Goal: Task Accomplishment & Management: Use online tool/utility

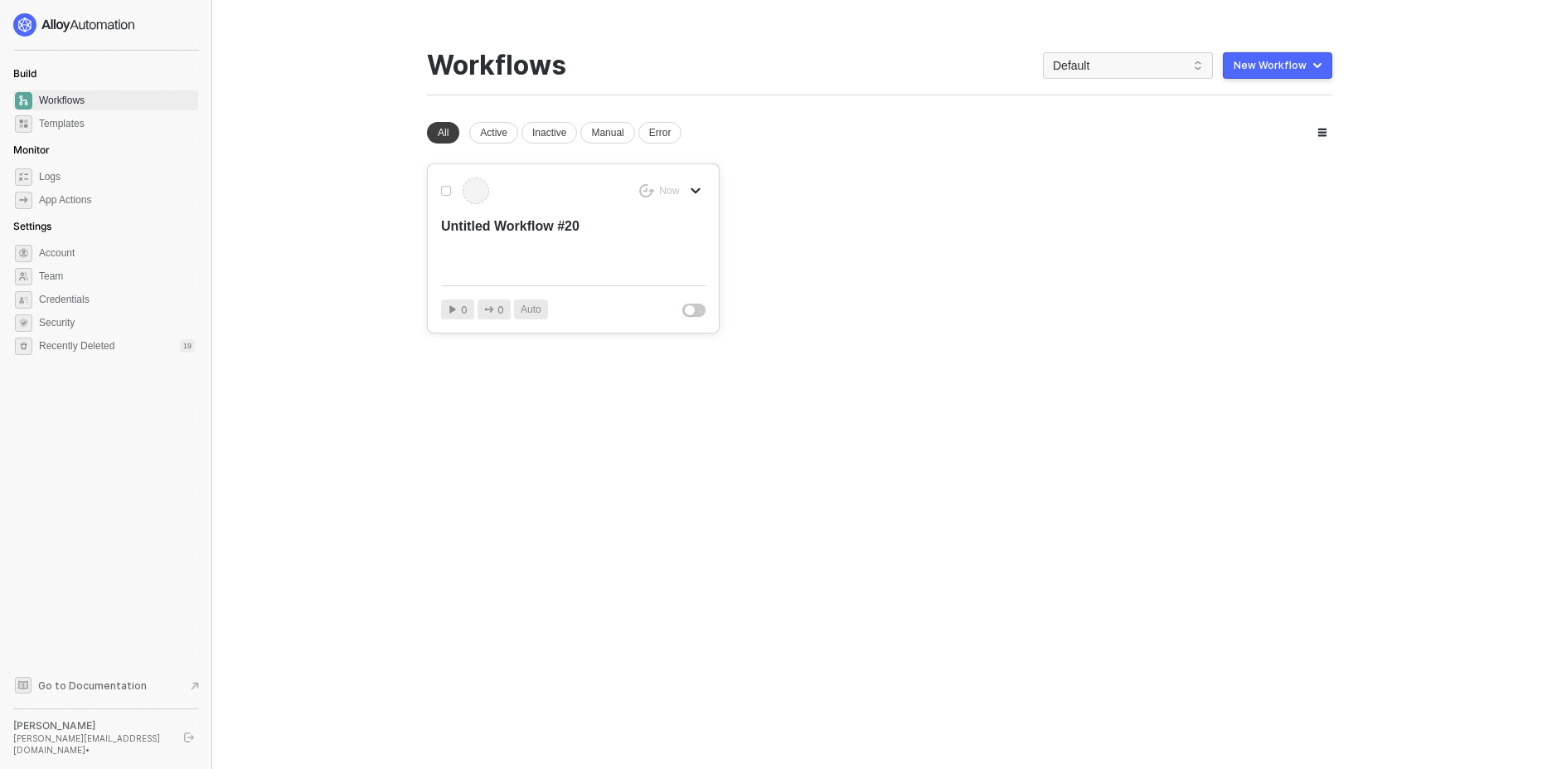
click at [599, 235] on div "Untitled Workflow #20" at bounding box center [546, 244] width 211 height 55
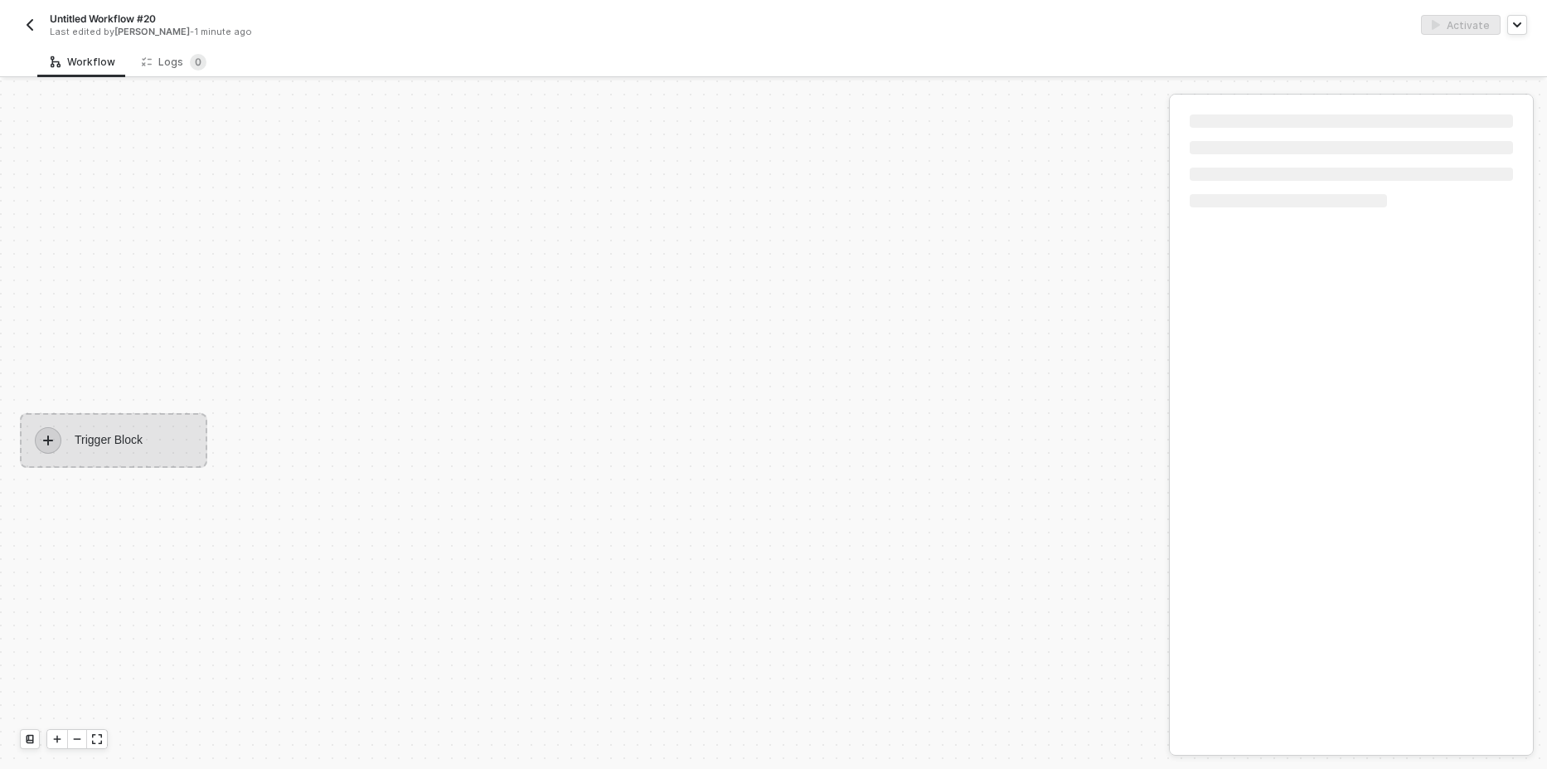
scroll to position [31, 0]
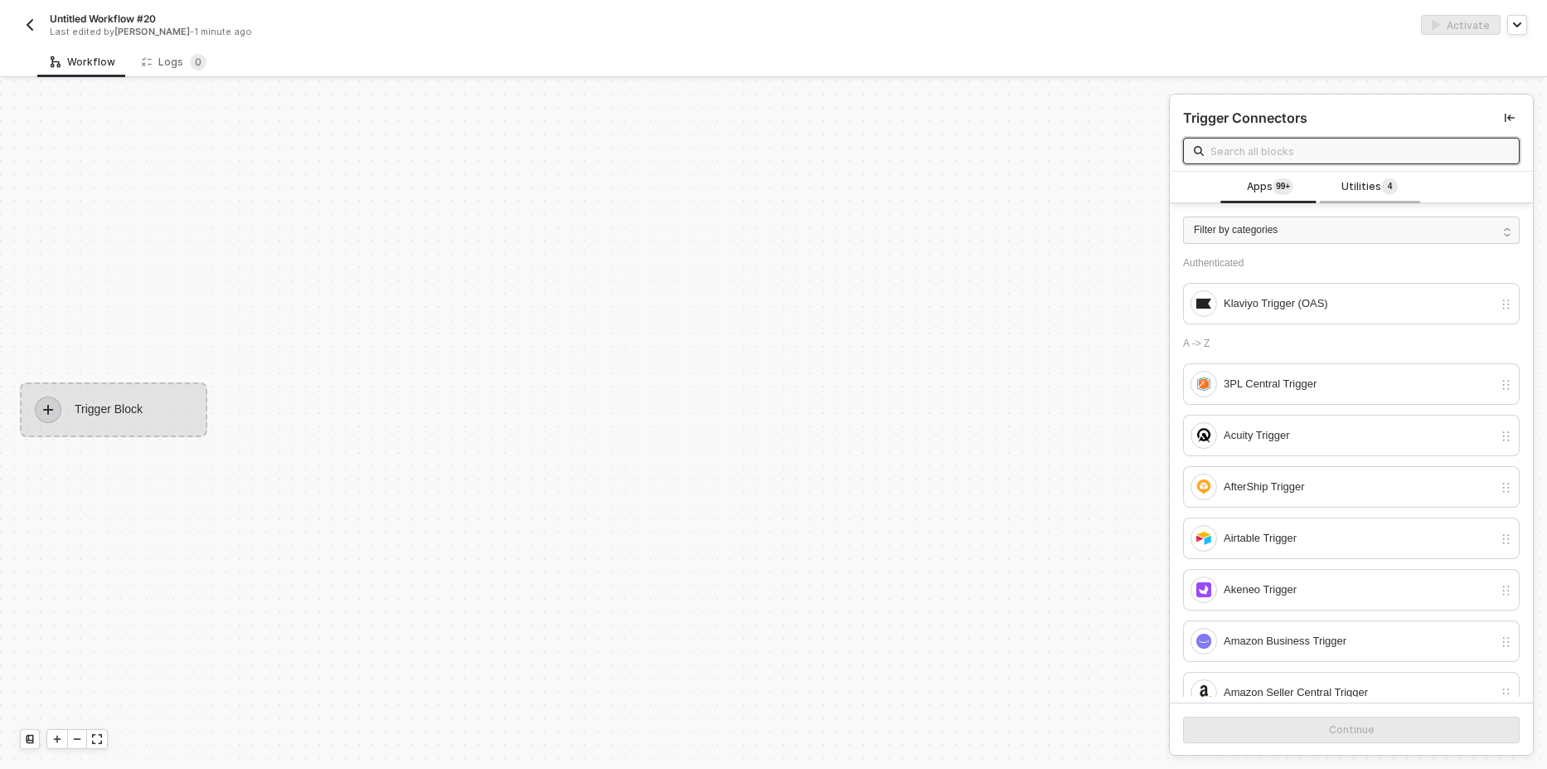
click at [1347, 187] on span "Utilities 4" at bounding box center [1370, 187] width 56 height 18
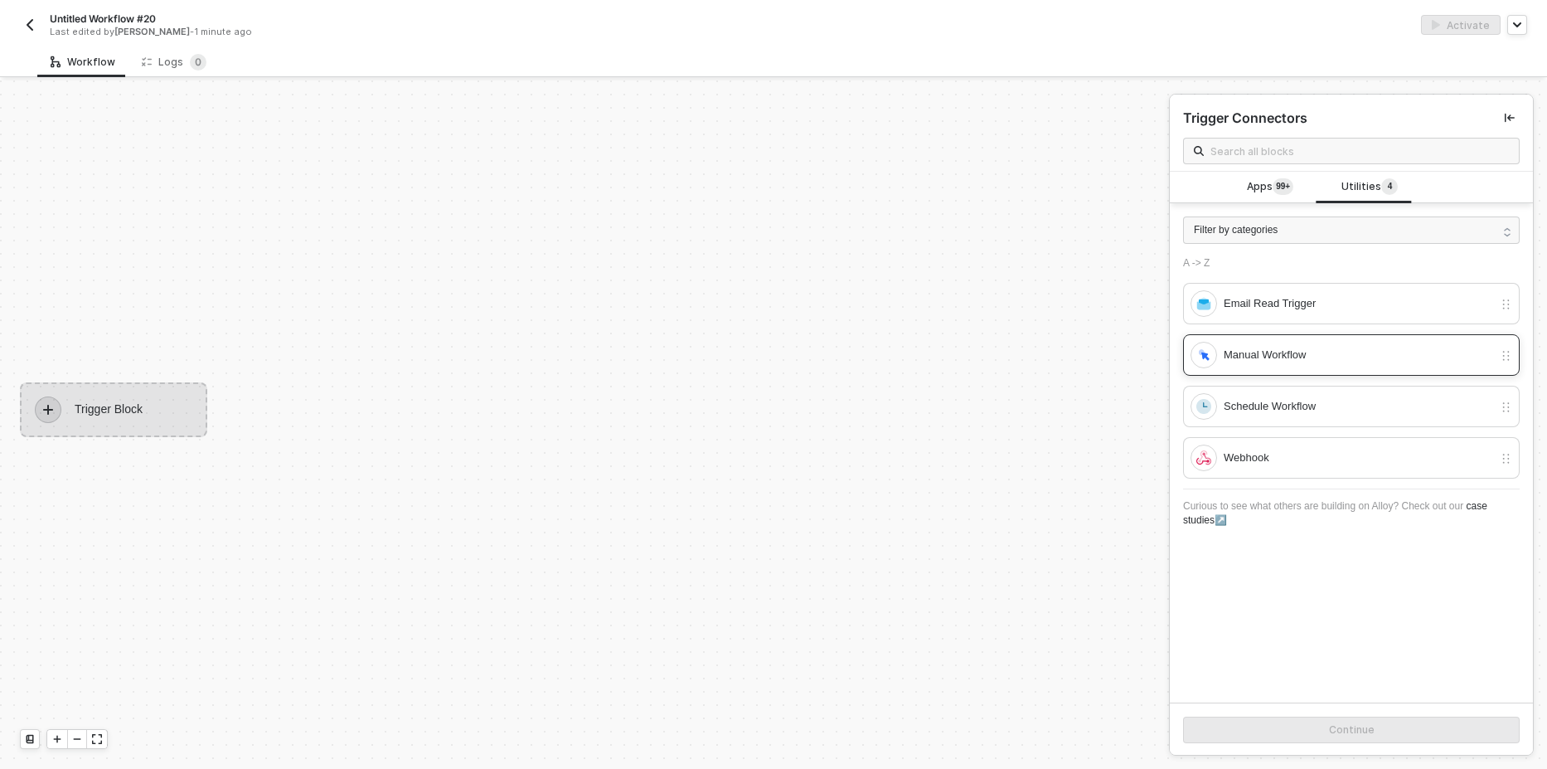
click at [1272, 343] on div "Manual Workflow" at bounding box center [1342, 355] width 303 height 27
click at [1247, 192] on span "Apps 99+" at bounding box center [1270, 187] width 46 height 18
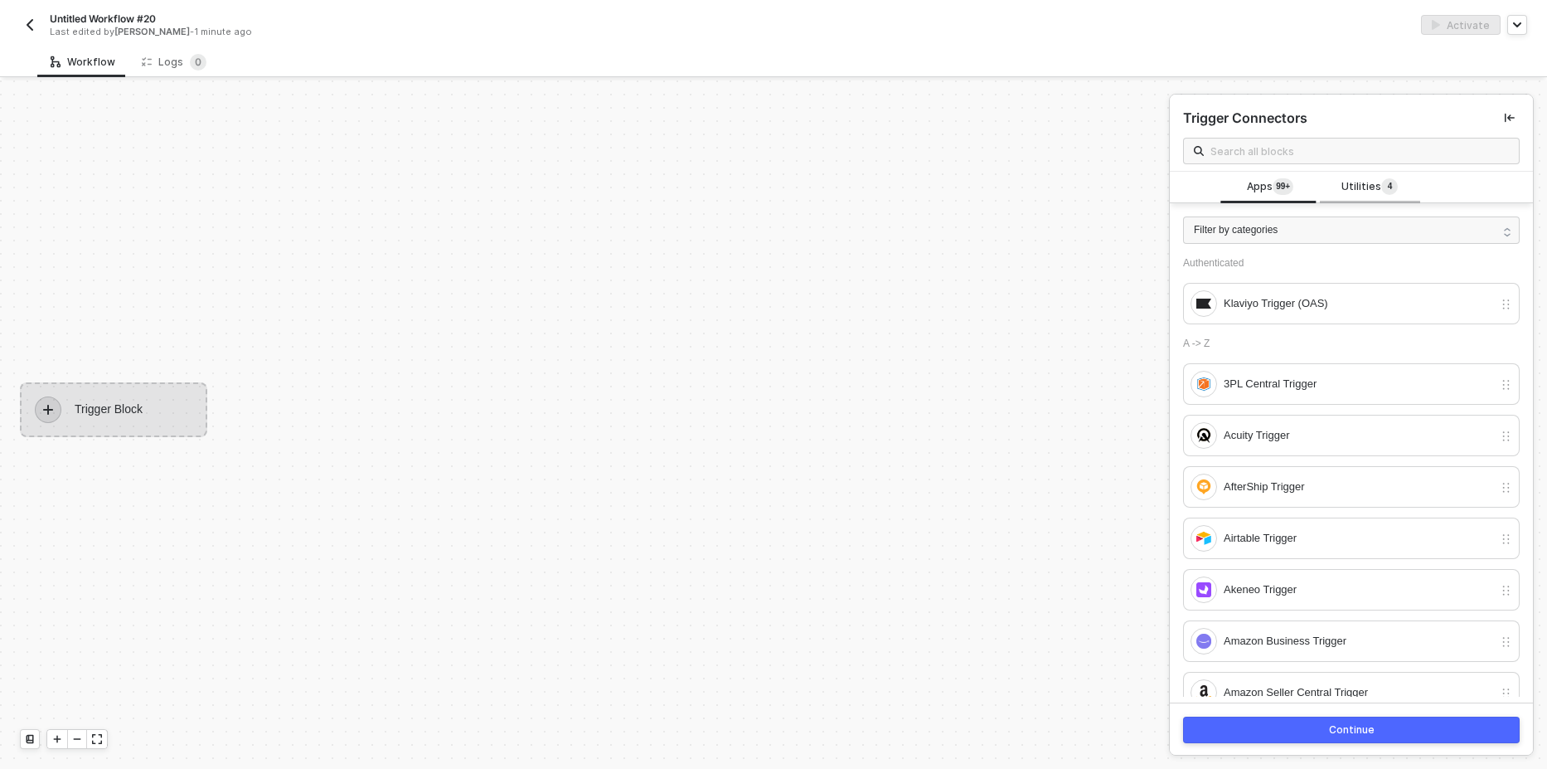
click at [1343, 193] on span "Utilities 4" at bounding box center [1370, 187] width 56 height 18
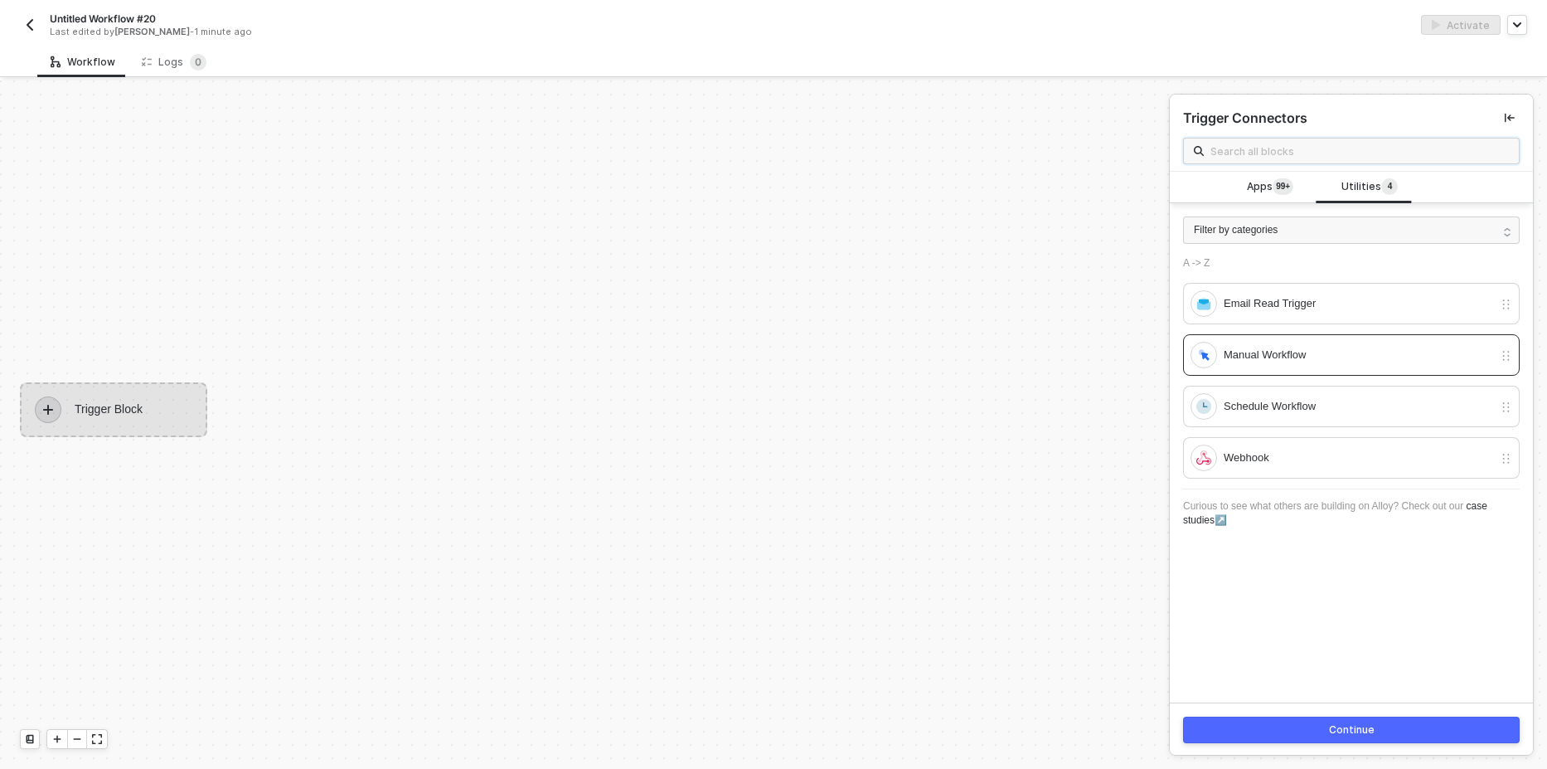
click at [1243, 150] on input "text" at bounding box center [1360, 151] width 299 height 18
click at [1205, 187] on div "Apps 99+ Utilities 4" at bounding box center [1351, 188] width 363 height 32
click at [1235, 187] on div "Apps 99+" at bounding box center [1270, 187] width 73 height 18
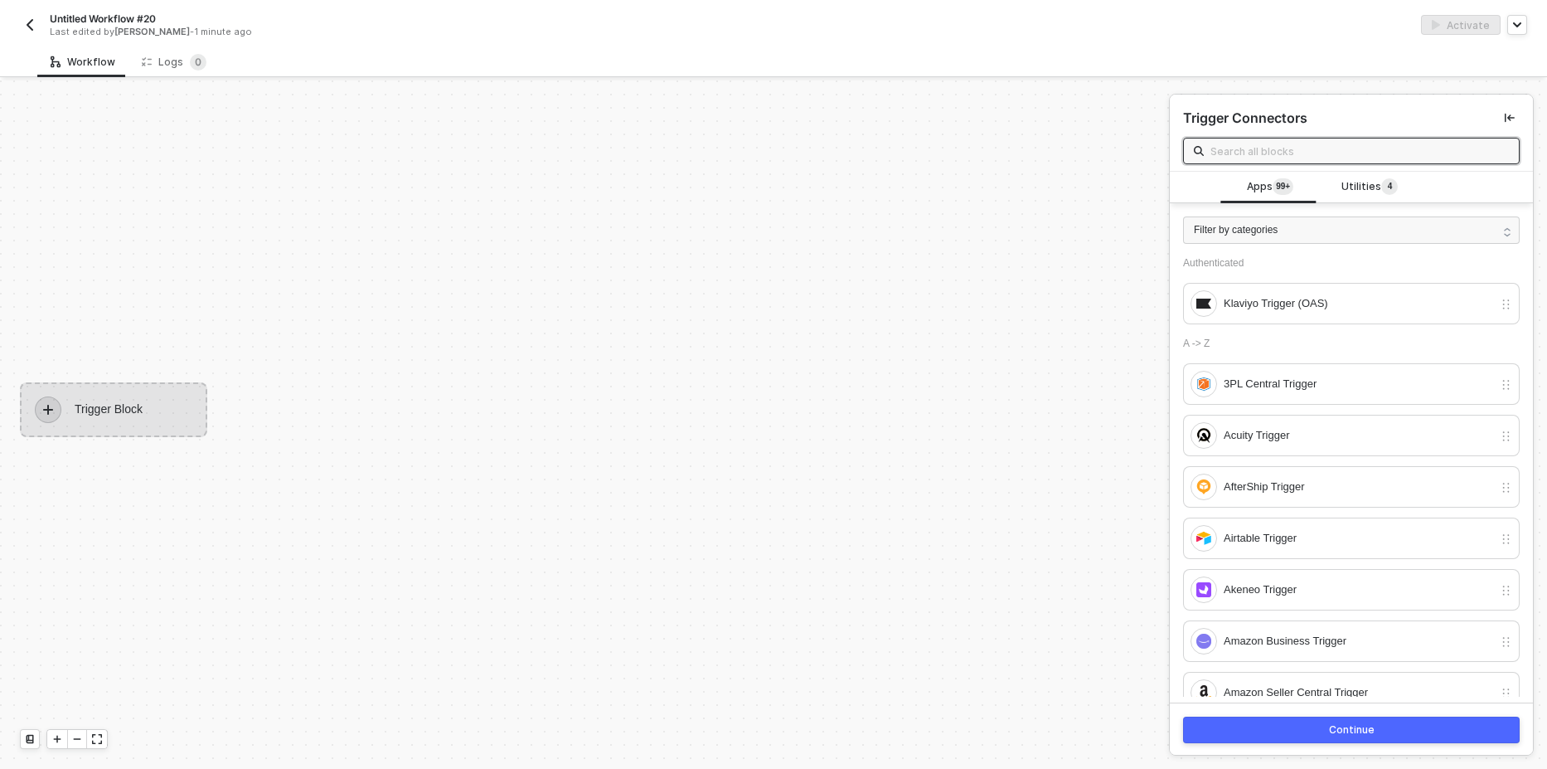
click at [1222, 150] on input "text" at bounding box center [1360, 151] width 299 height 18
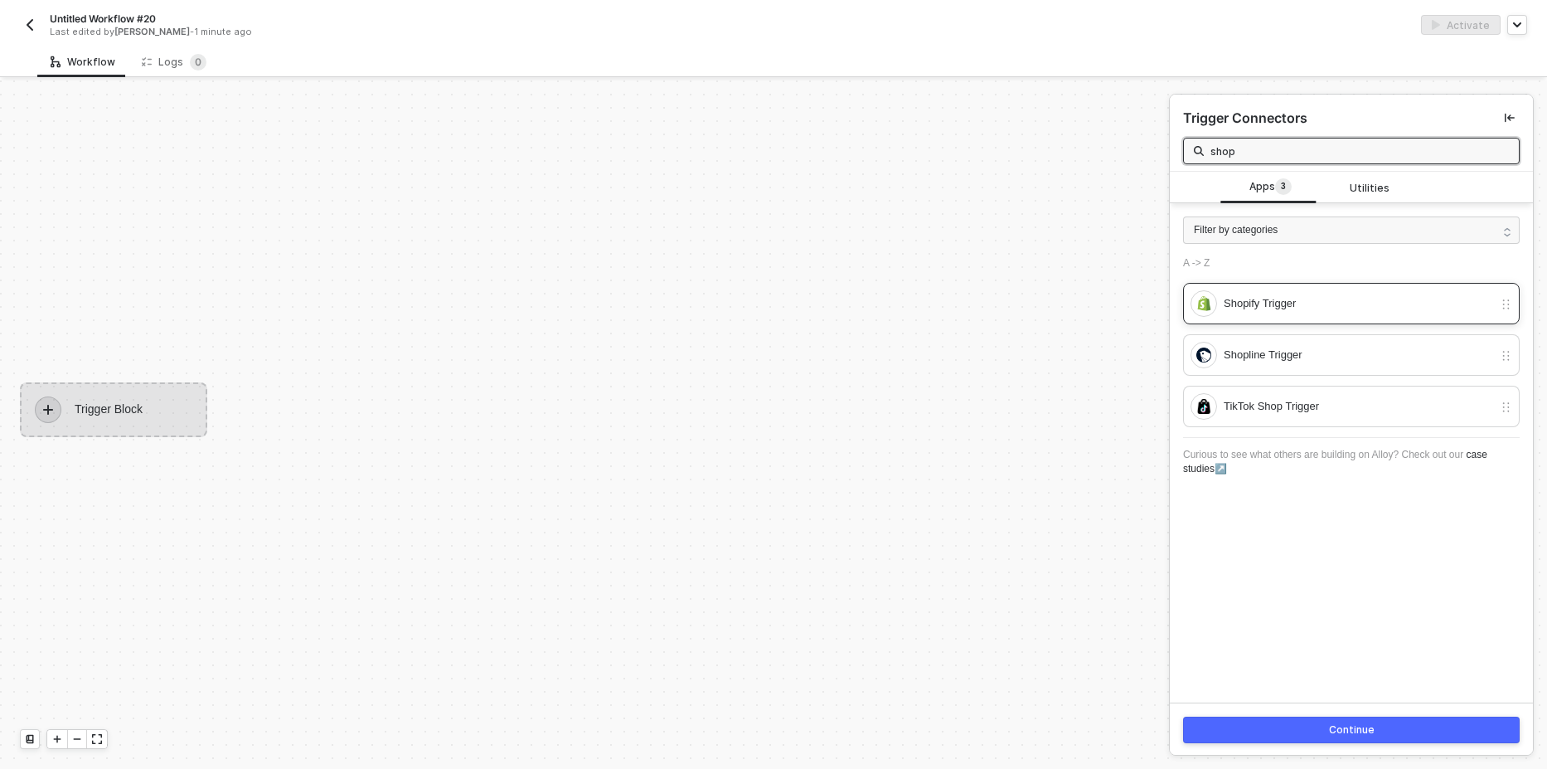
type input "shop"
click at [1237, 286] on div "Shopify Trigger" at bounding box center [1351, 303] width 337 height 41
click at [1299, 722] on button "Continue" at bounding box center [1351, 729] width 337 height 27
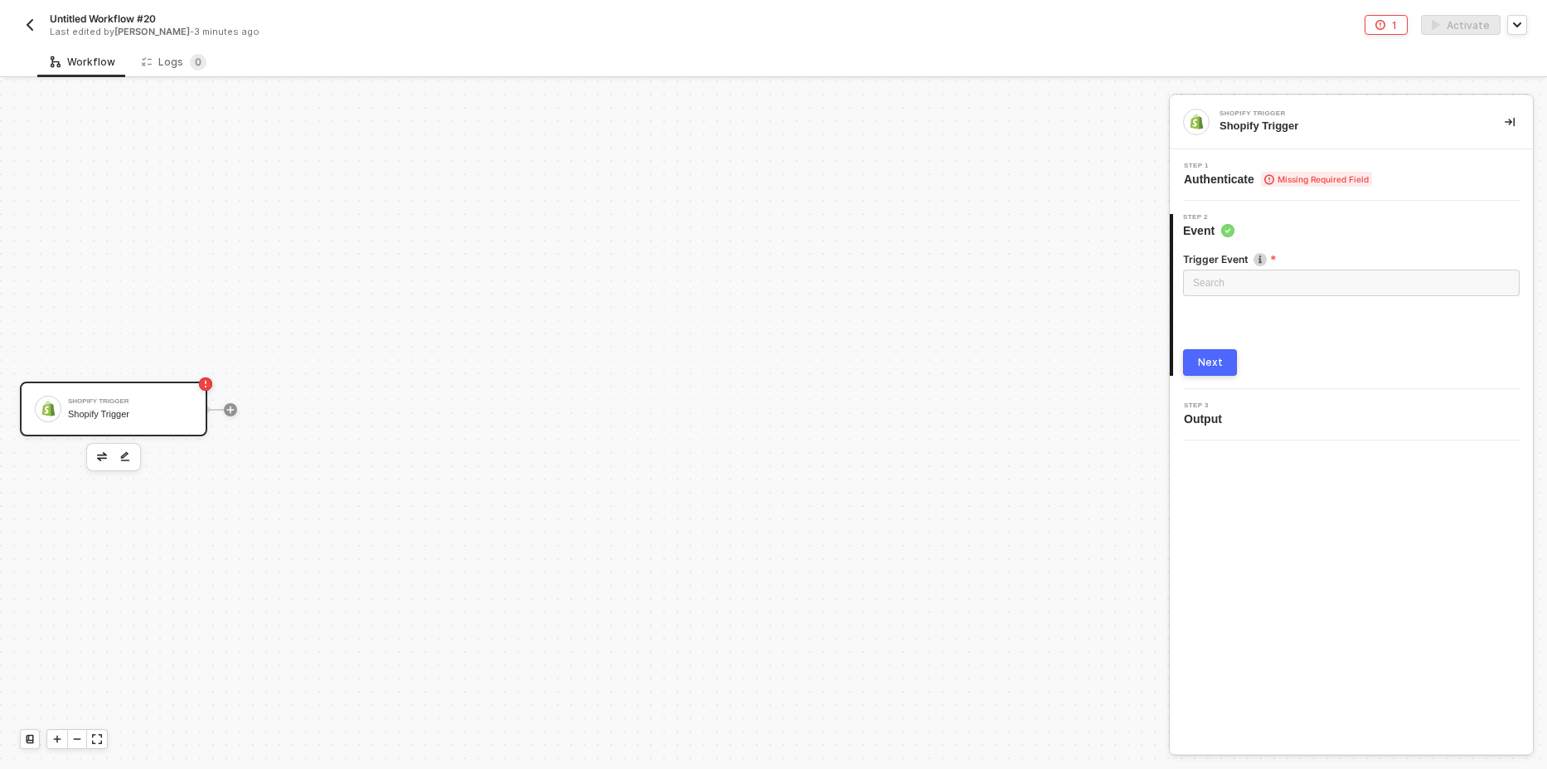
click at [1332, 177] on span "Missing Required Field" at bounding box center [1316, 179] width 111 height 15
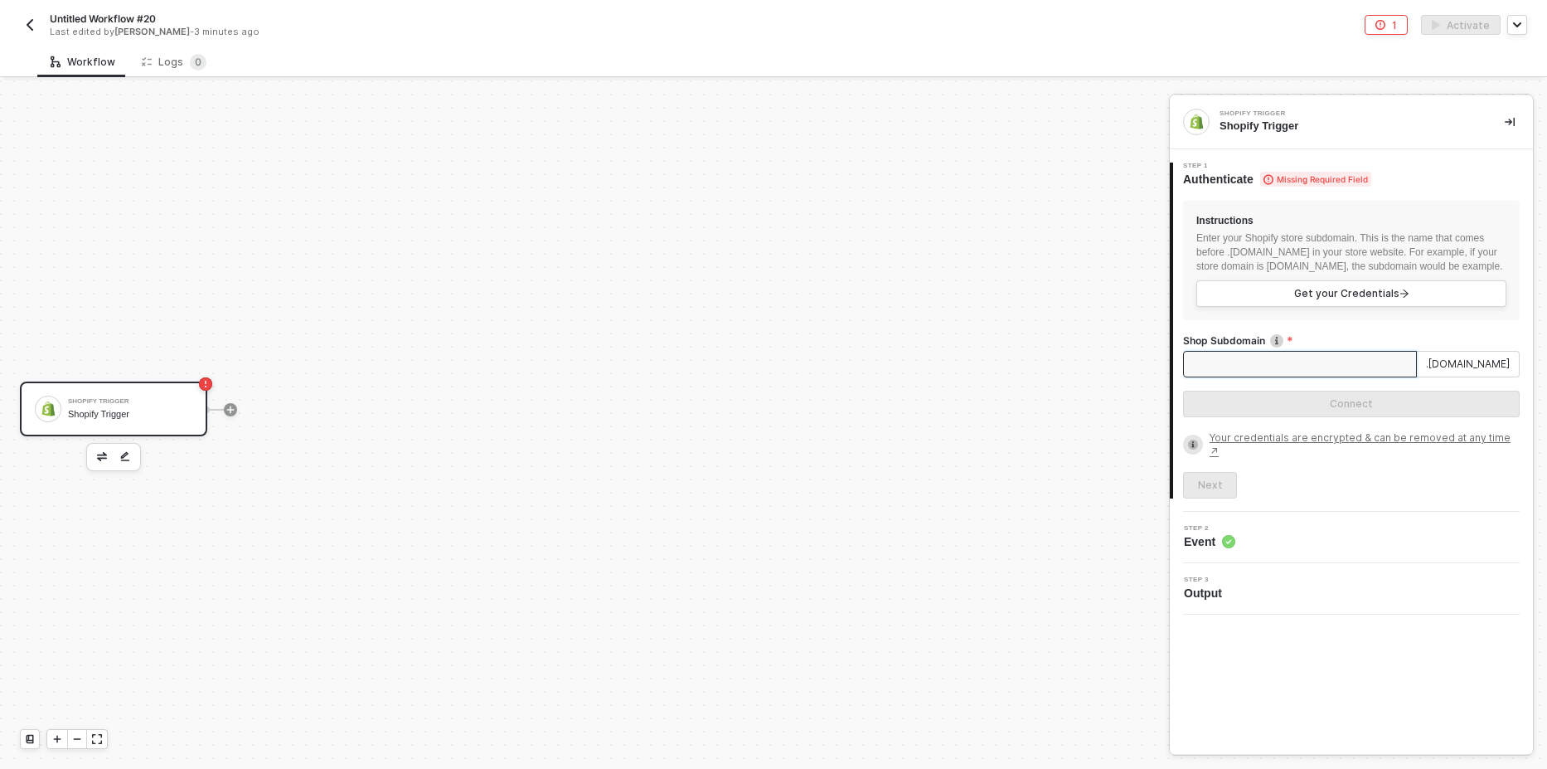
click at [1249, 377] on input "Shop Subdomain" at bounding box center [1300, 364] width 234 height 27
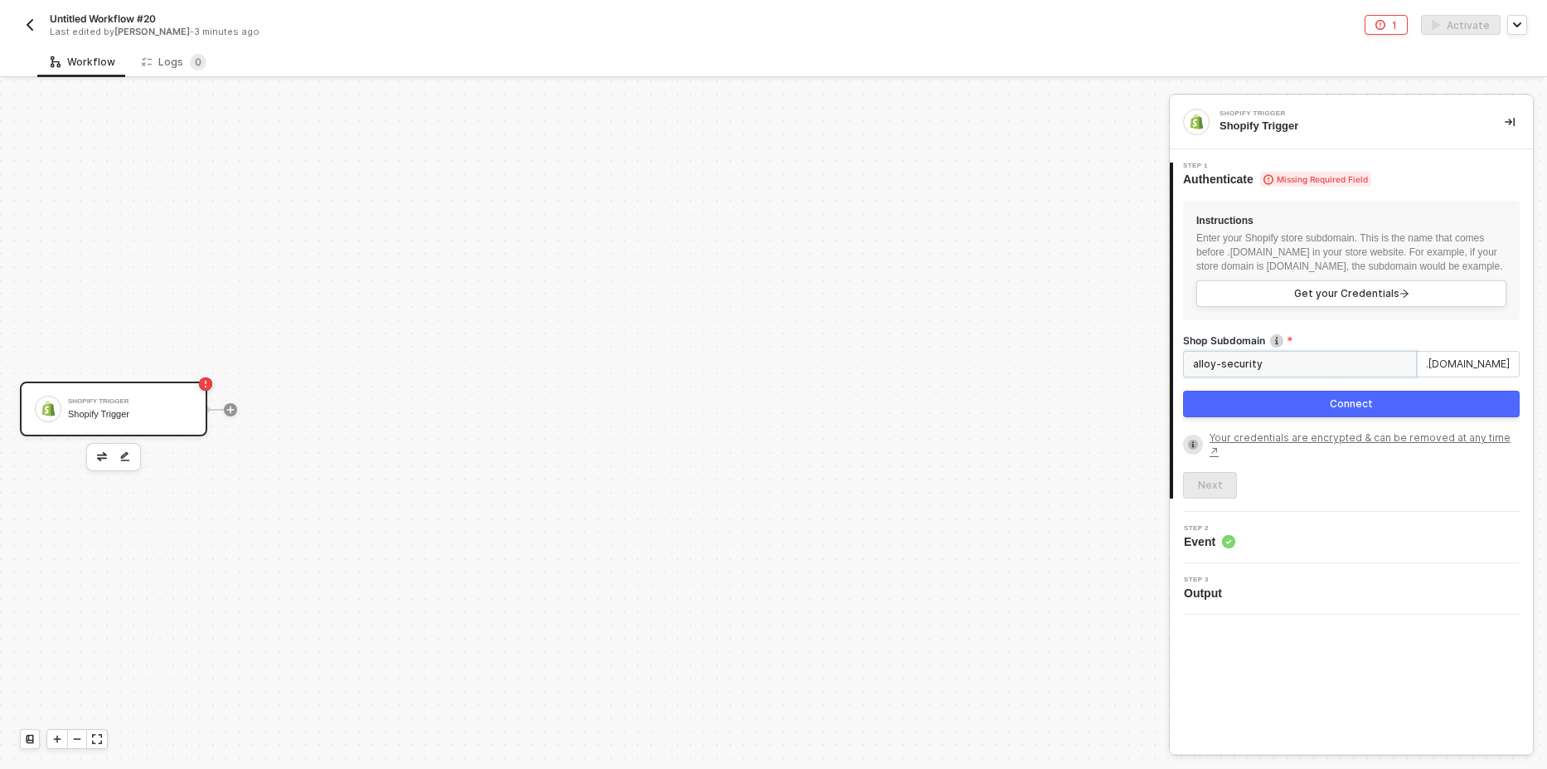
type input "alloy-security"
click at [1293, 417] on button "Connect" at bounding box center [1351, 404] width 337 height 27
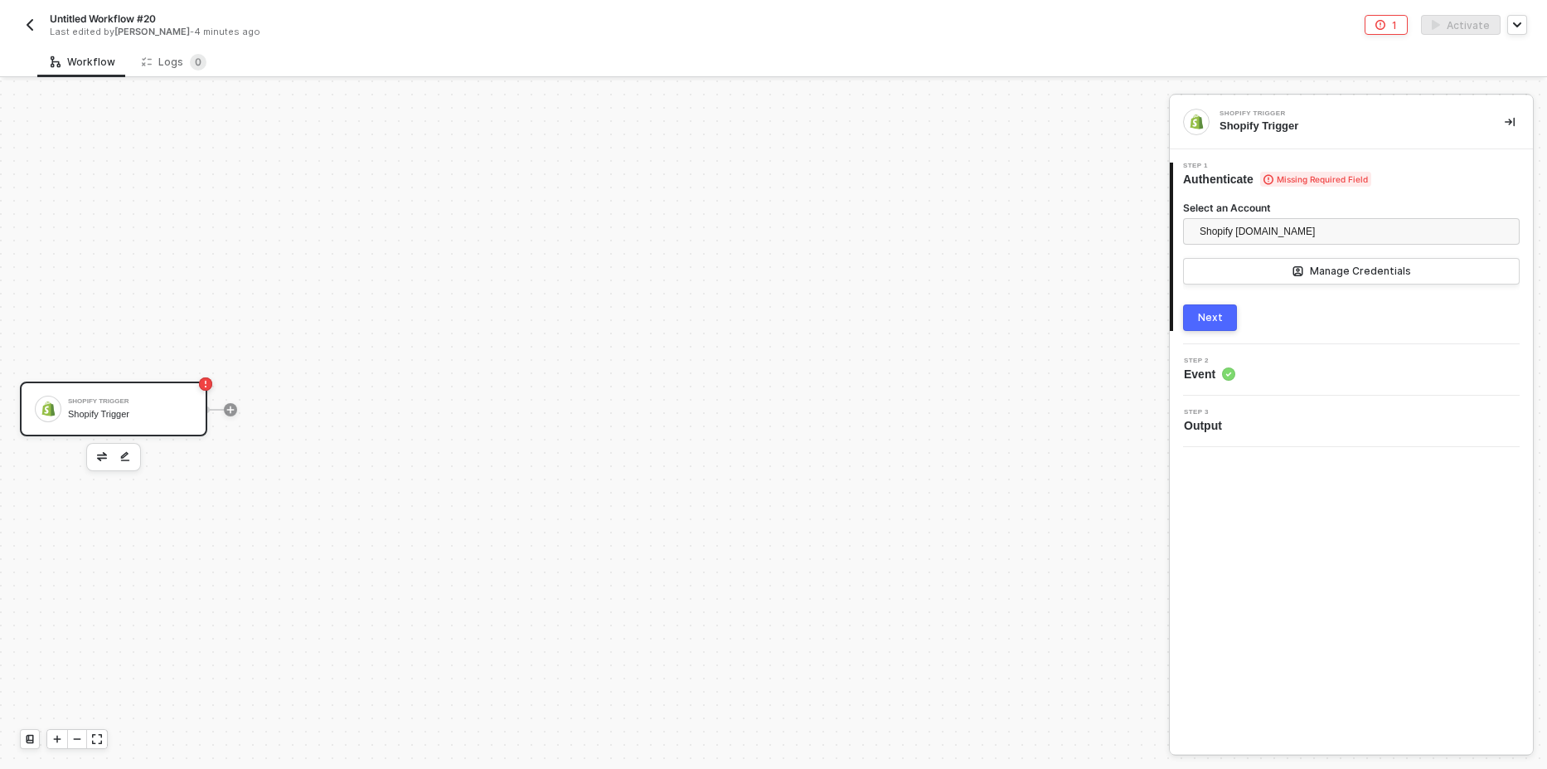
click at [1212, 318] on div "Next" at bounding box center [1210, 317] width 25 height 13
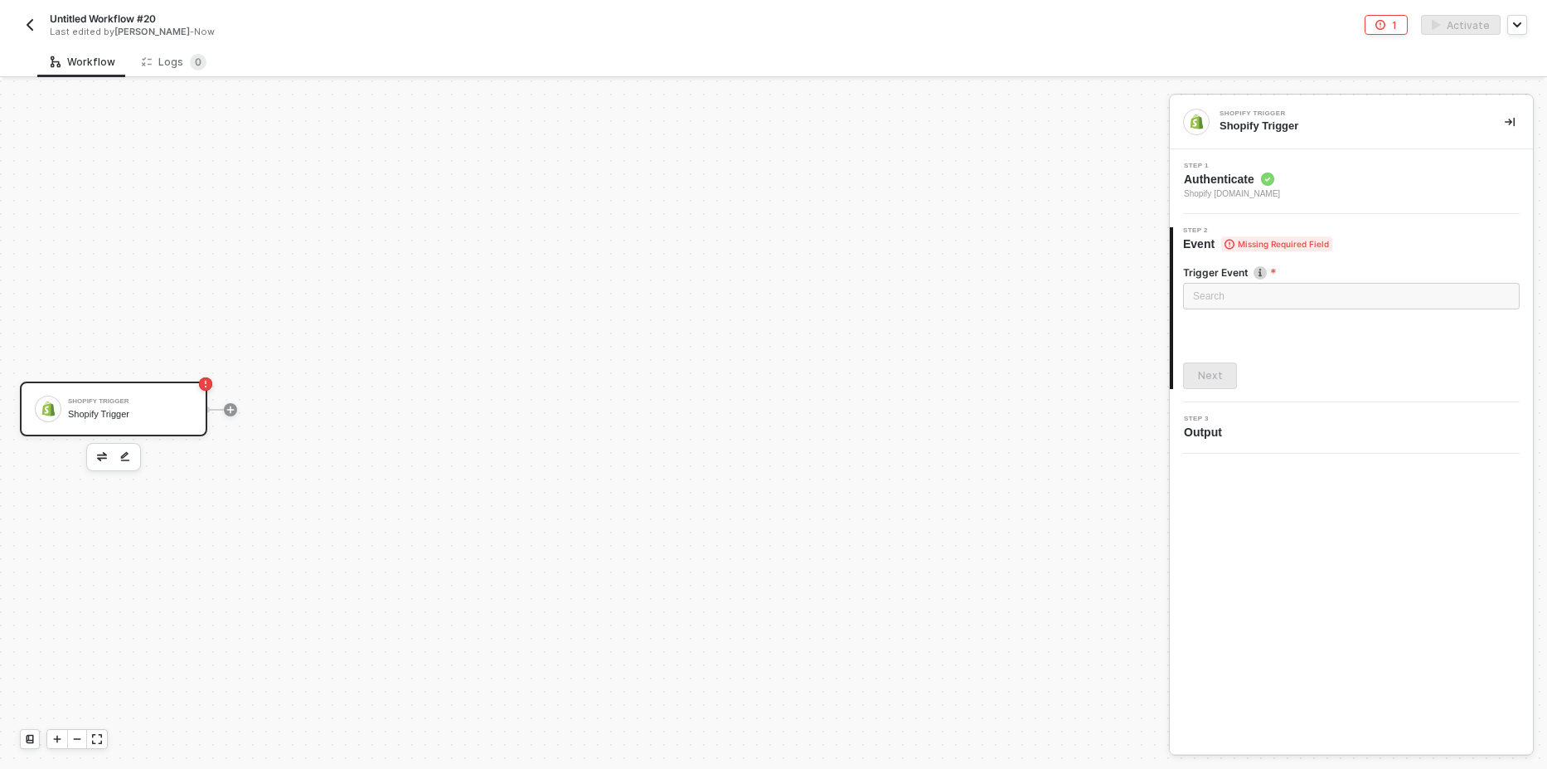
click at [1280, 187] on span "Authenticate" at bounding box center [1232, 179] width 96 height 17
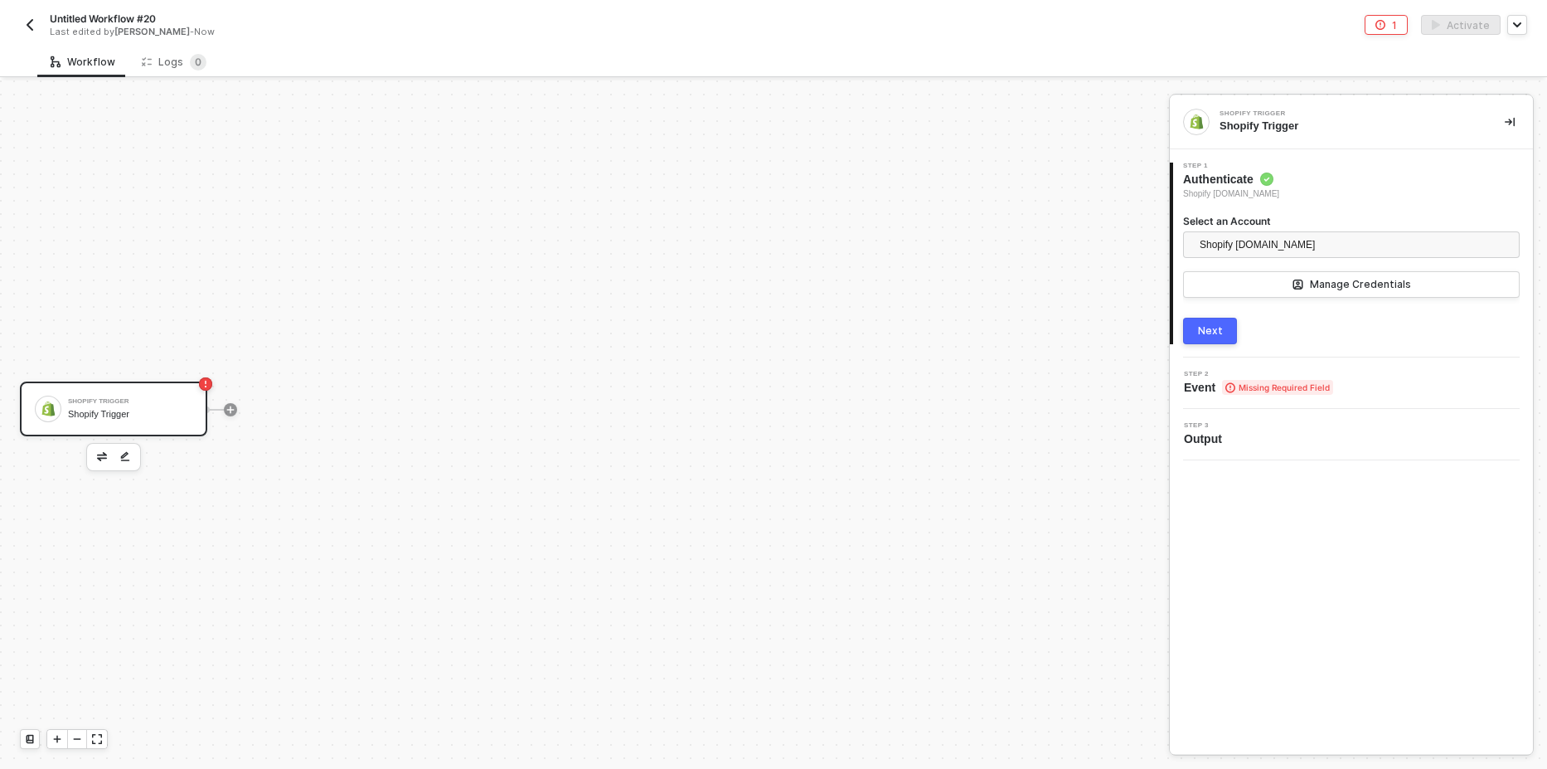
click at [1218, 333] on div "Next" at bounding box center [1210, 330] width 25 height 13
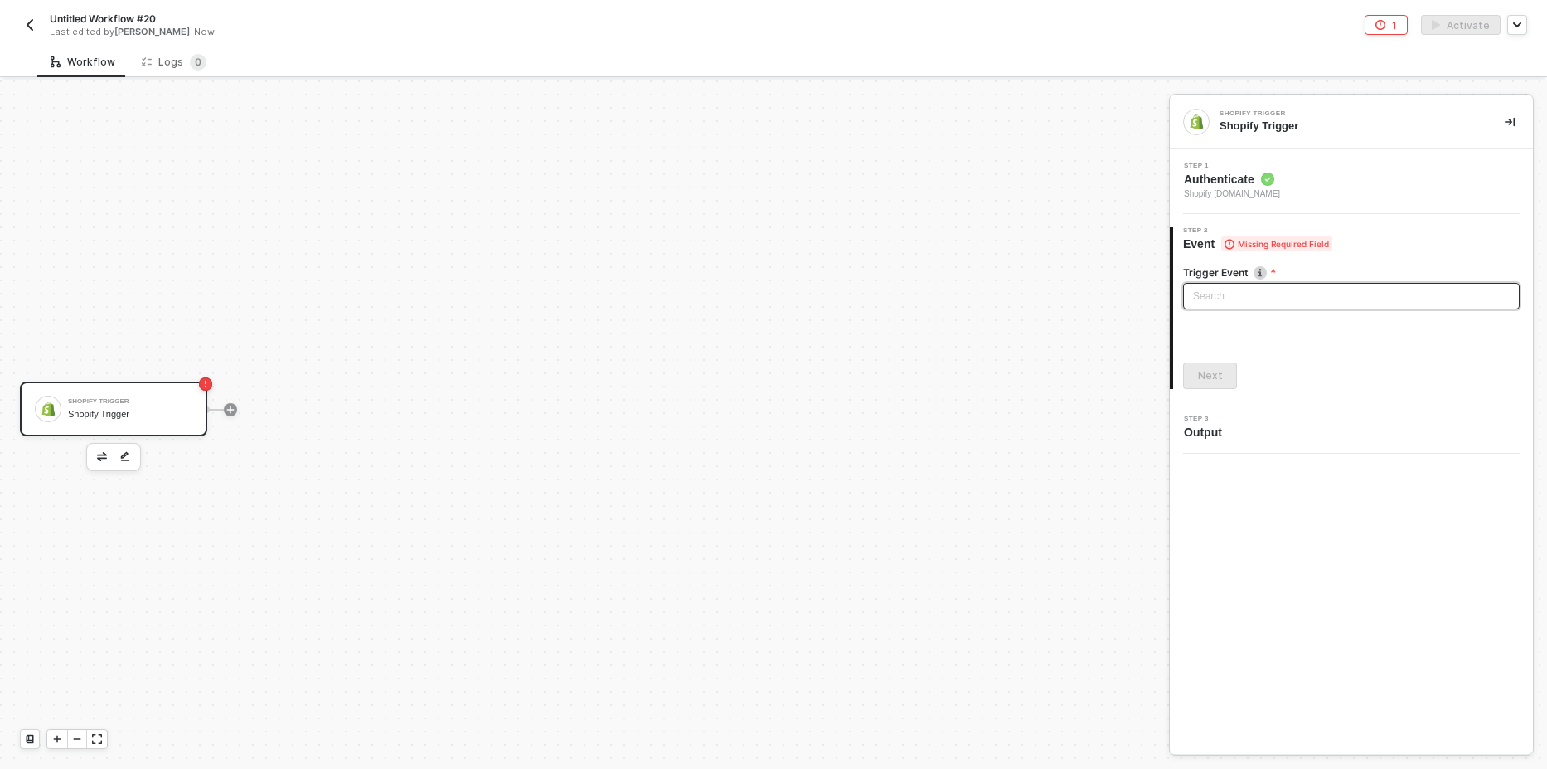
click at [1230, 291] on input "search" at bounding box center [1351, 296] width 317 height 25
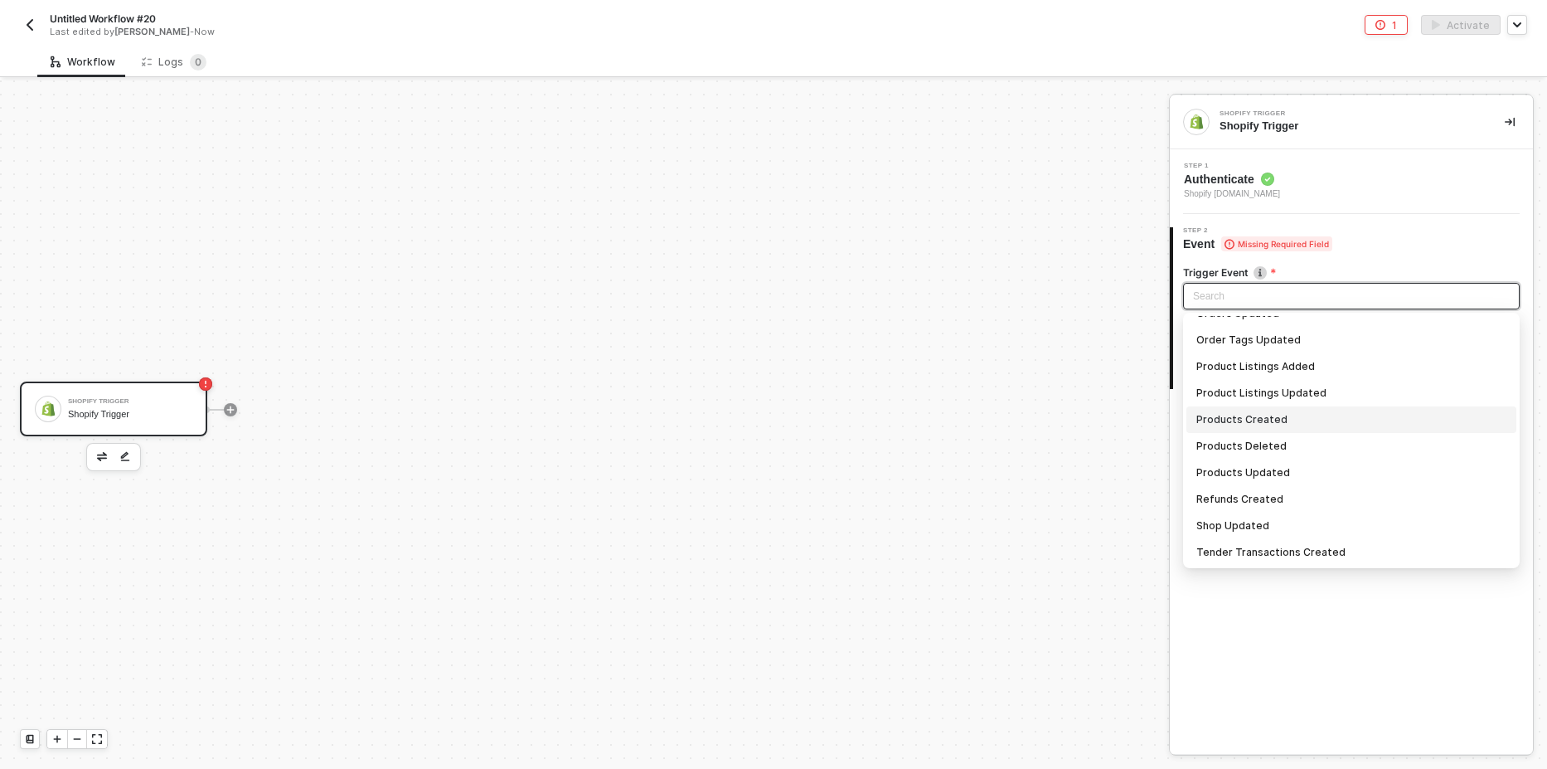
scroll to position [1370, 0]
click at [1277, 420] on div "Products Created" at bounding box center [1352, 419] width 310 height 18
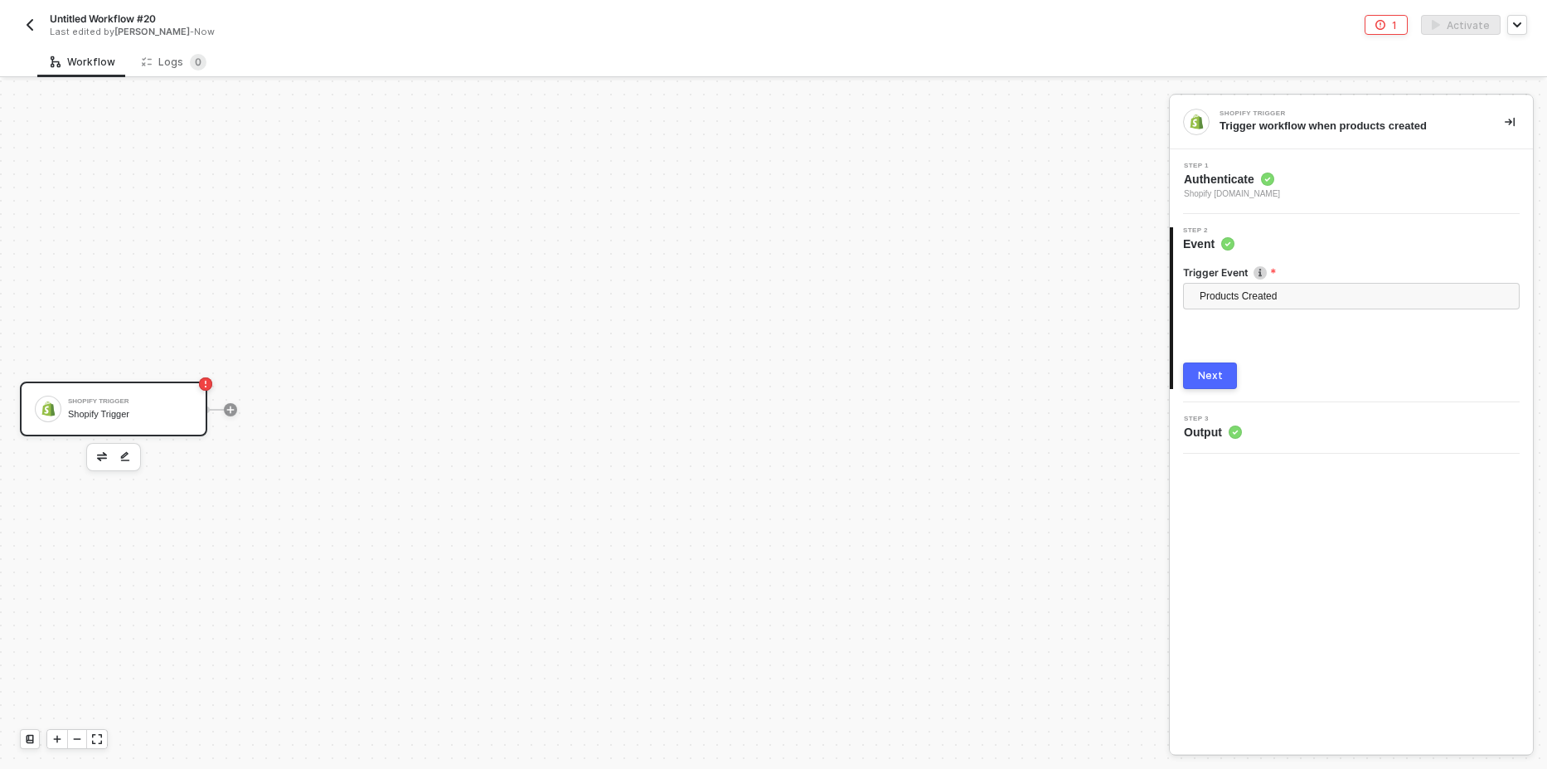
click at [1213, 379] on div "Next" at bounding box center [1210, 375] width 25 height 13
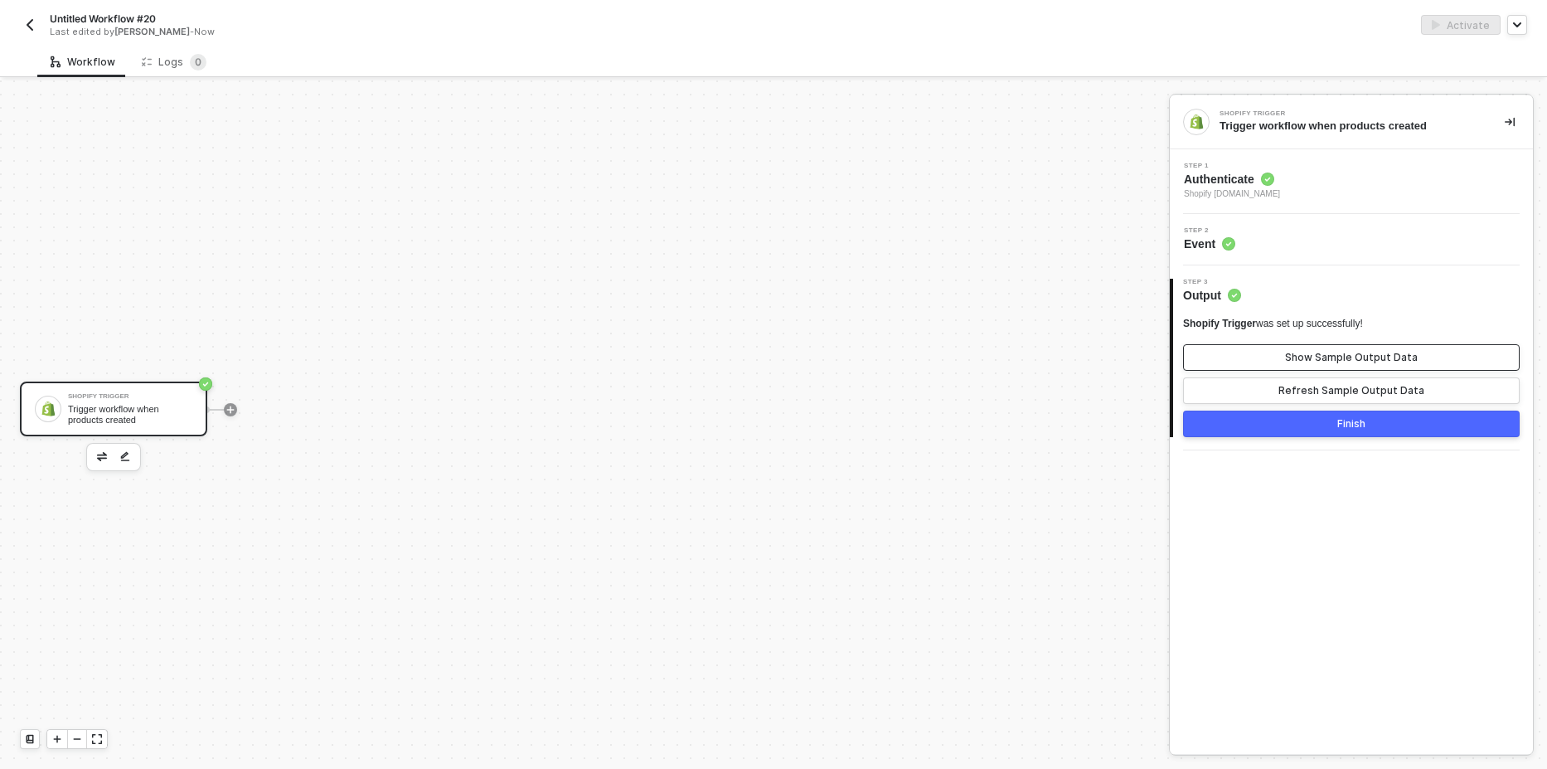
click at [1291, 362] on div "Show Sample Output Data" at bounding box center [1351, 357] width 133 height 13
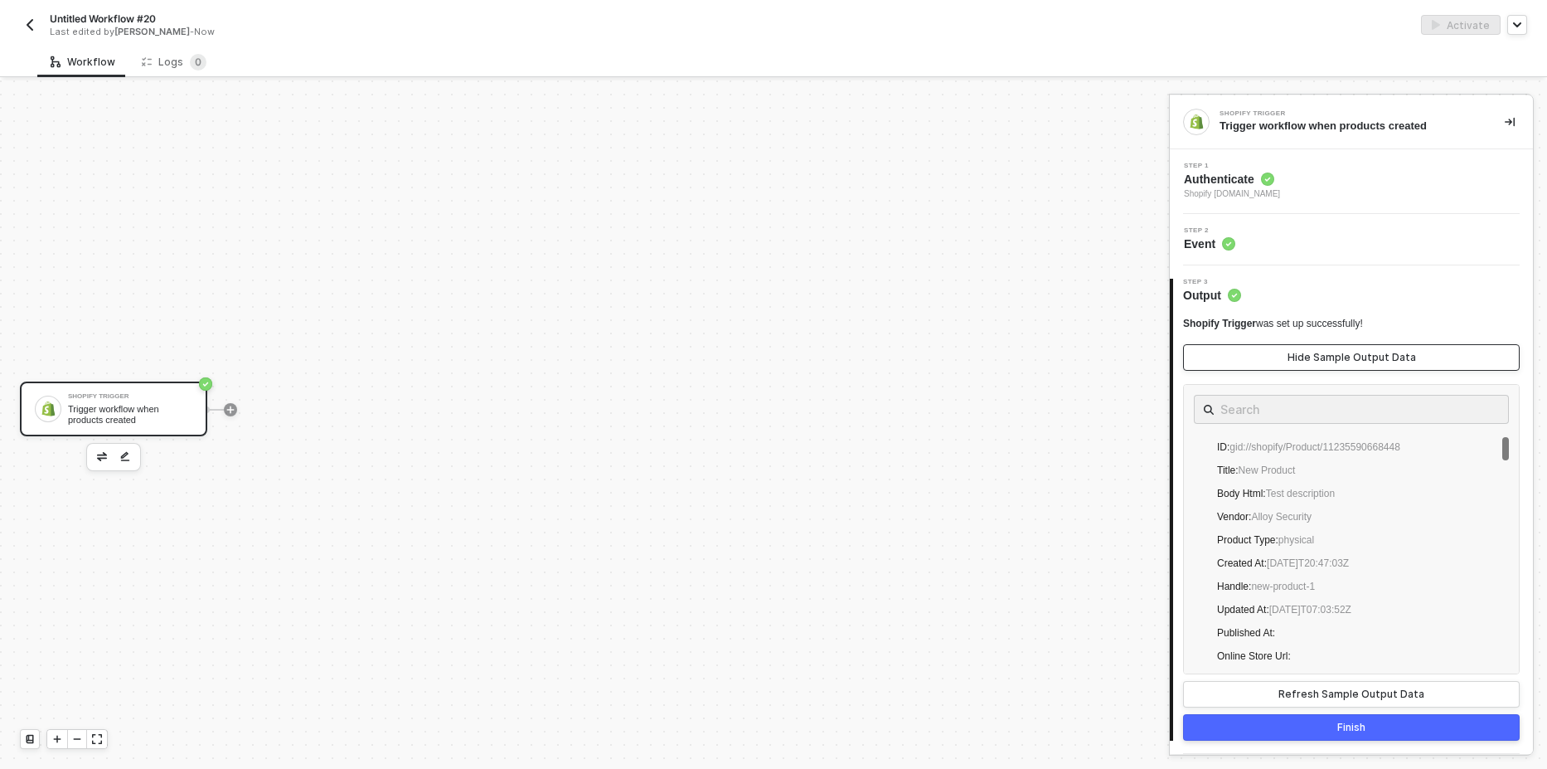
click at [1291, 362] on div "Hide Sample Output Data" at bounding box center [1352, 357] width 129 height 13
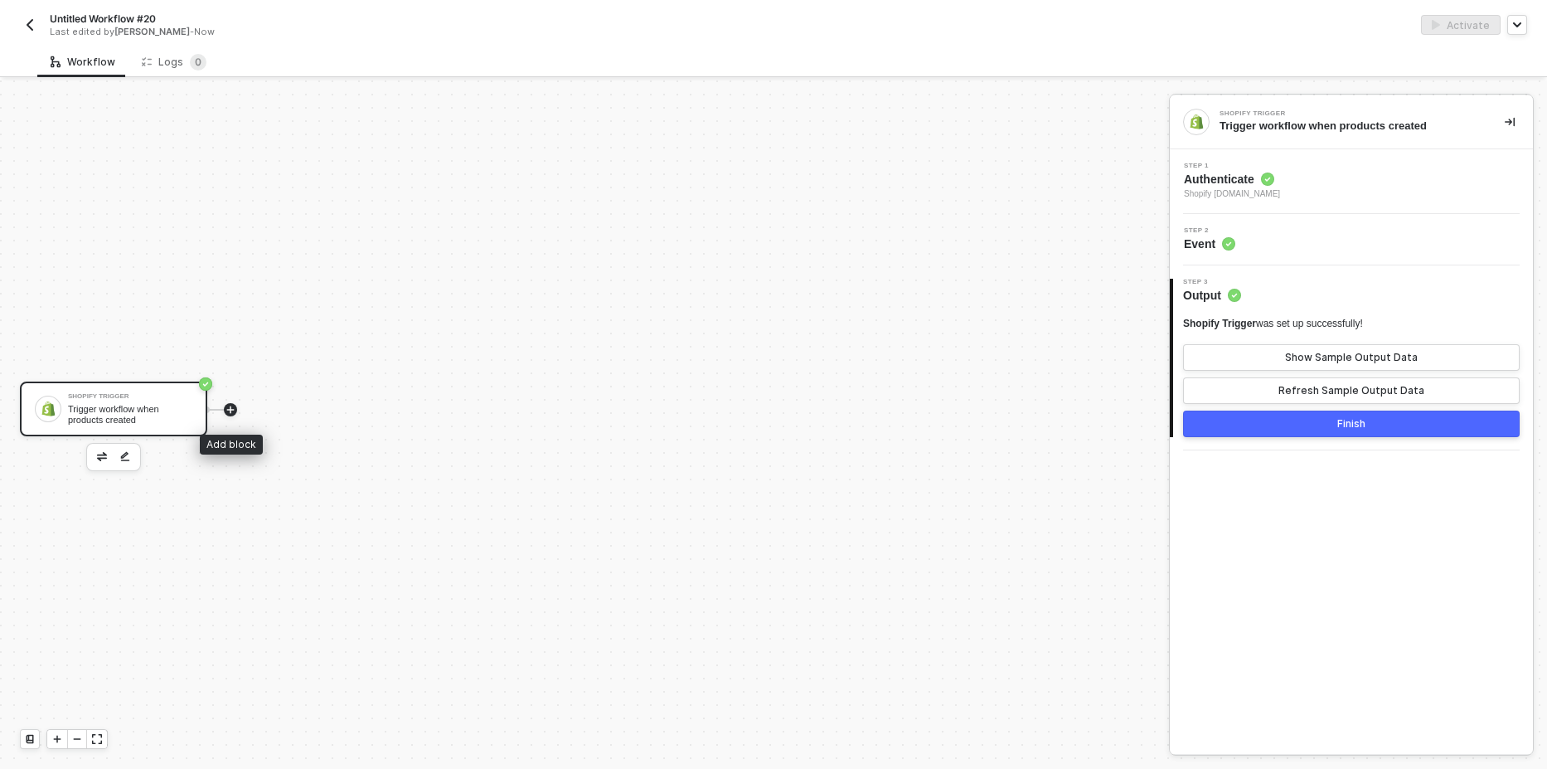
click at [230, 406] on icon "icon-play" at bounding box center [231, 410] width 10 height 10
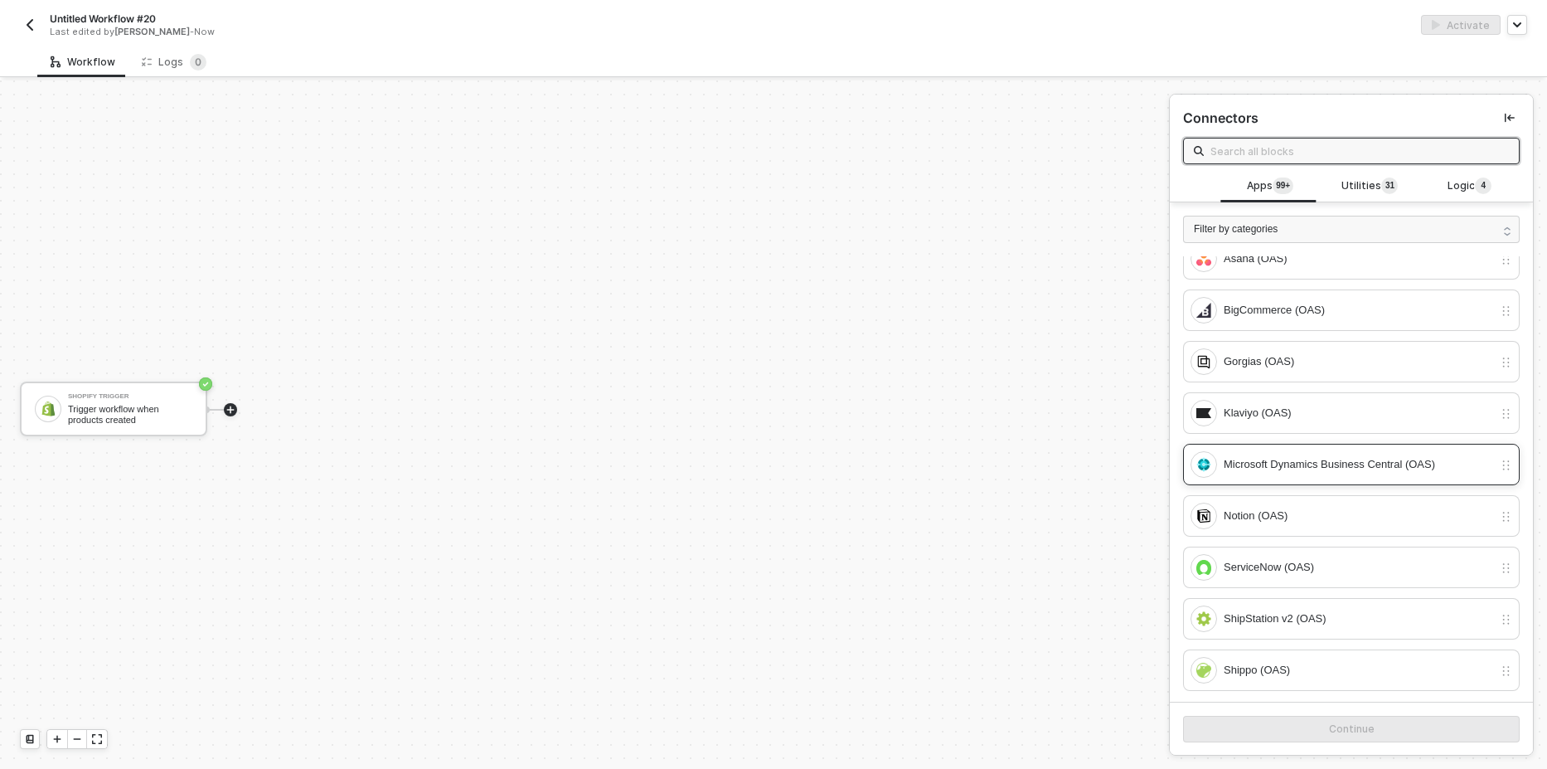
scroll to position [0, 0]
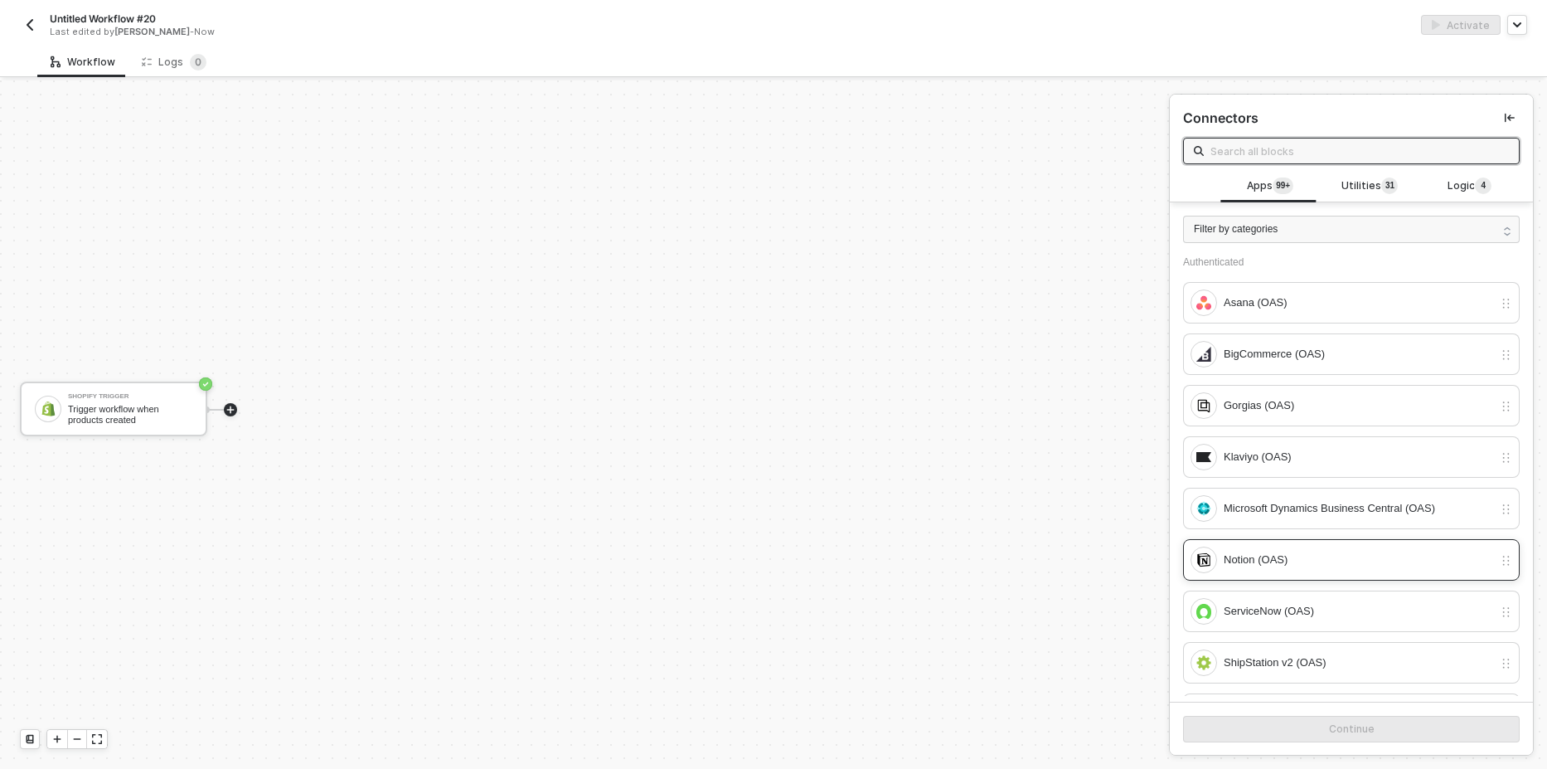
click at [1297, 558] on div "Notion (OAS)" at bounding box center [1358, 560] width 269 height 18
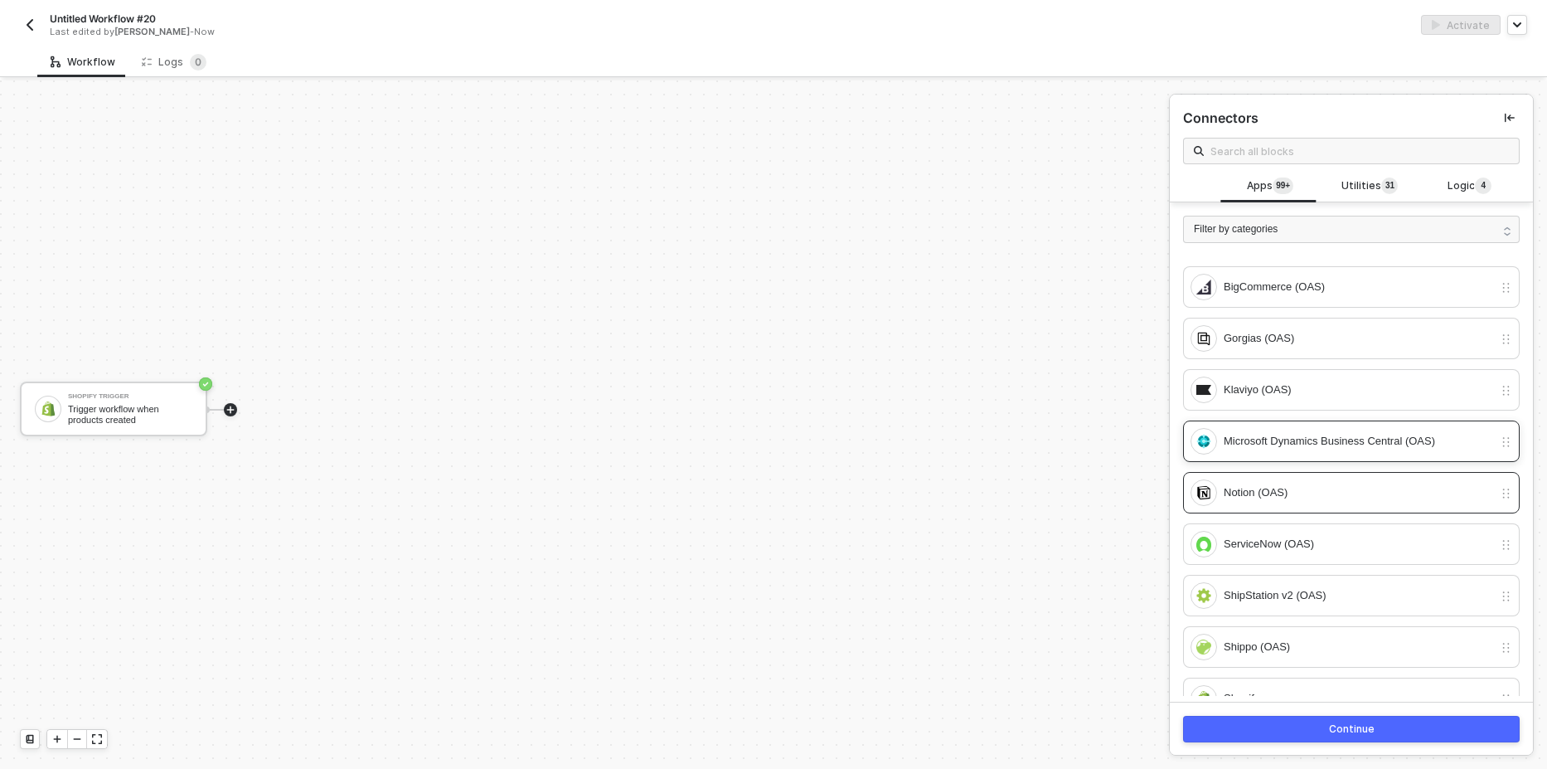
scroll to position [199, 0]
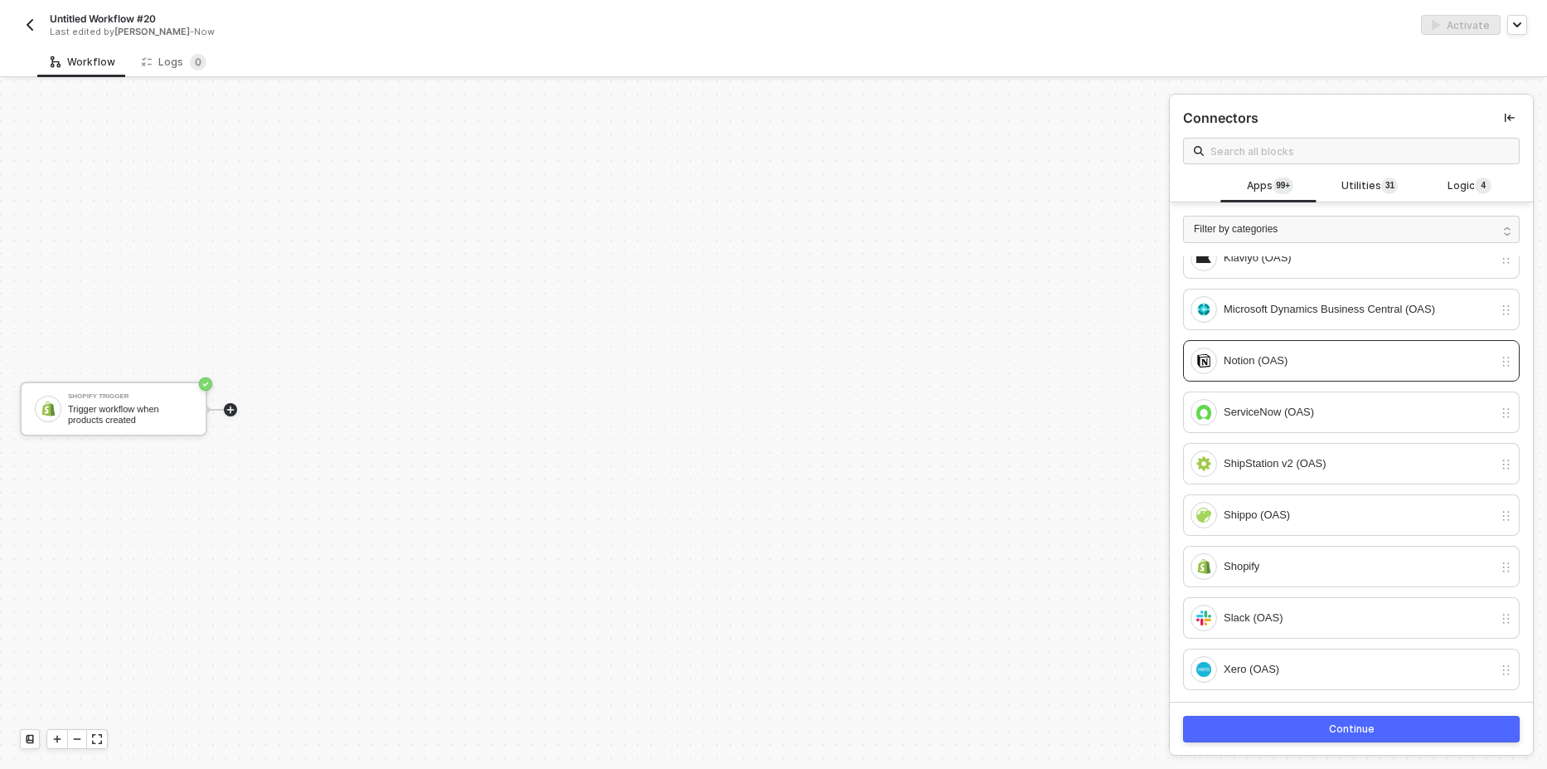
click at [1345, 727] on div "Continue" at bounding box center [1352, 728] width 46 height 13
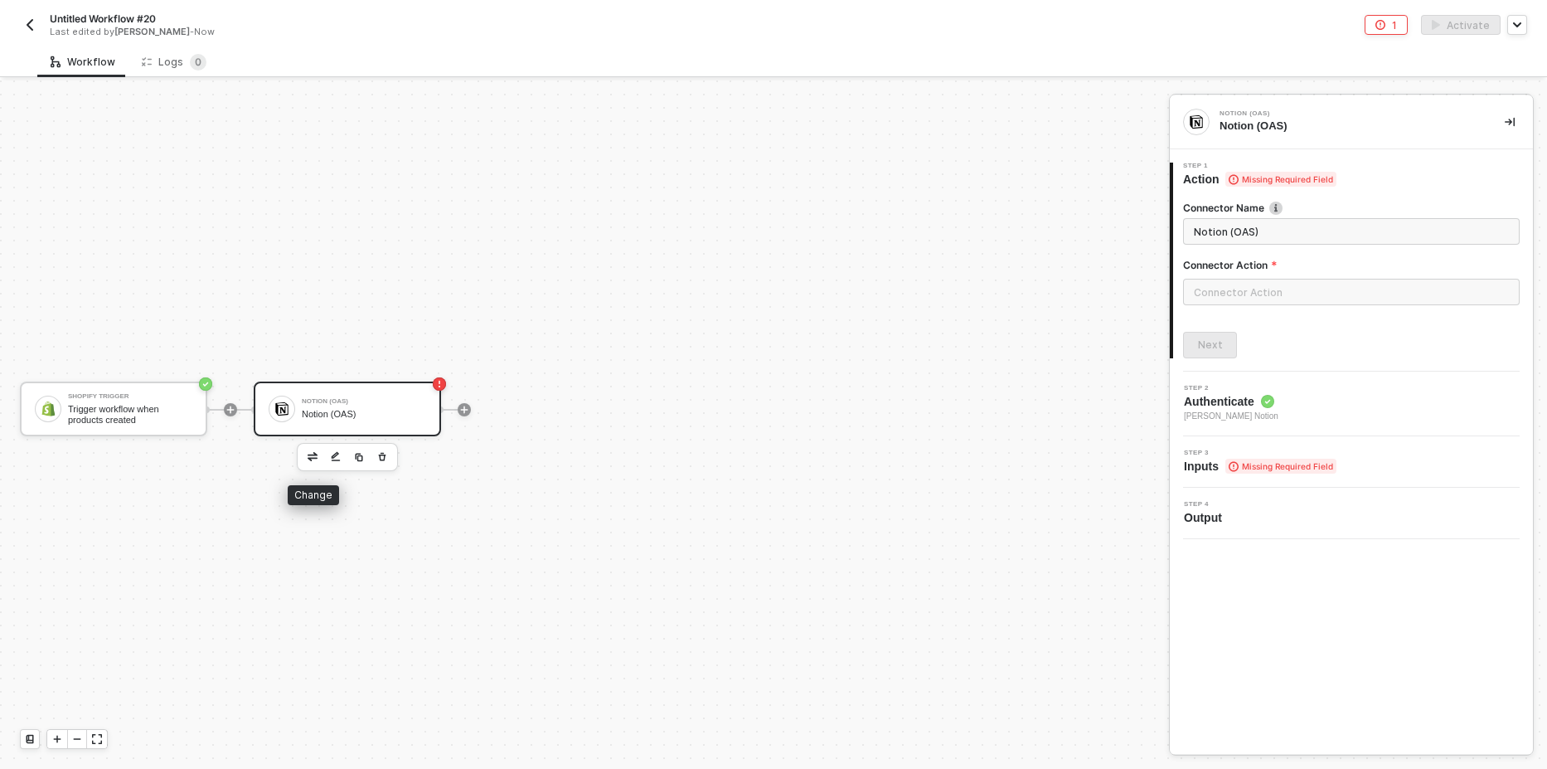
click at [314, 454] on img "button" at bounding box center [313, 456] width 10 height 8
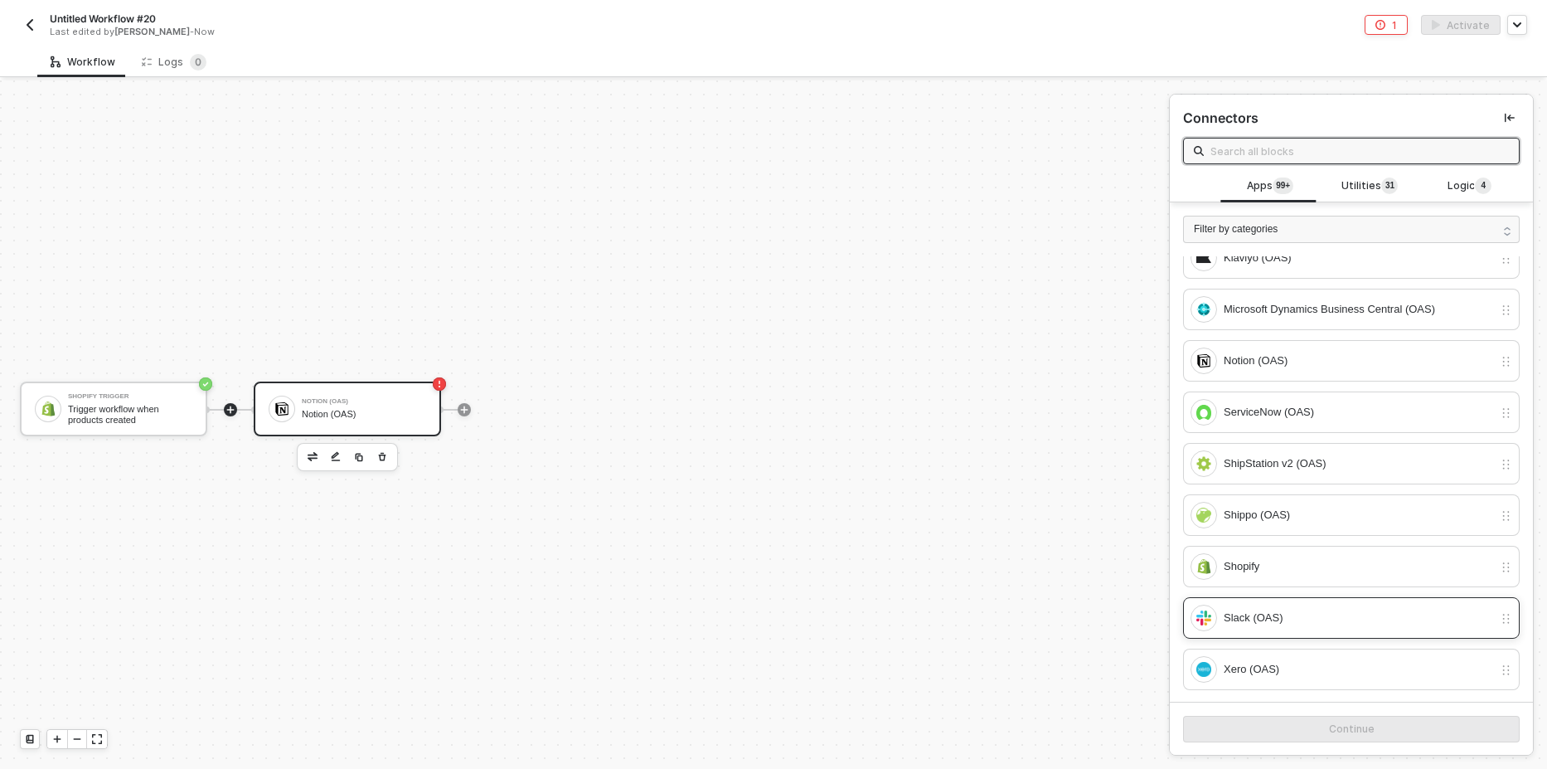
scroll to position [398, 0]
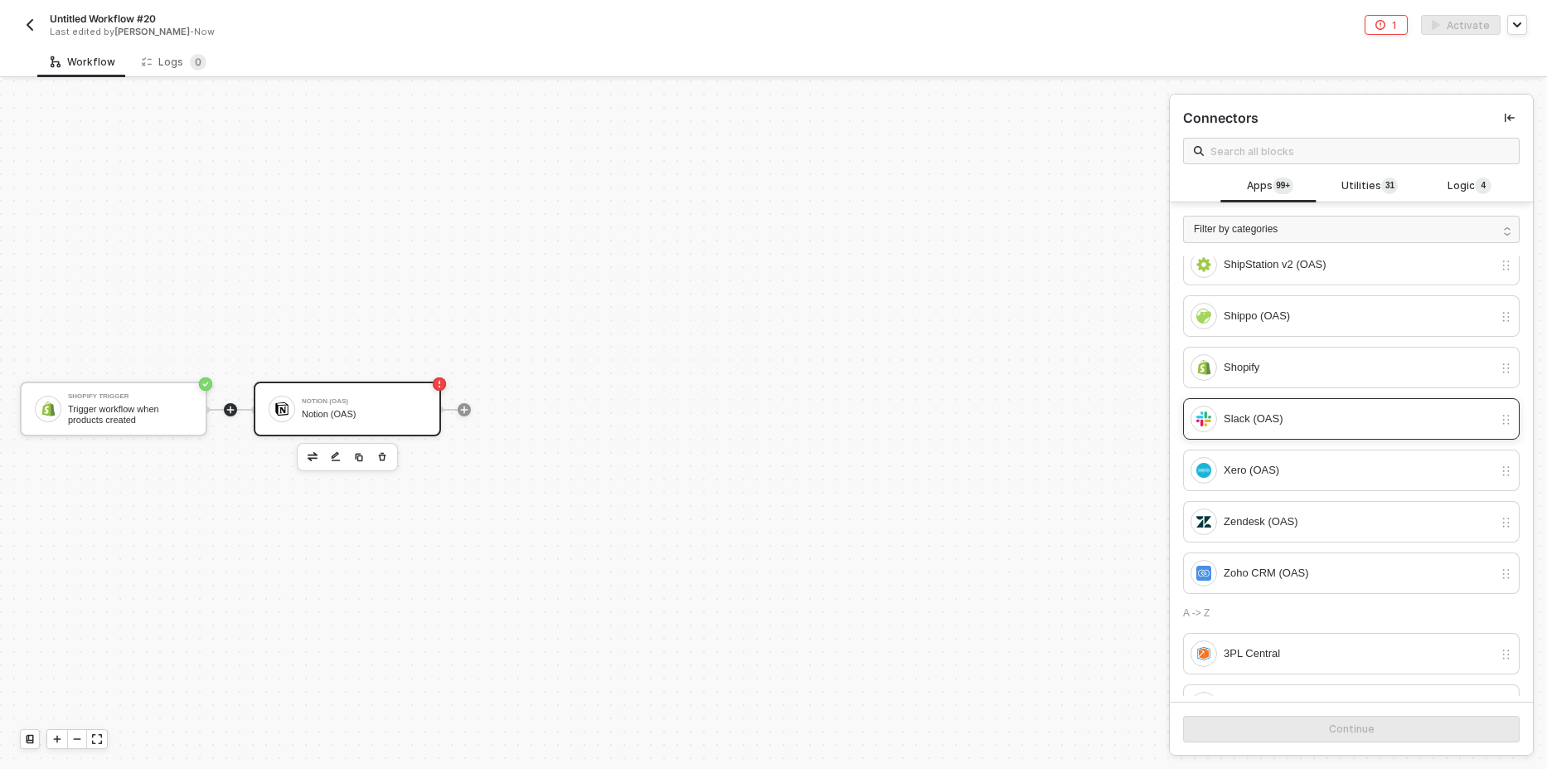
click at [1305, 429] on div "Slack (OAS)" at bounding box center [1342, 418] width 303 height 27
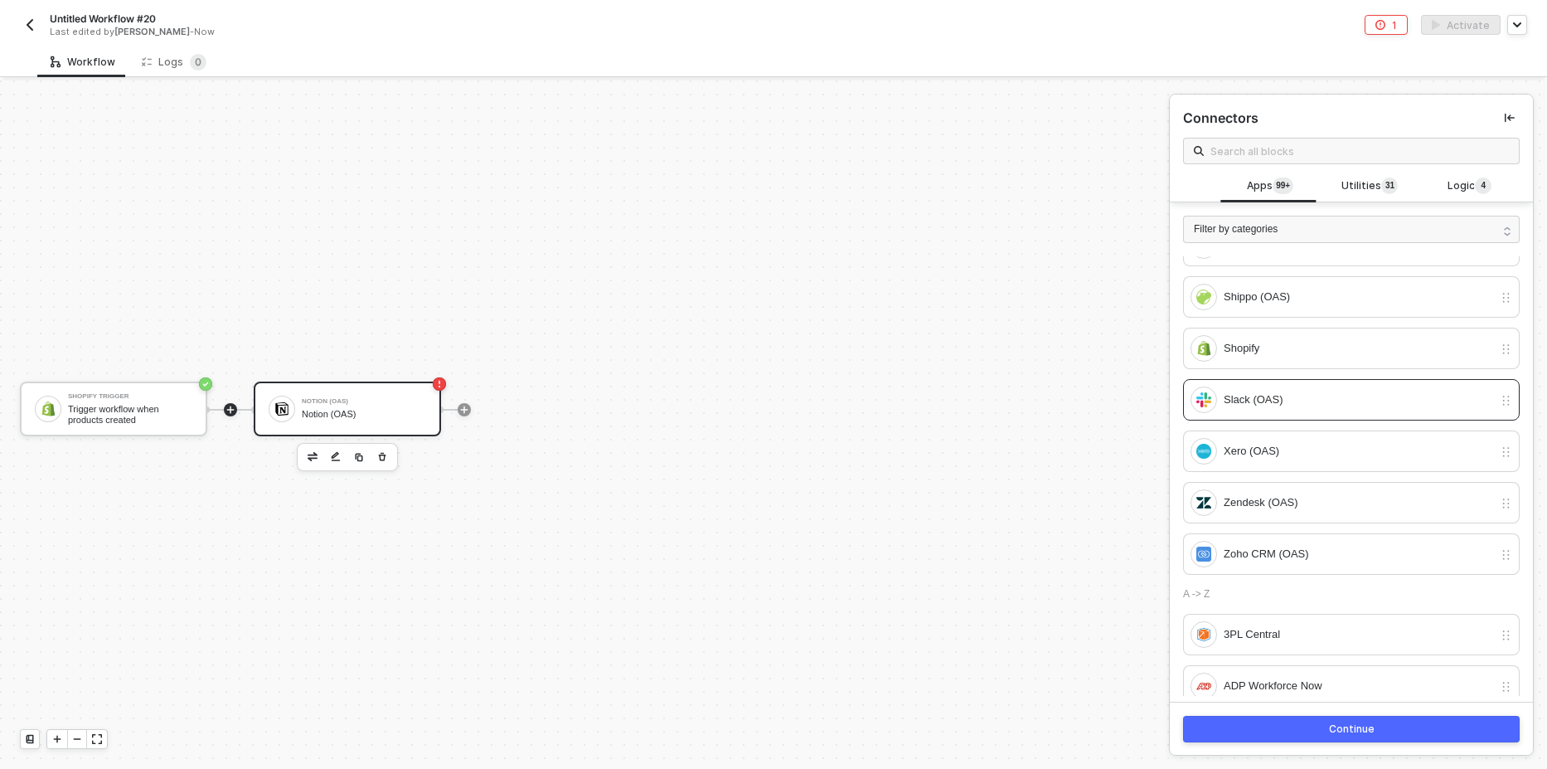
scroll to position [299, 0]
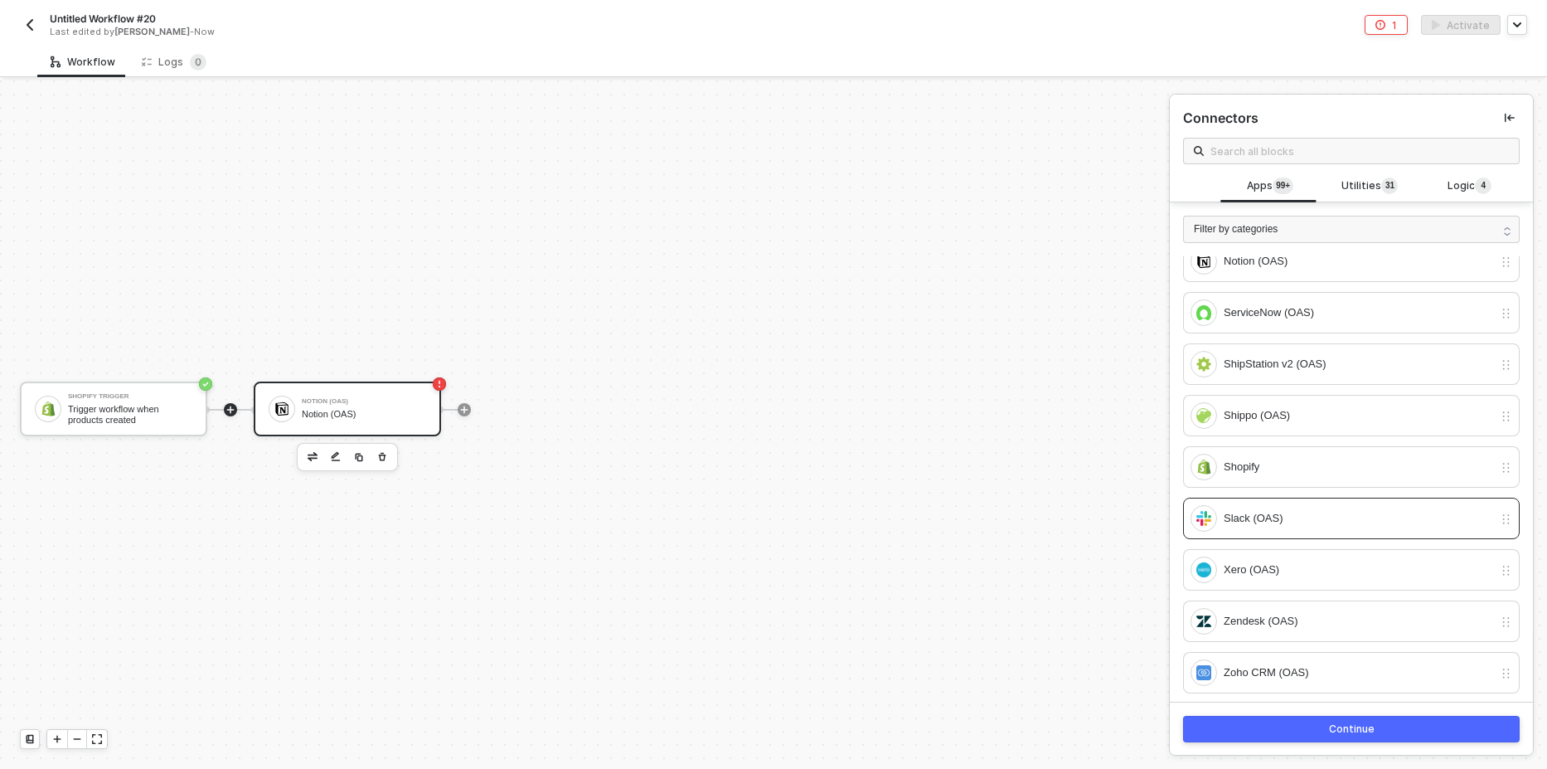
click at [1329, 730] on div "Continue" at bounding box center [1352, 728] width 46 height 13
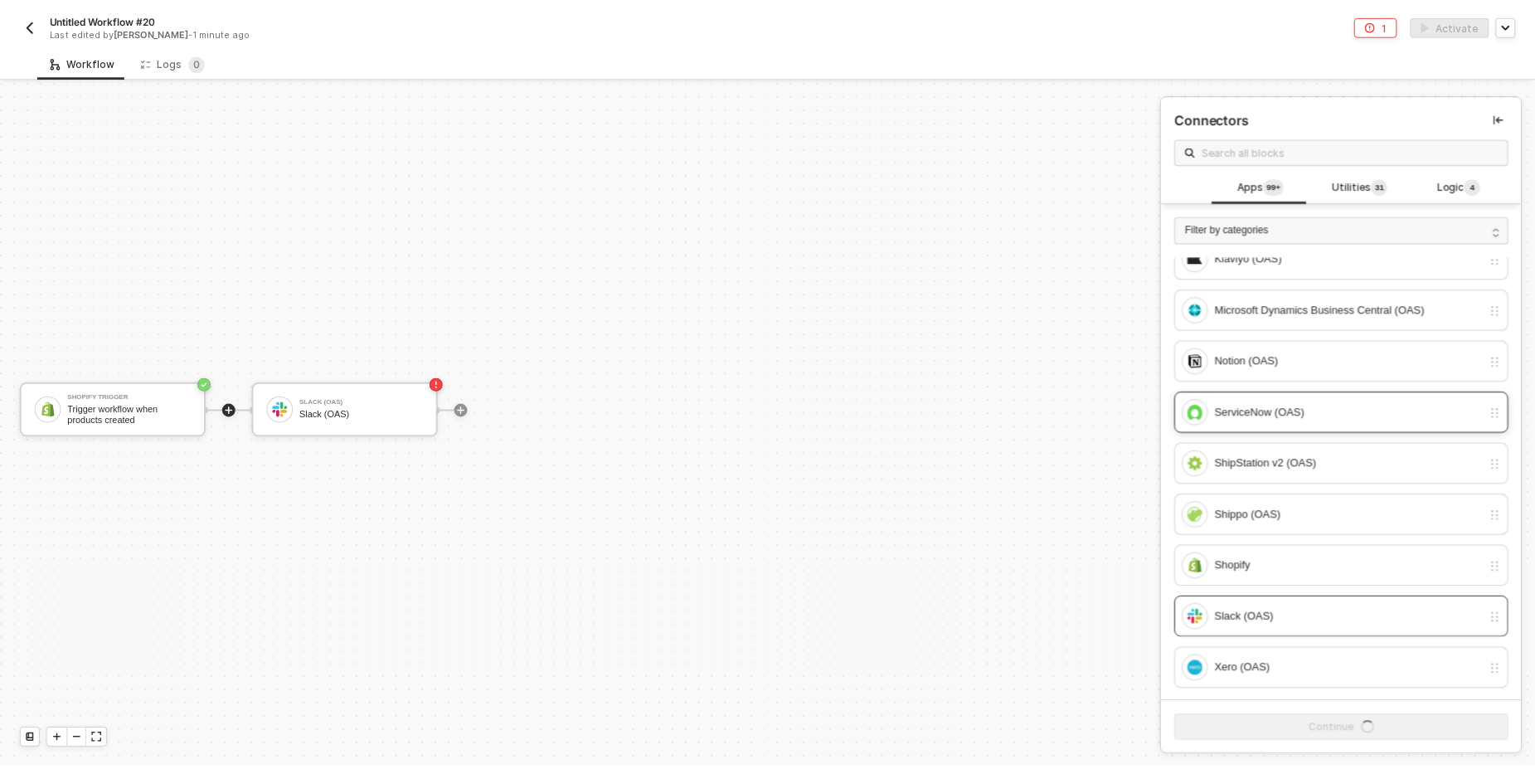
scroll to position [0, 0]
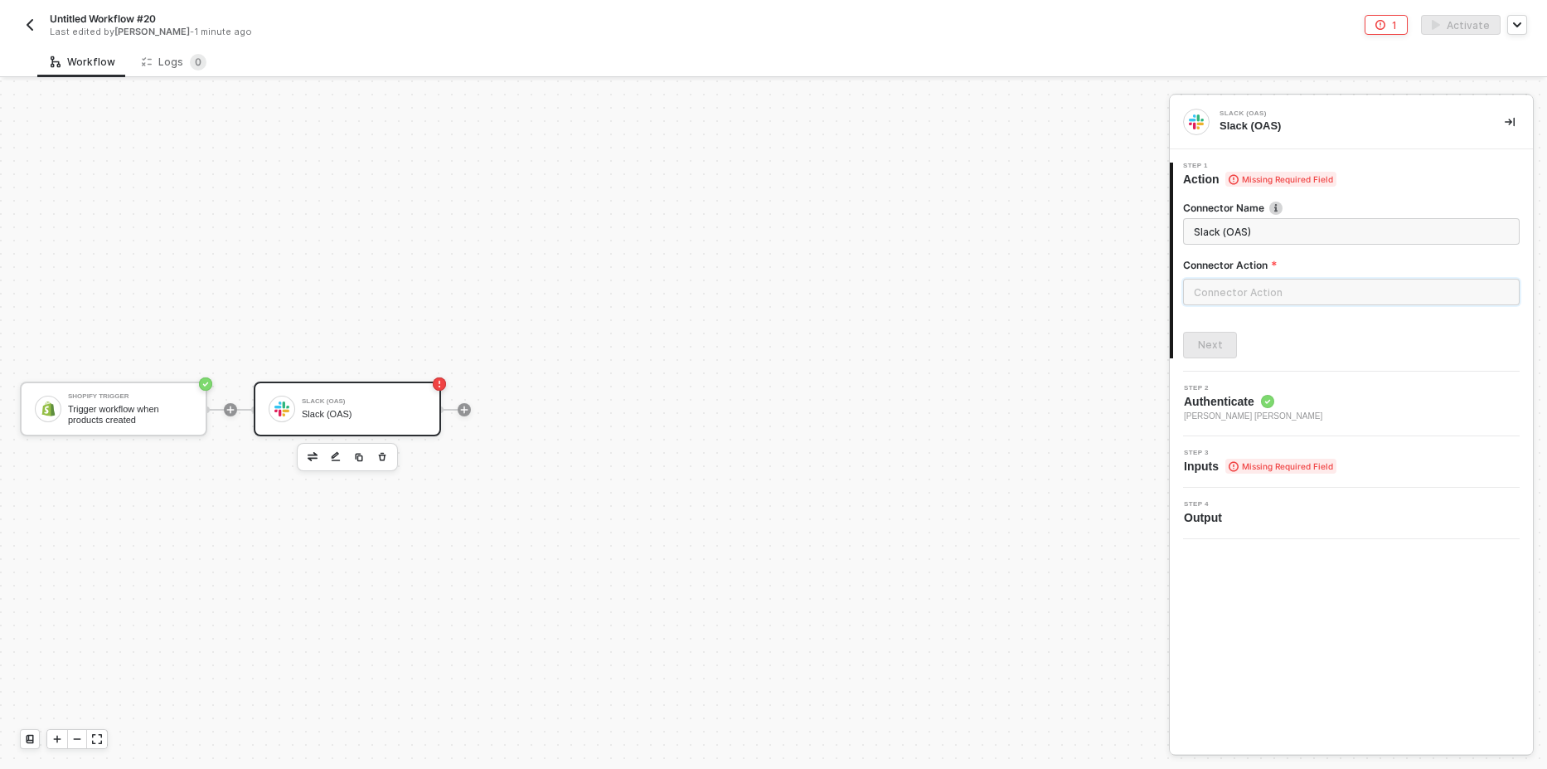
click at [1336, 296] on input "text" at bounding box center [1351, 292] width 337 height 27
click at [1274, 279] on input "text" at bounding box center [1351, 292] width 337 height 27
drag, startPoint x: 1039, startPoint y: 197, endPoint x: 1004, endPoint y: 216, distance: 40.1
click at [1036, 197] on div "Chat" at bounding box center [1034, 200] width 241 height 14
click at [977, 239] on div "Post Posts a message into a channel." at bounding box center [1034, 238] width 241 height 27
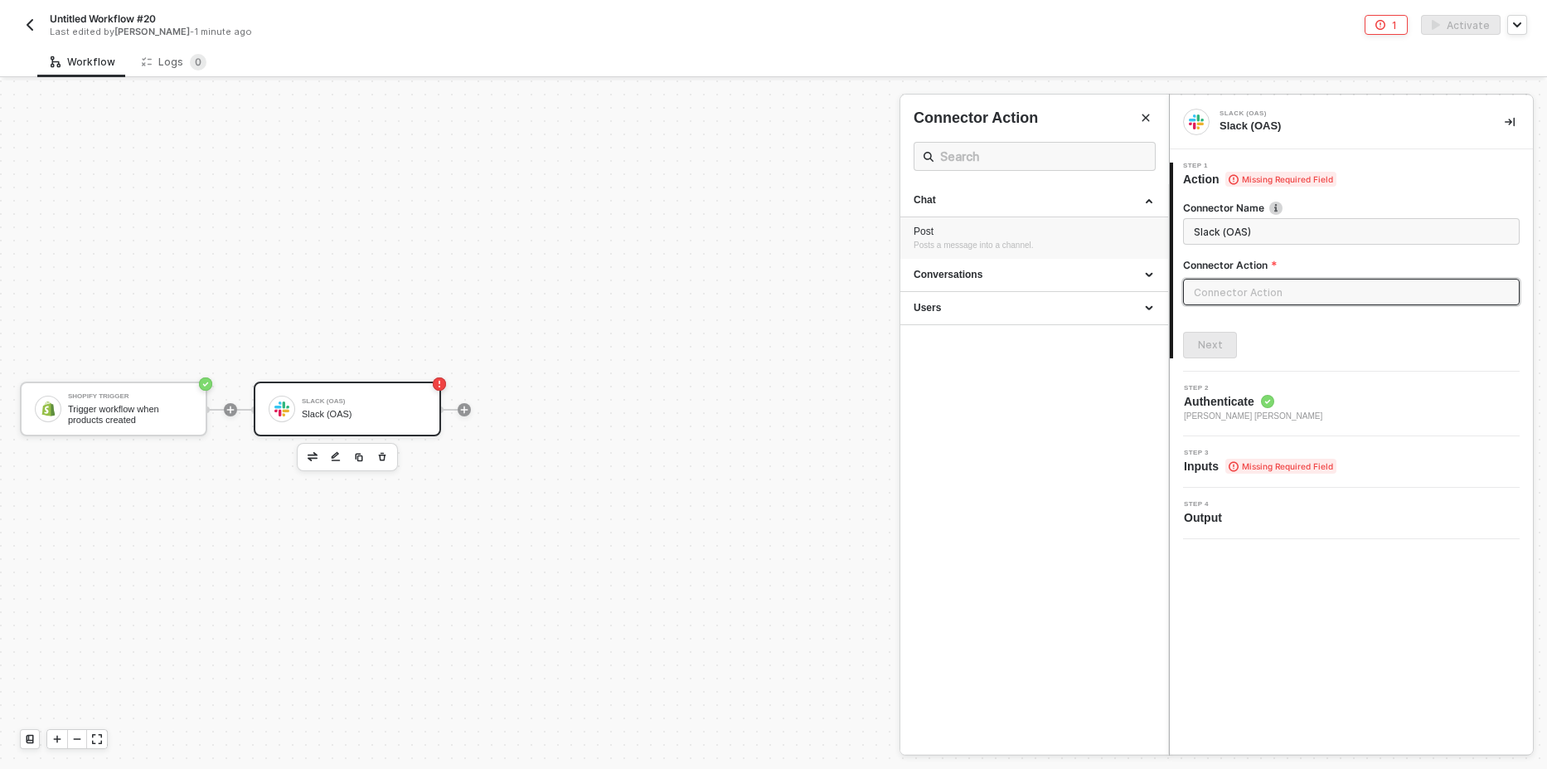
type input "Posts a message into a channel."
type input "Chat - Post"
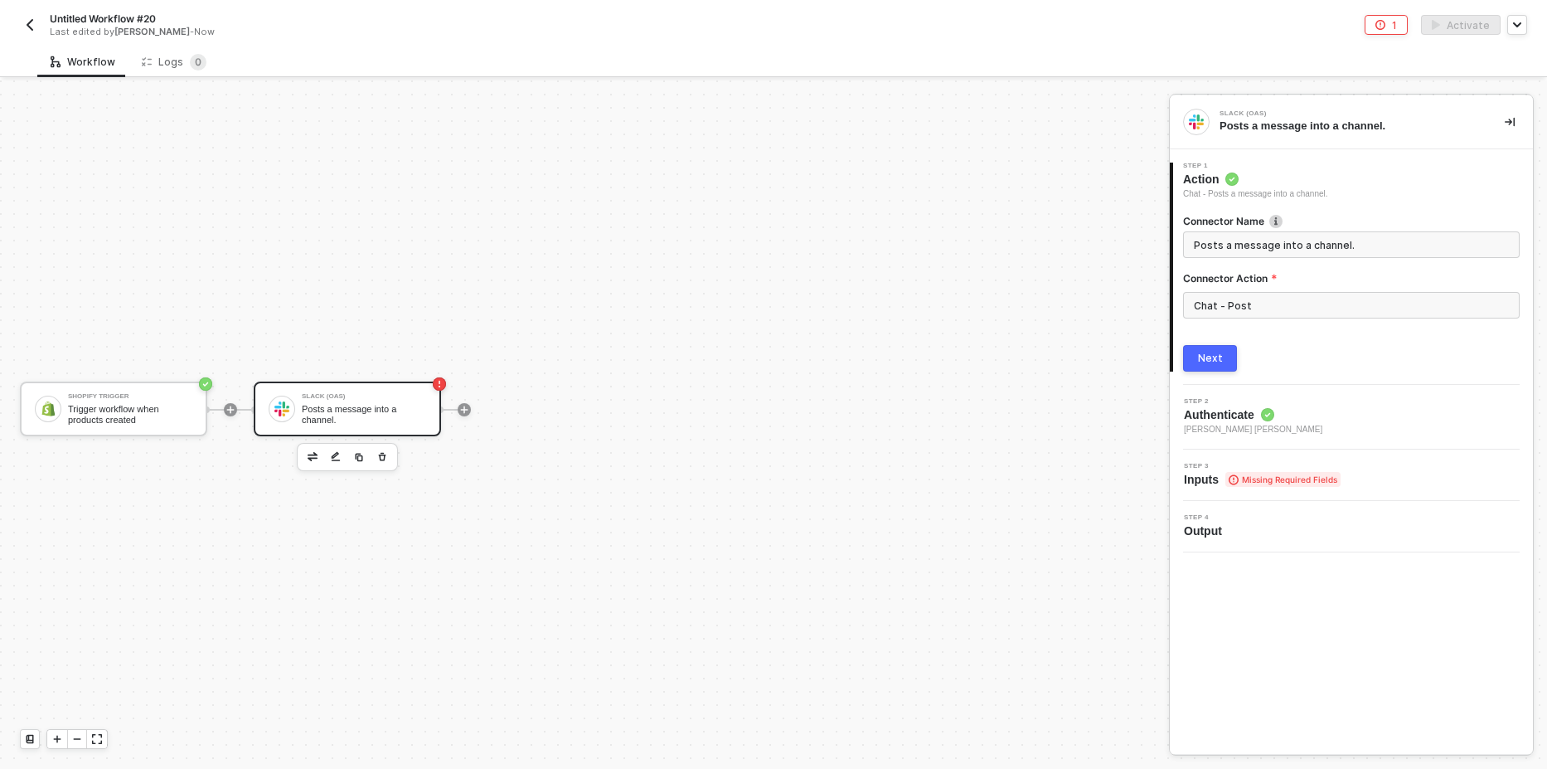
click at [1226, 356] on button "Next" at bounding box center [1210, 358] width 54 height 27
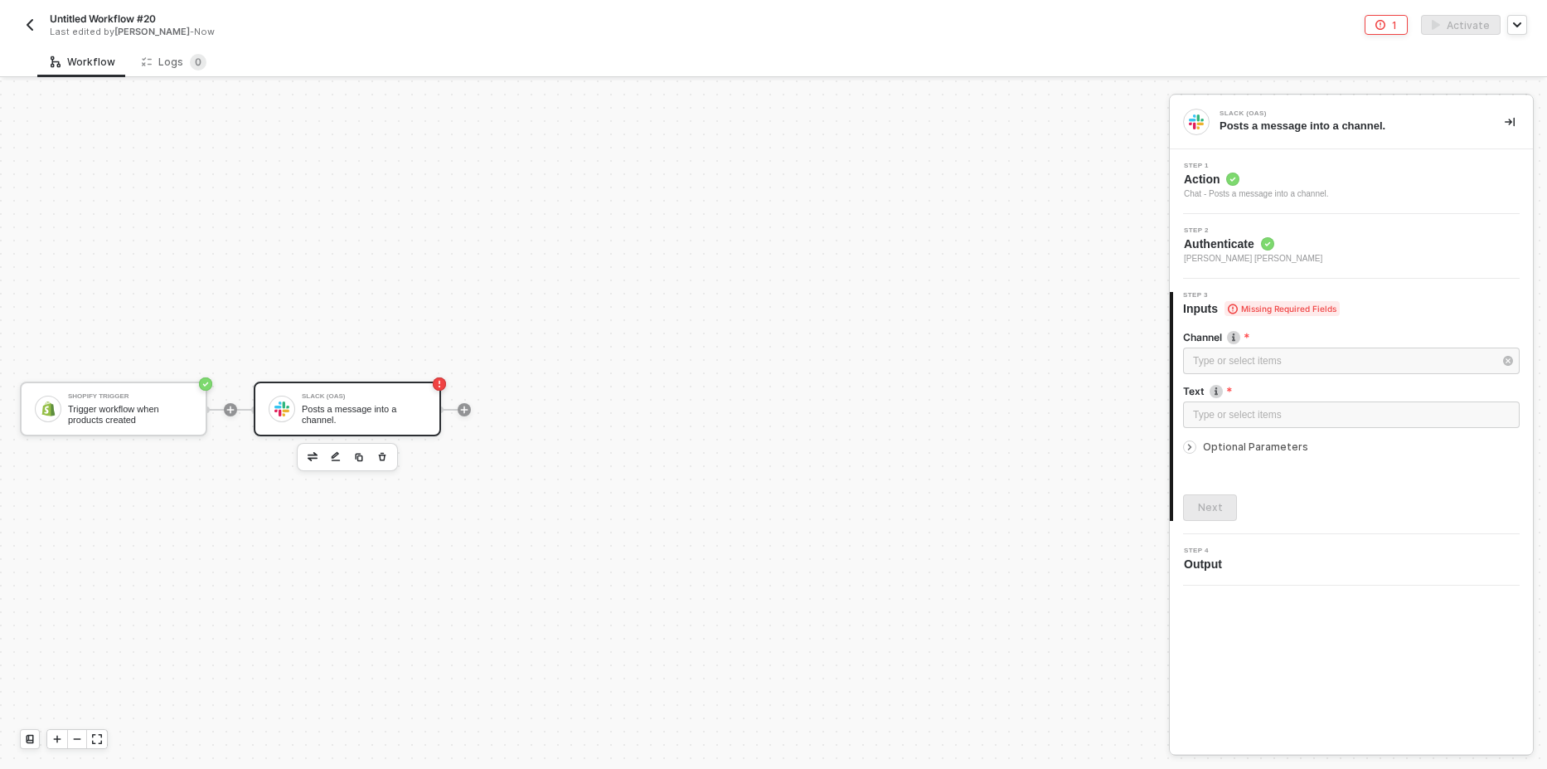
click at [1308, 245] on div "Step 2 Authenticate Christopher Tolang's Slack" at bounding box center [1353, 246] width 359 height 38
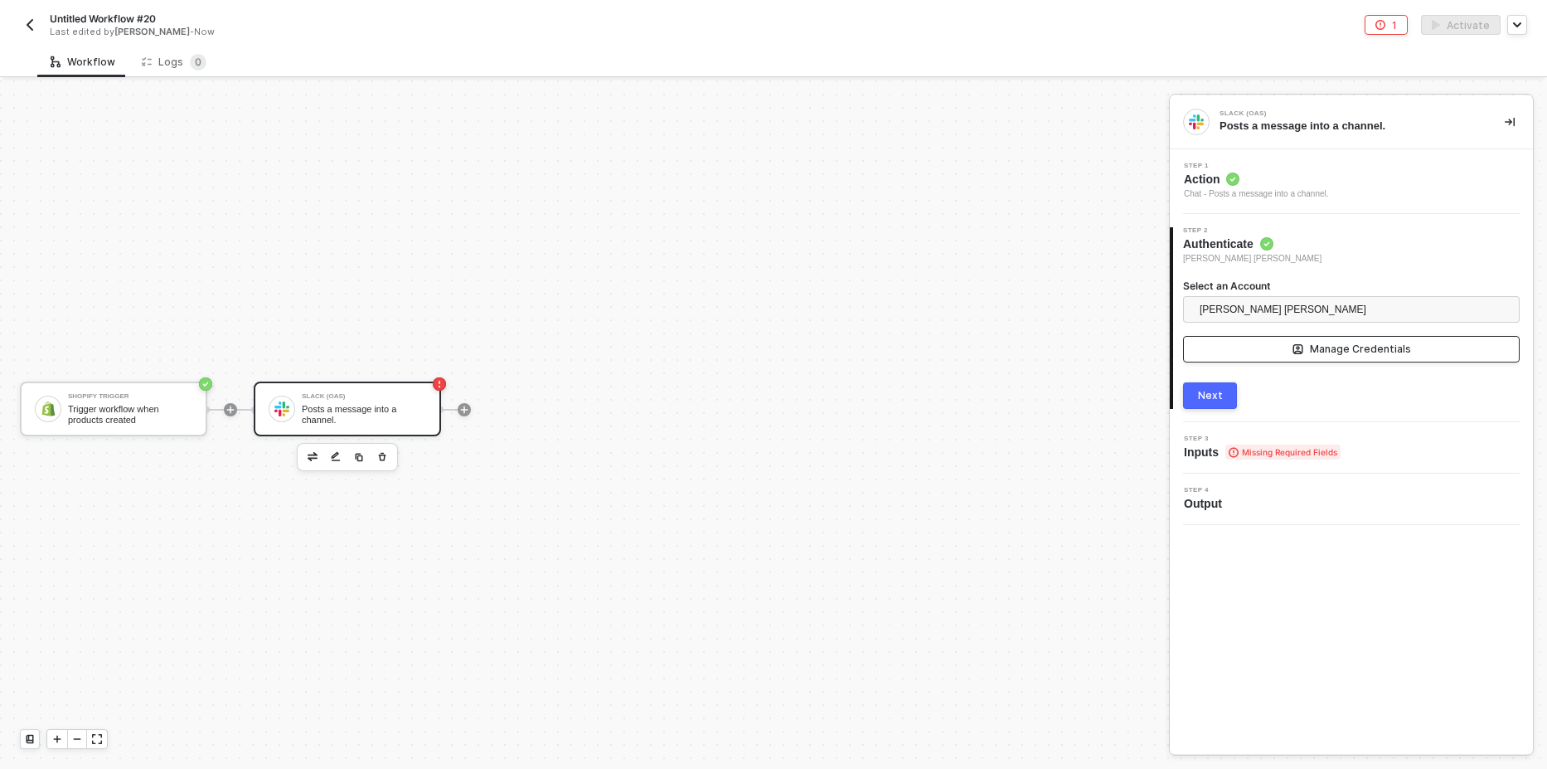
click at [1371, 345] on div "Manage Credentials" at bounding box center [1360, 348] width 101 height 13
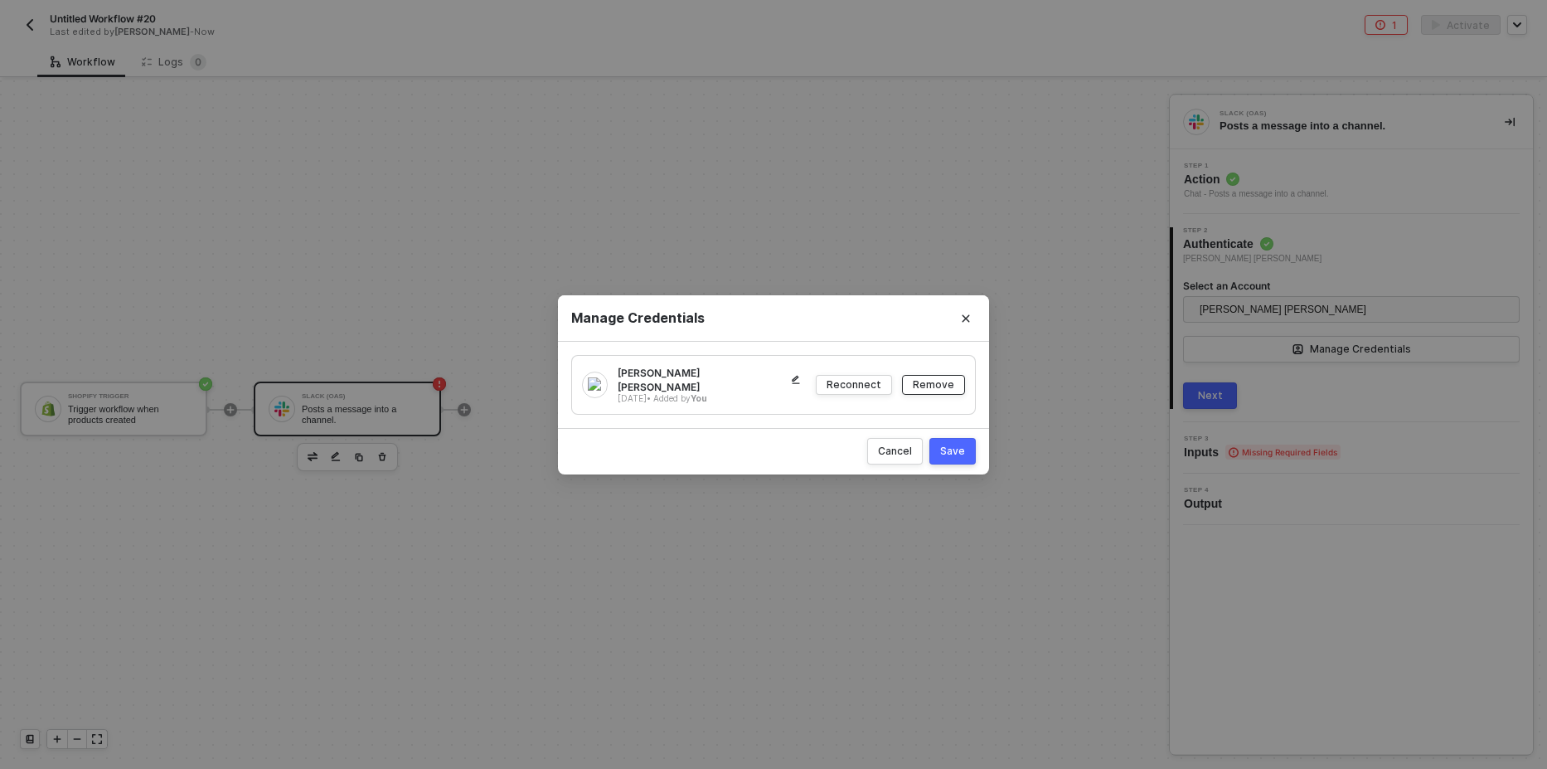
click at [934, 386] on div "Remove" at bounding box center [933, 384] width 41 height 14
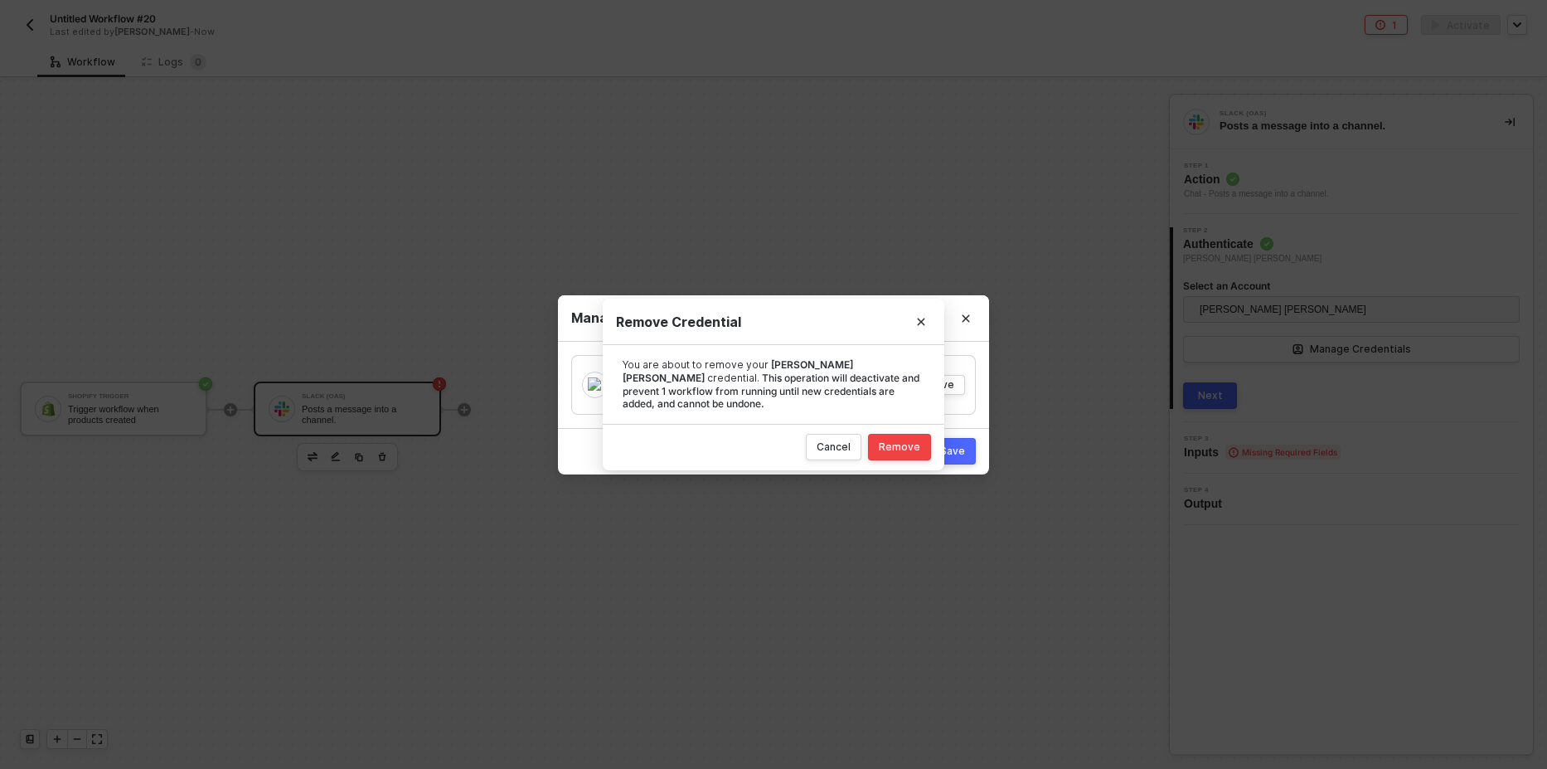
click at [888, 449] on div "Remove" at bounding box center [899, 446] width 41 height 13
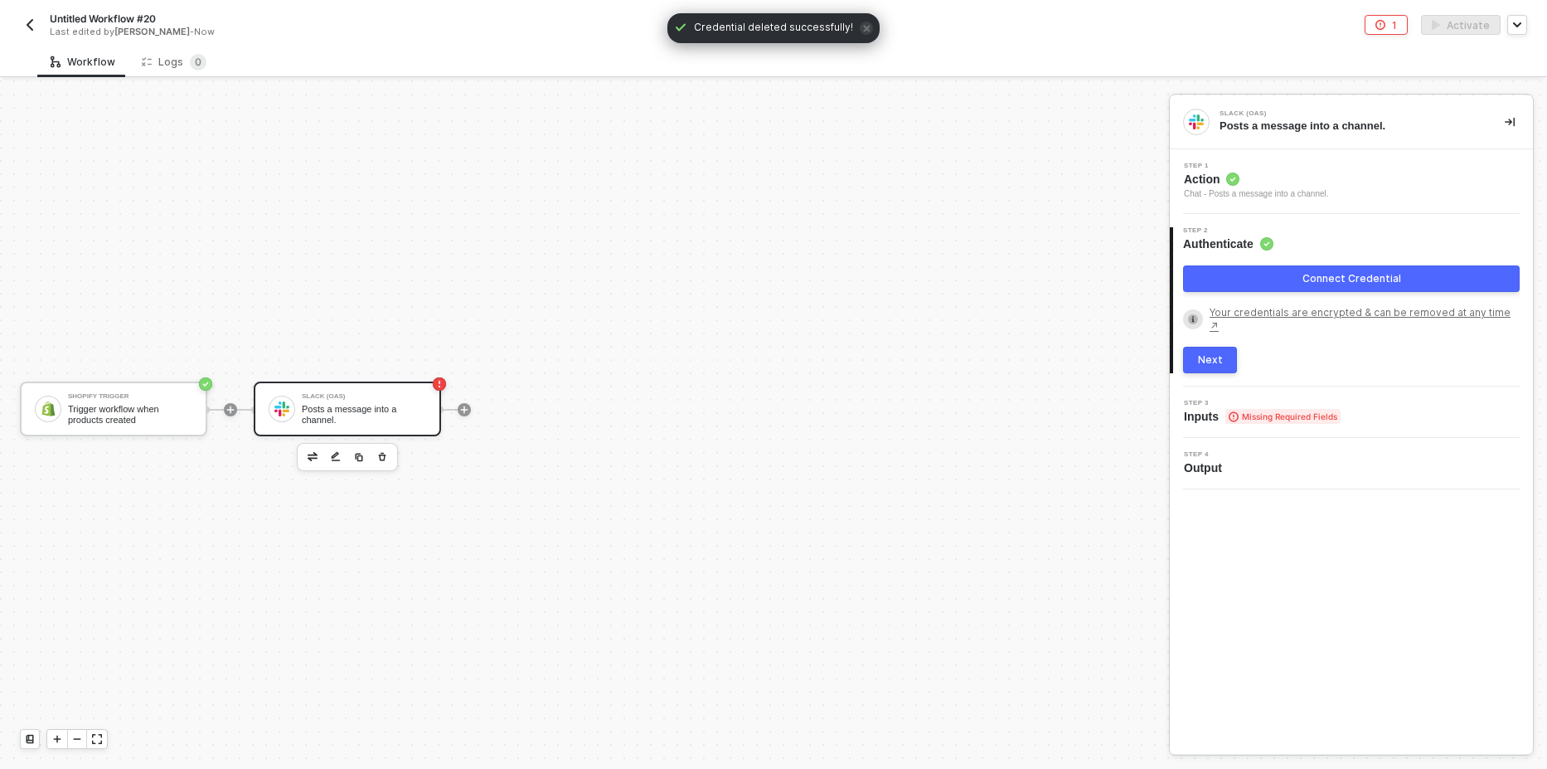
click at [1342, 274] on div "Connect Credential" at bounding box center [1352, 278] width 99 height 13
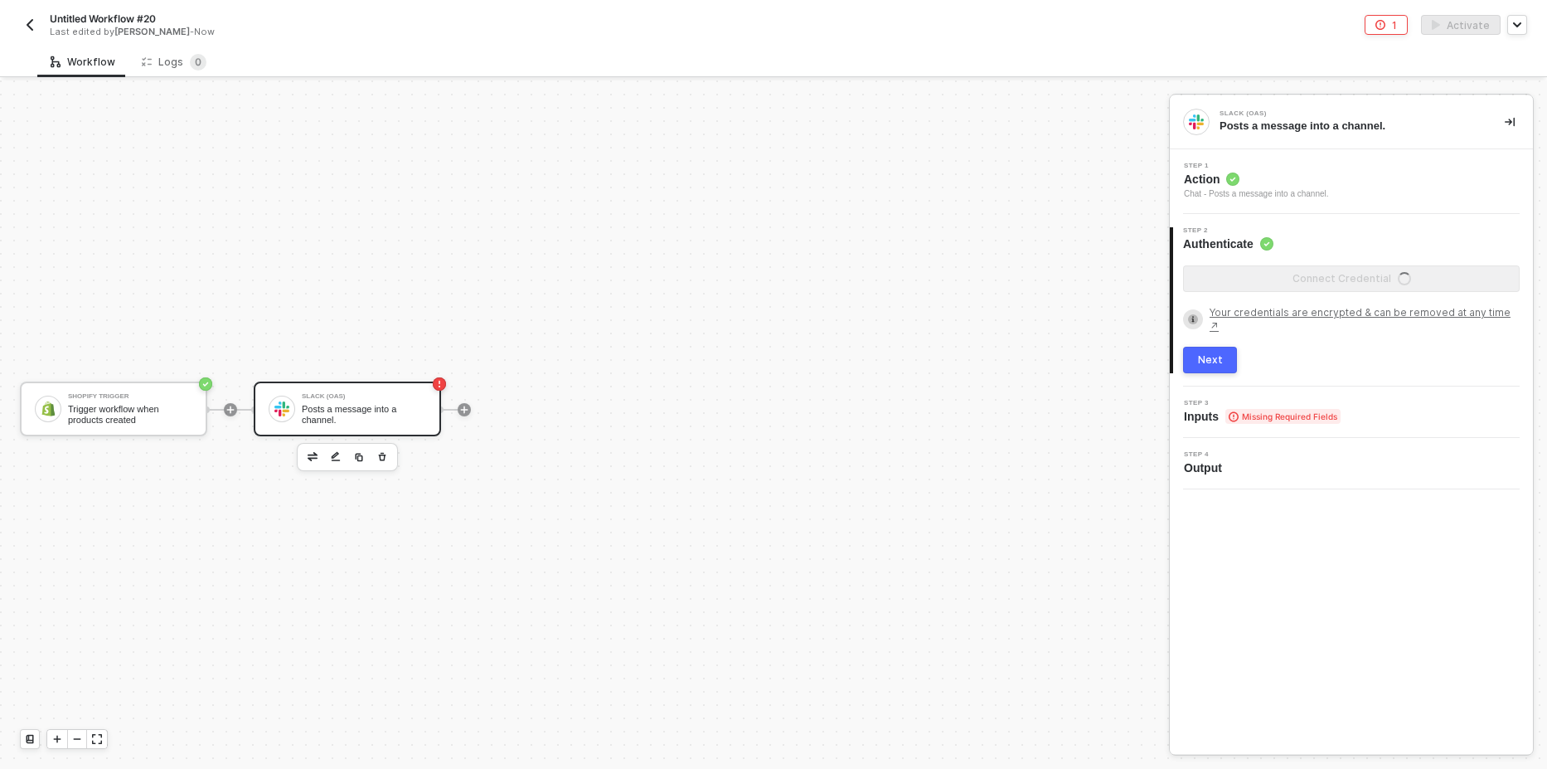
click at [954, 333] on div "Shopify Trigger Trigger workflow when products created Slack (OAS) Posts a mess…" at bounding box center [580, 409] width 1161 height 719
click at [1279, 276] on button "Connect Credential" at bounding box center [1351, 278] width 337 height 27
click at [1338, 277] on div "Connect Credential" at bounding box center [1352, 278] width 99 height 13
click at [319, 452] on button "button" at bounding box center [313, 457] width 20 height 20
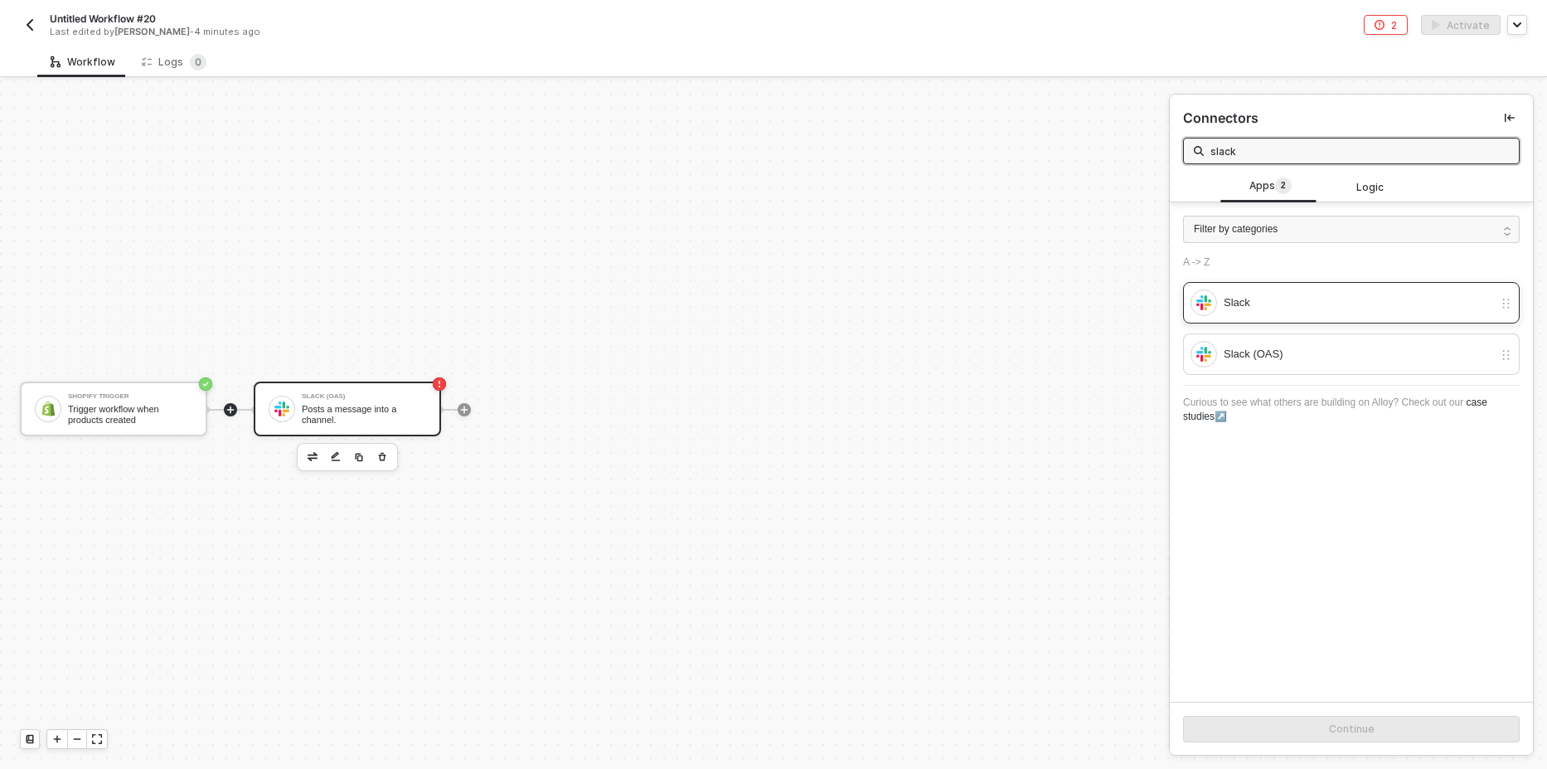
type input "slack"
click at [1256, 289] on div "Slack" at bounding box center [1342, 302] width 303 height 27
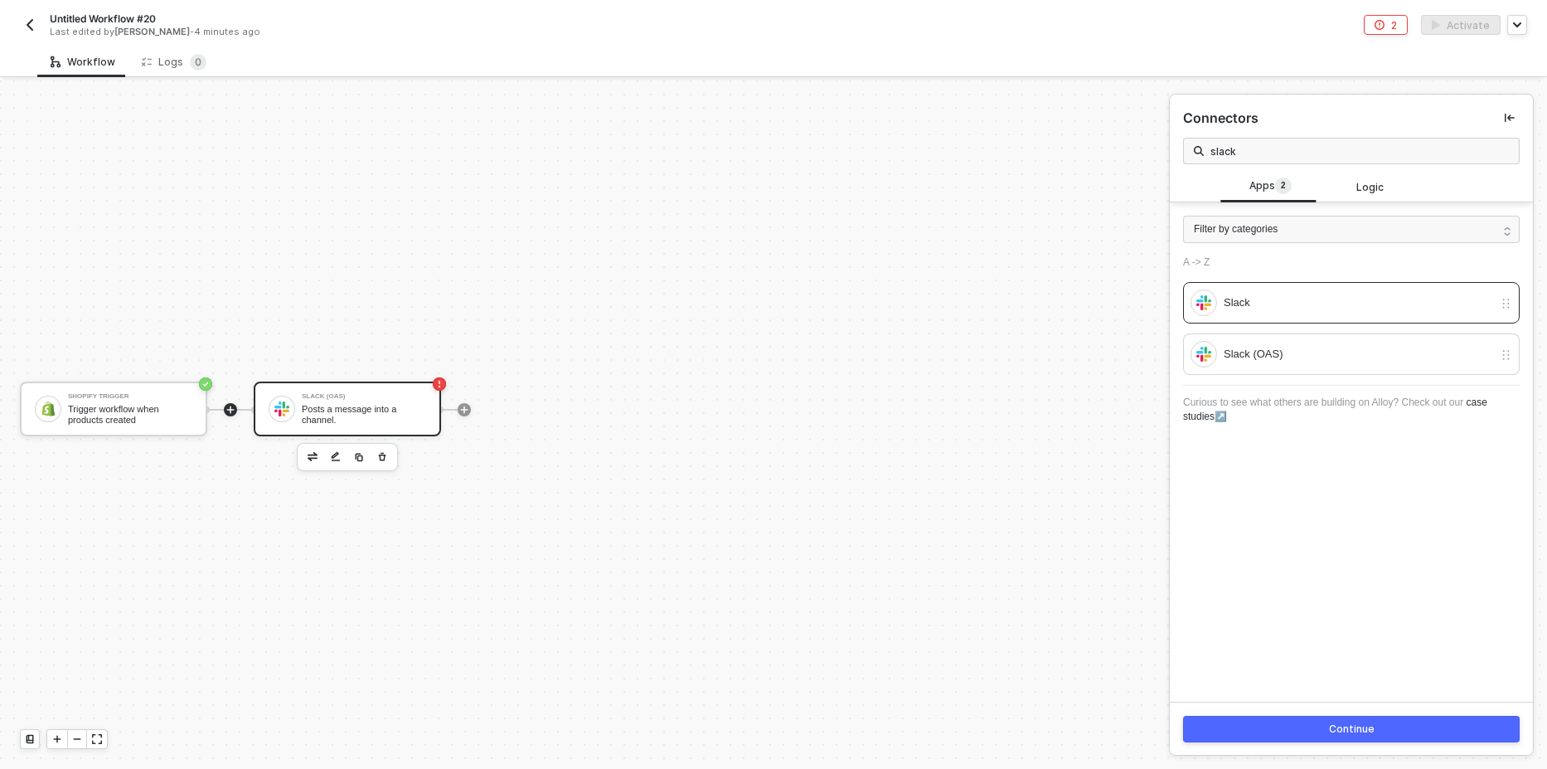
click at [1312, 728] on button "Continue" at bounding box center [1351, 729] width 337 height 27
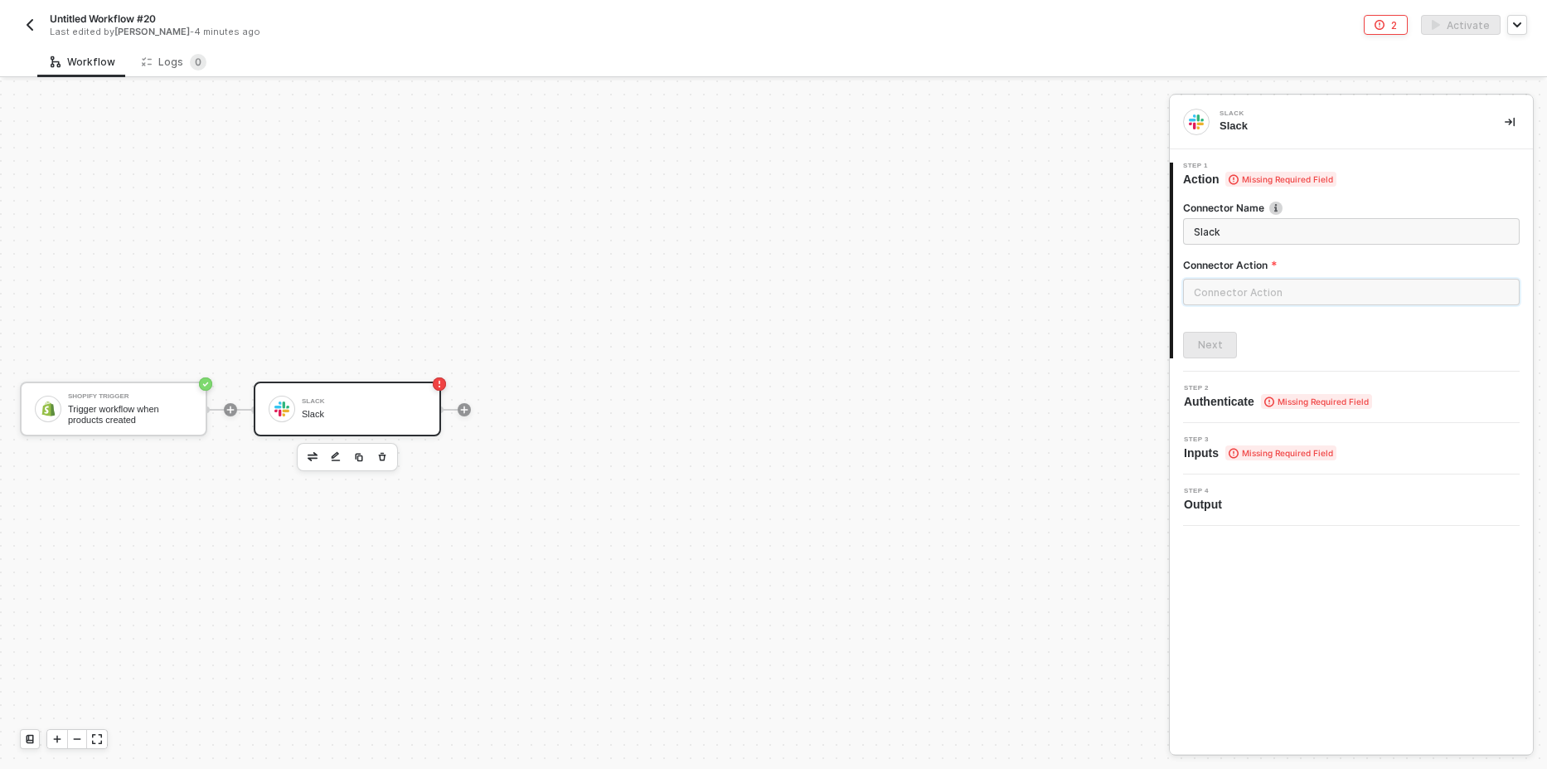
click at [1283, 282] on input "text" at bounding box center [1351, 292] width 337 height 27
click at [1022, 196] on div "Message Channel" at bounding box center [1034, 200] width 241 height 14
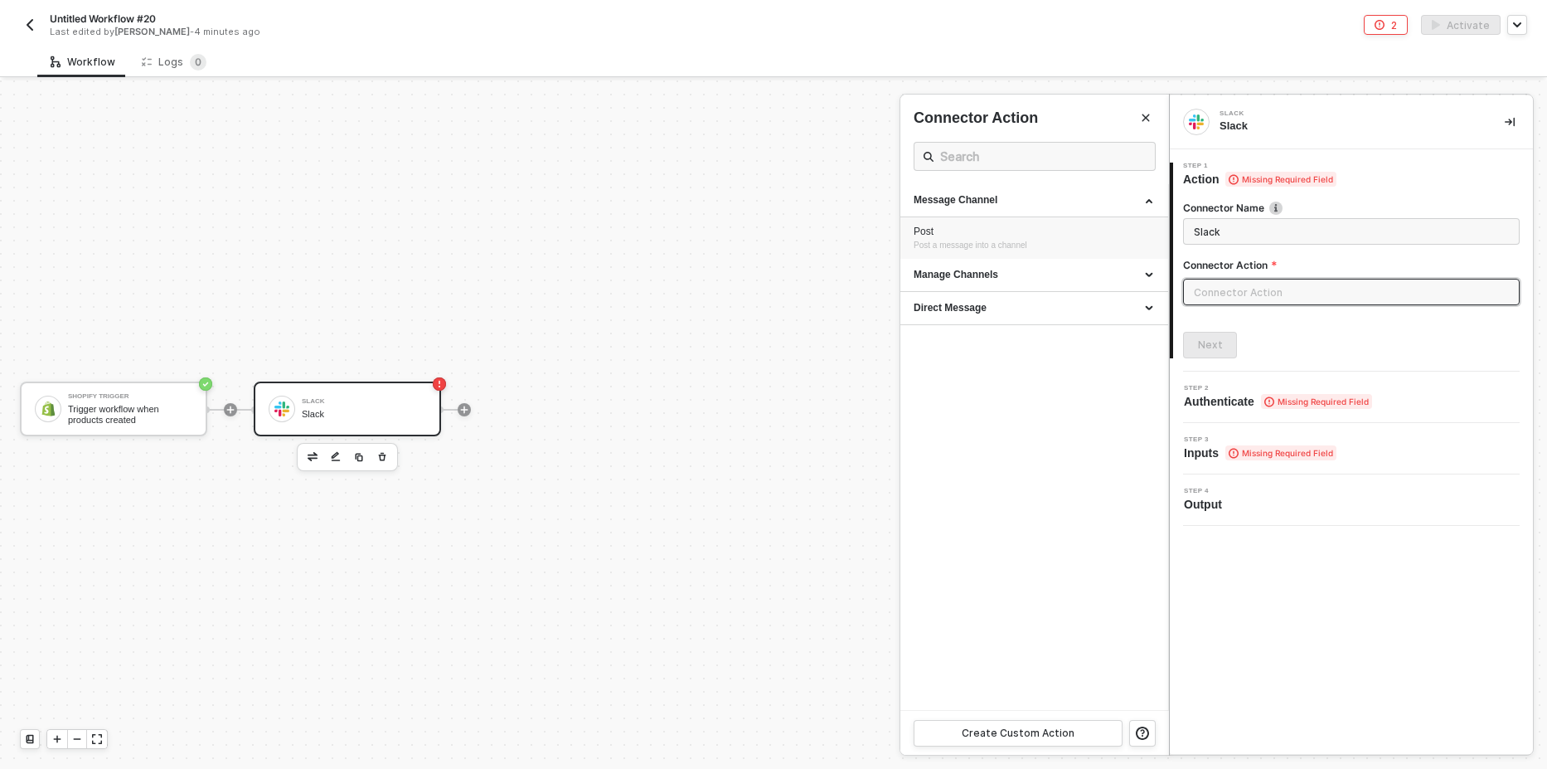
click at [973, 231] on div "Post" at bounding box center [1034, 232] width 241 height 14
type input "Post a message into a channel"
type input "Message Channel - Post"
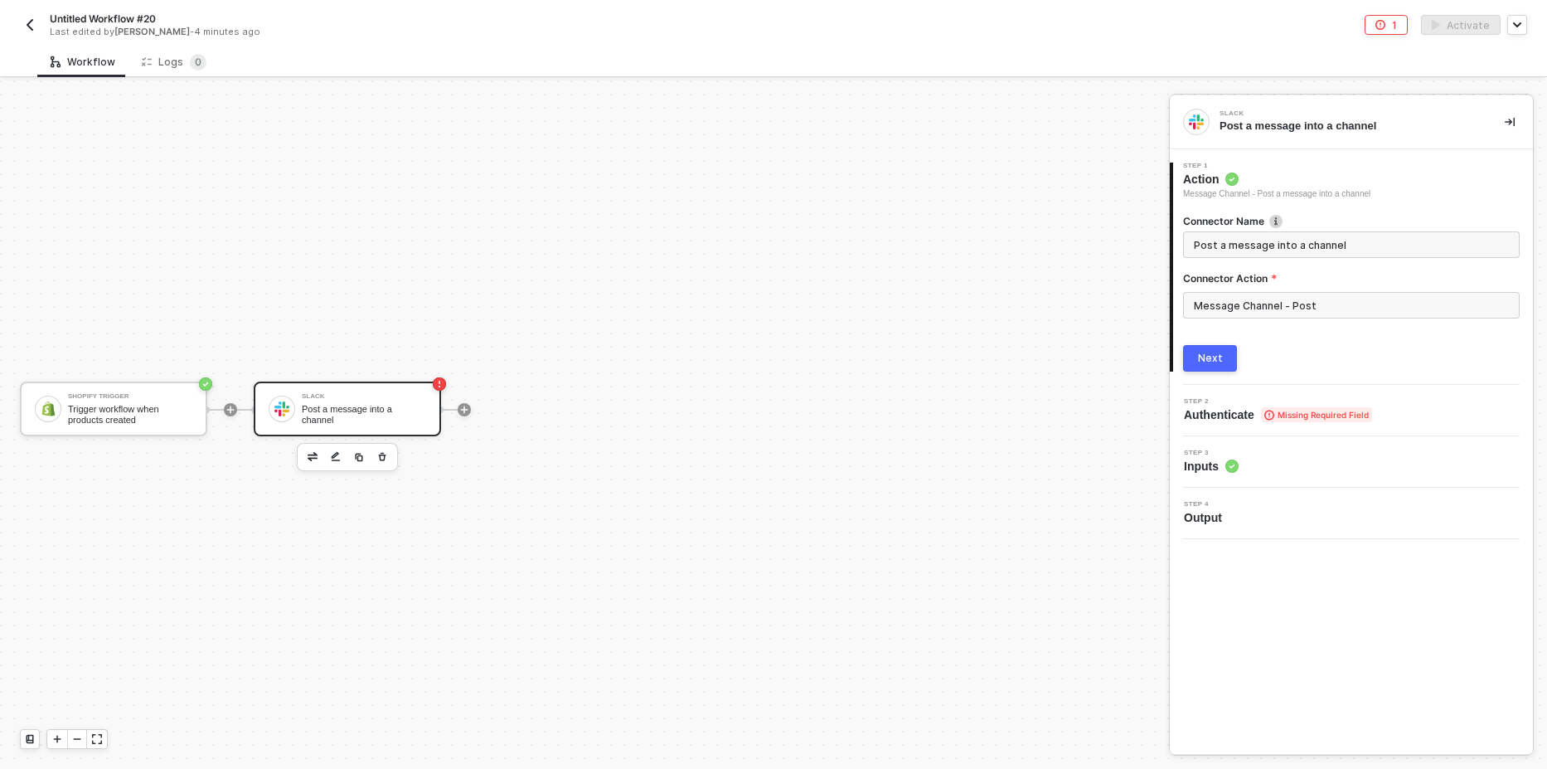
click at [1225, 360] on button "Next" at bounding box center [1210, 358] width 54 height 27
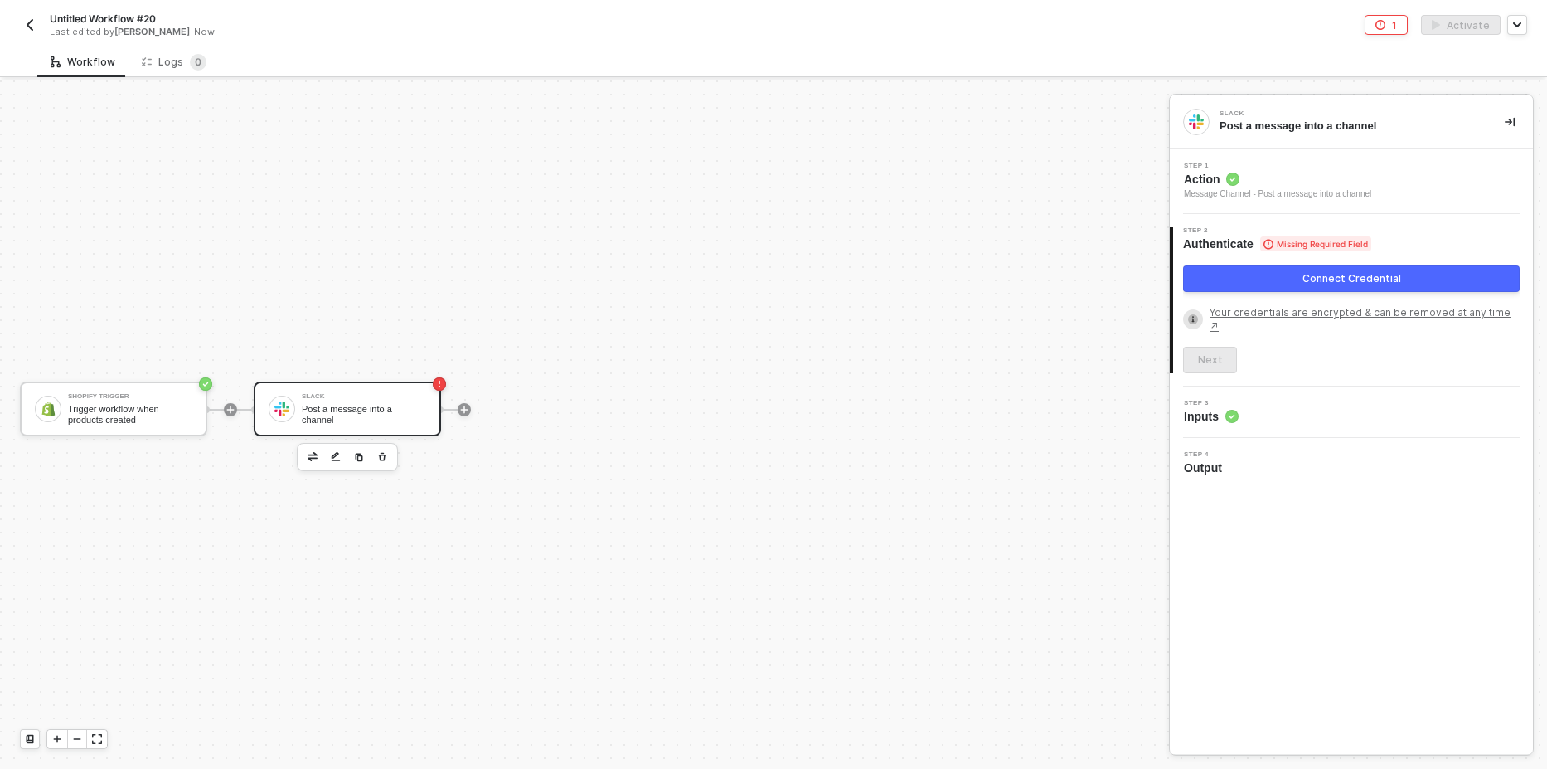
click at [1264, 278] on button "Connect Credential" at bounding box center [1351, 278] width 337 height 27
click at [1253, 274] on button "Connect Credential" at bounding box center [1351, 278] width 337 height 27
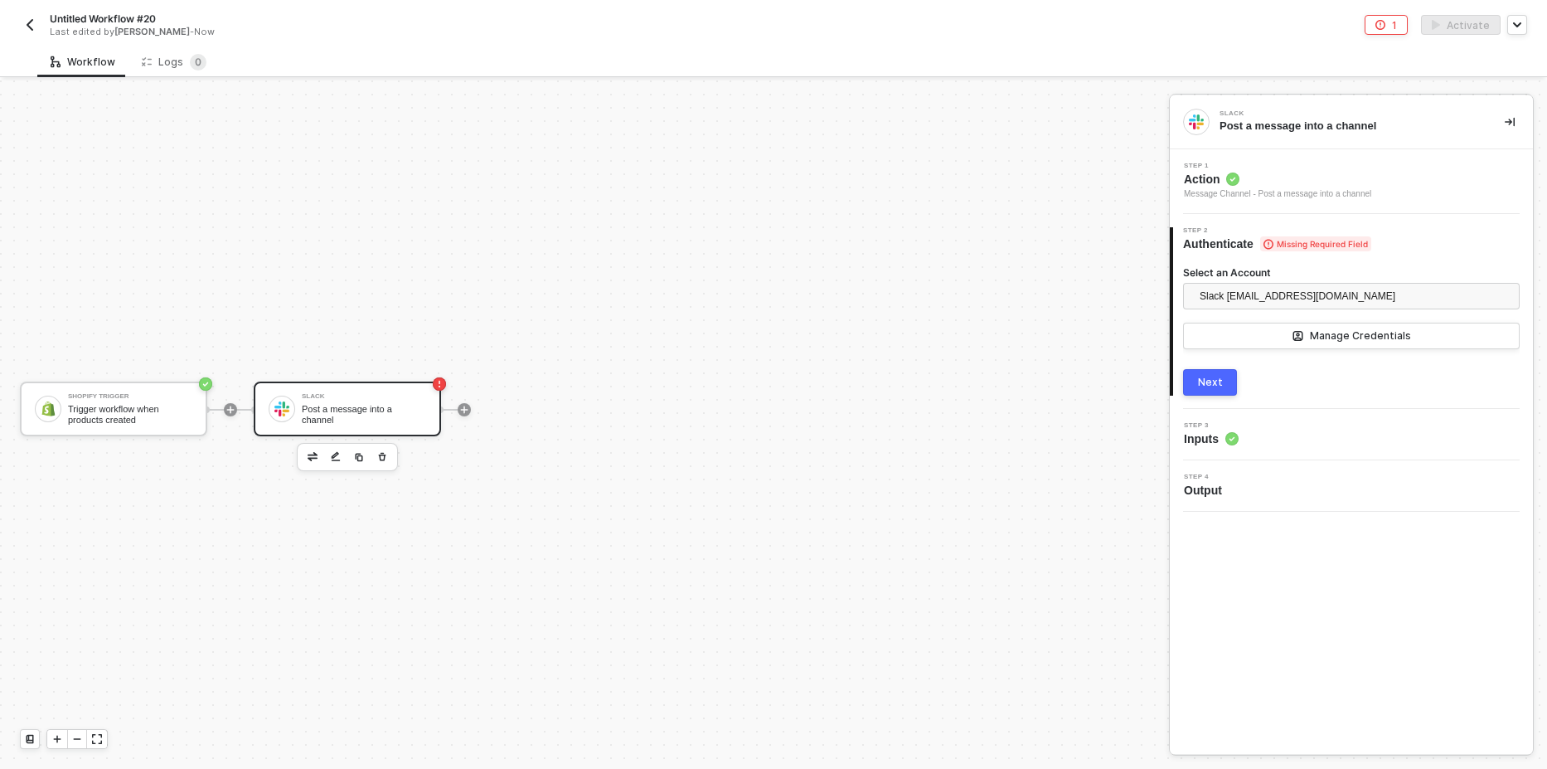
click at [1207, 391] on button "Next" at bounding box center [1210, 382] width 54 height 27
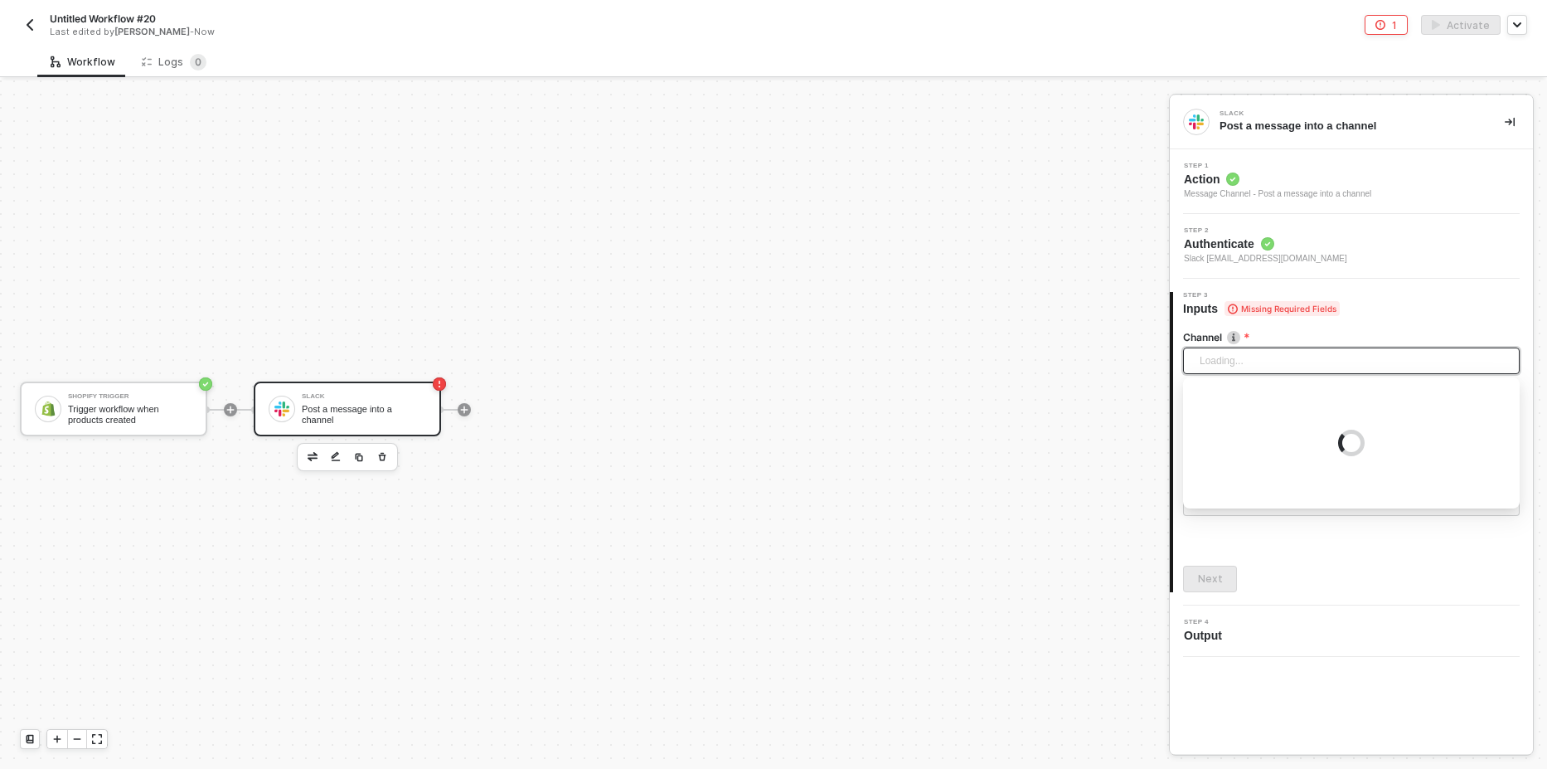
click at [1224, 370] on div "Loading..." at bounding box center [1351, 360] width 337 height 27
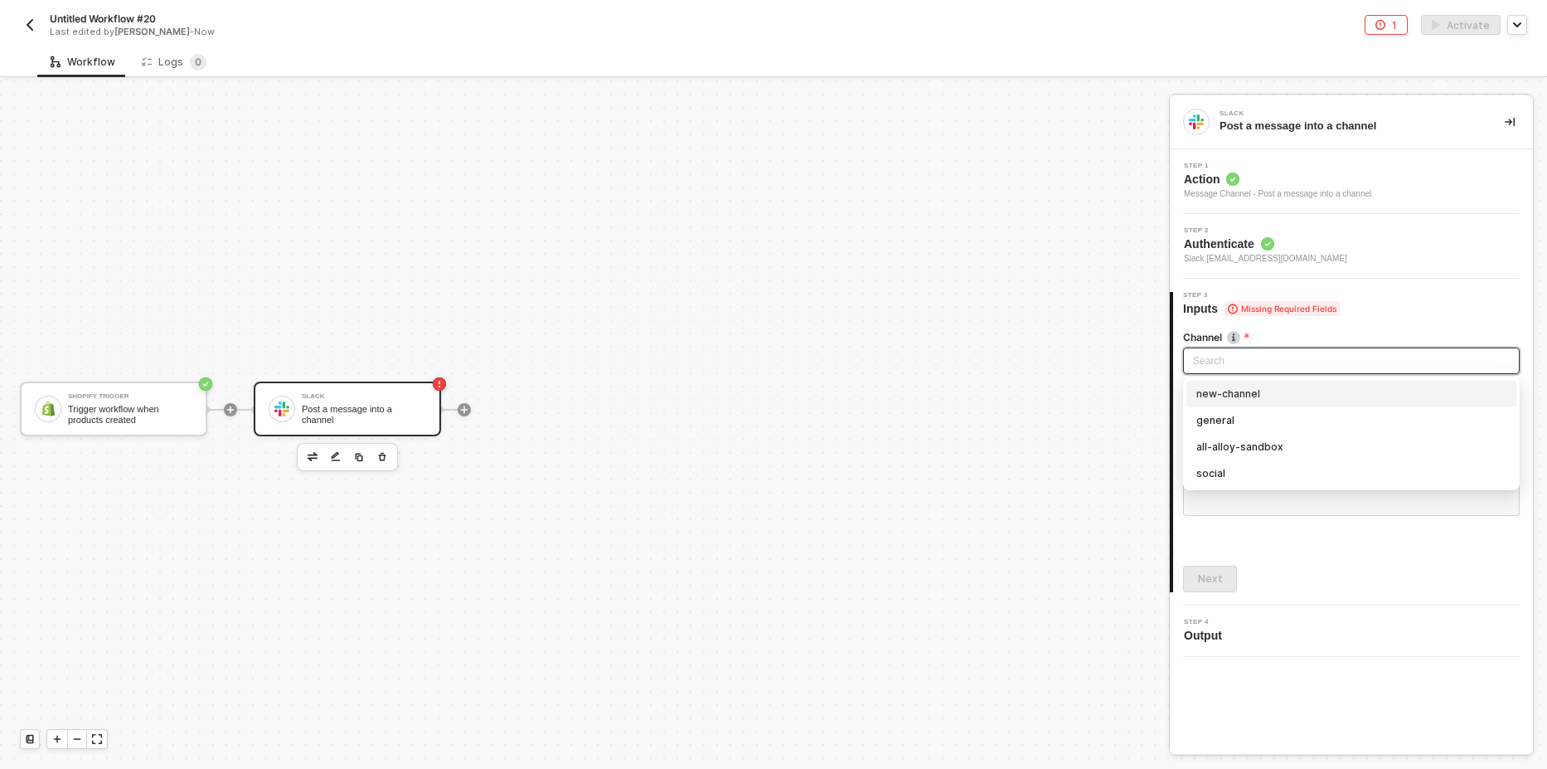
click at [1283, 192] on div "Message Channel - Post a message into a channel" at bounding box center [1277, 193] width 187 height 13
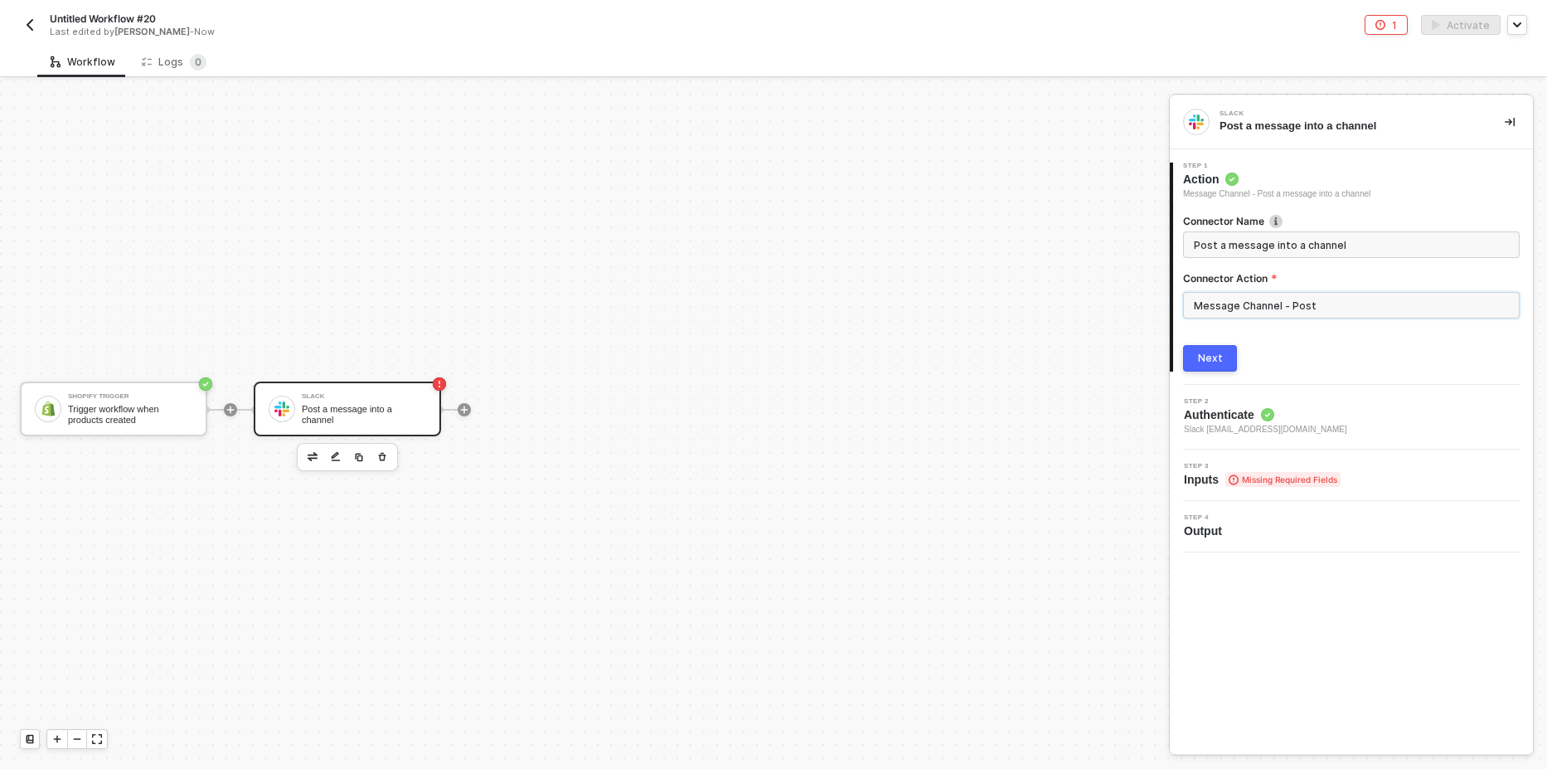
click at [1262, 310] on input "Message Channel - Post" at bounding box center [1351, 305] width 337 height 27
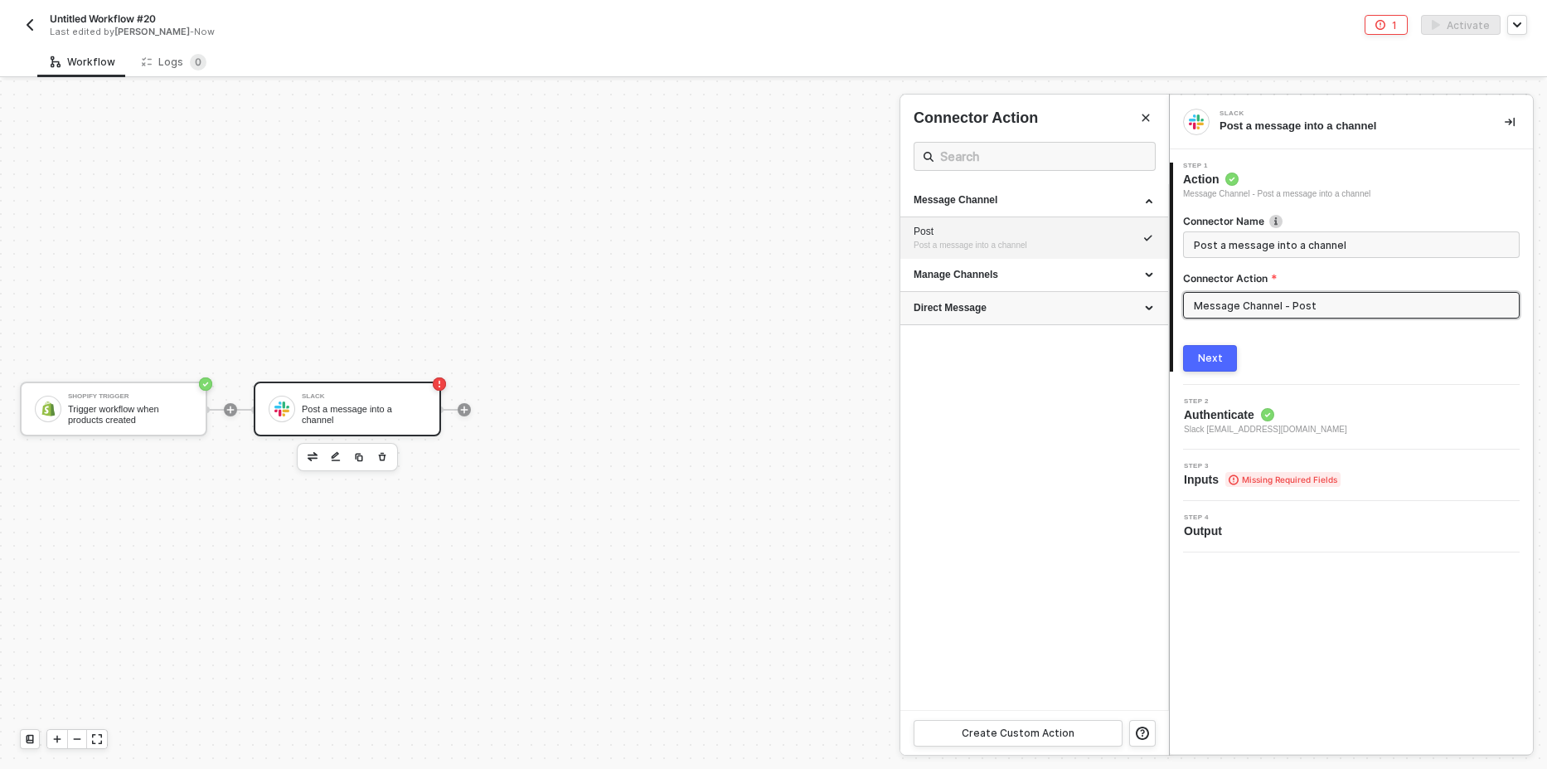
click at [995, 303] on div "Direct Message" at bounding box center [1034, 308] width 241 height 14
click at [970, 348] on span "Post a message to another user" at bounding box center [973, 352] width 118 height 9
type input "Post a message to another user"
type input "Direct Message - Post"
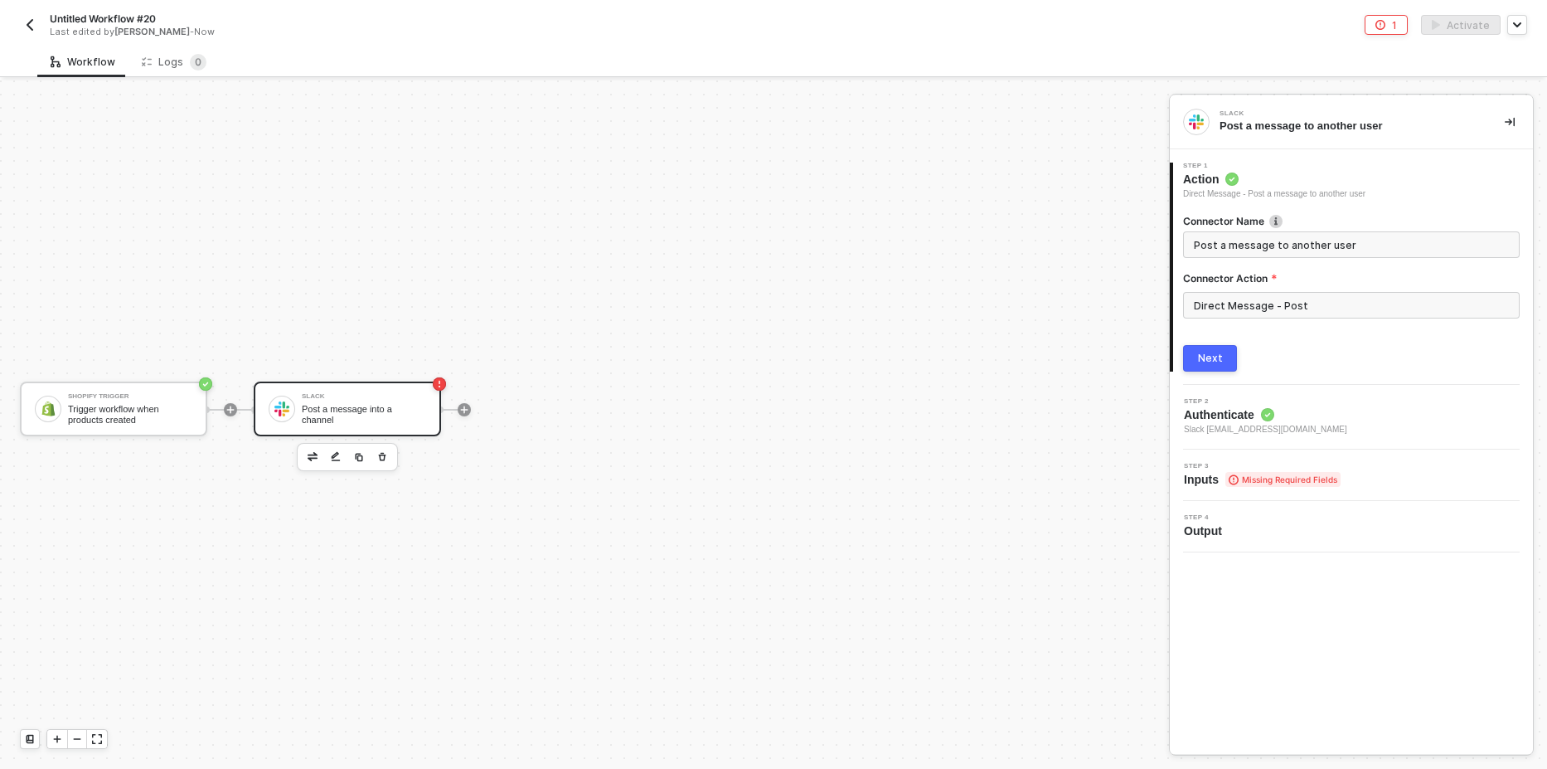
click at [1215, 362] on div "Next" at bounding box center [1210, 358] width 25 height 13
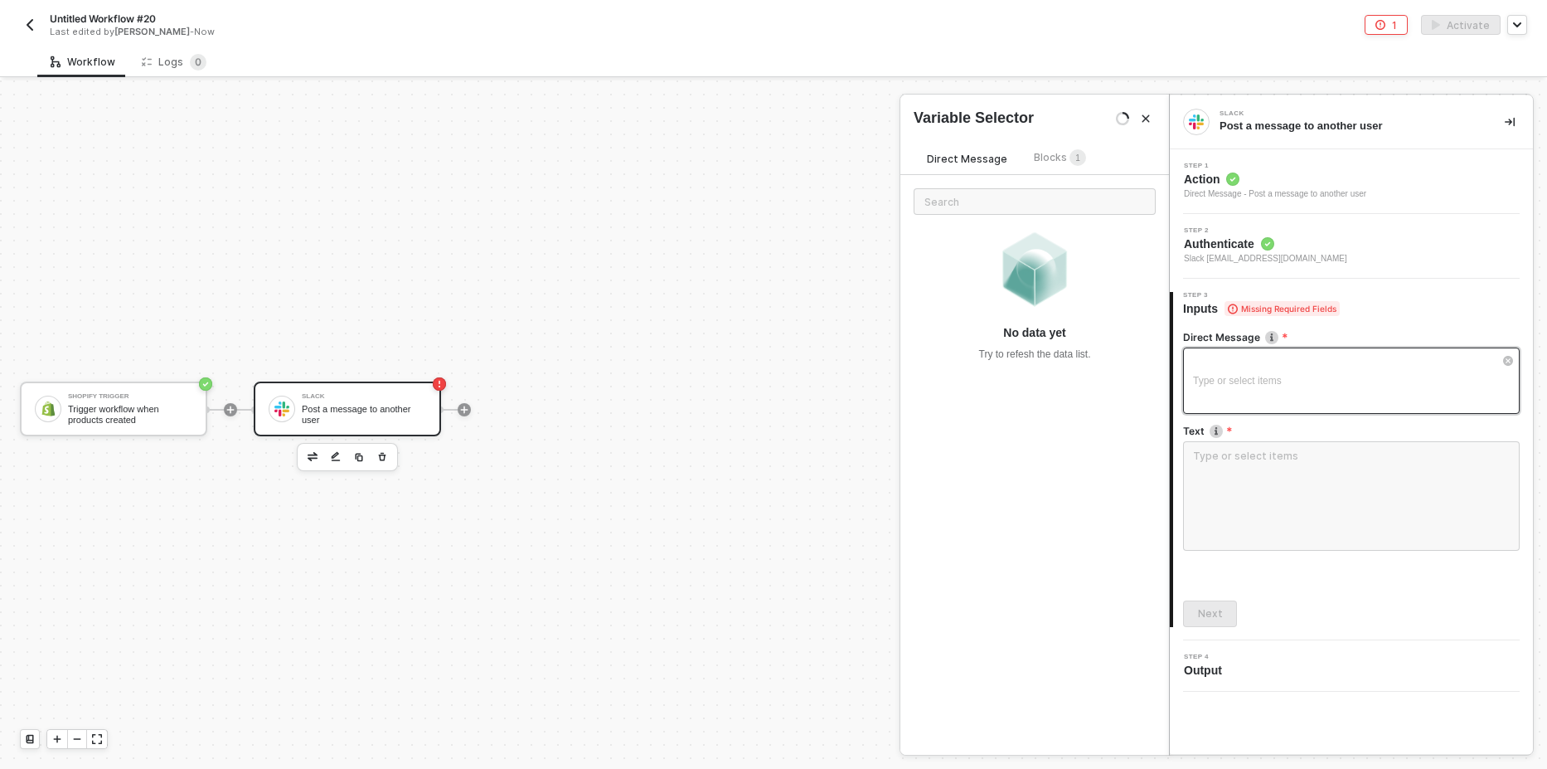
click at [1231, 365] on div "Type or select items ﻿" at bounding box center [1351, 380] width 337 height 66
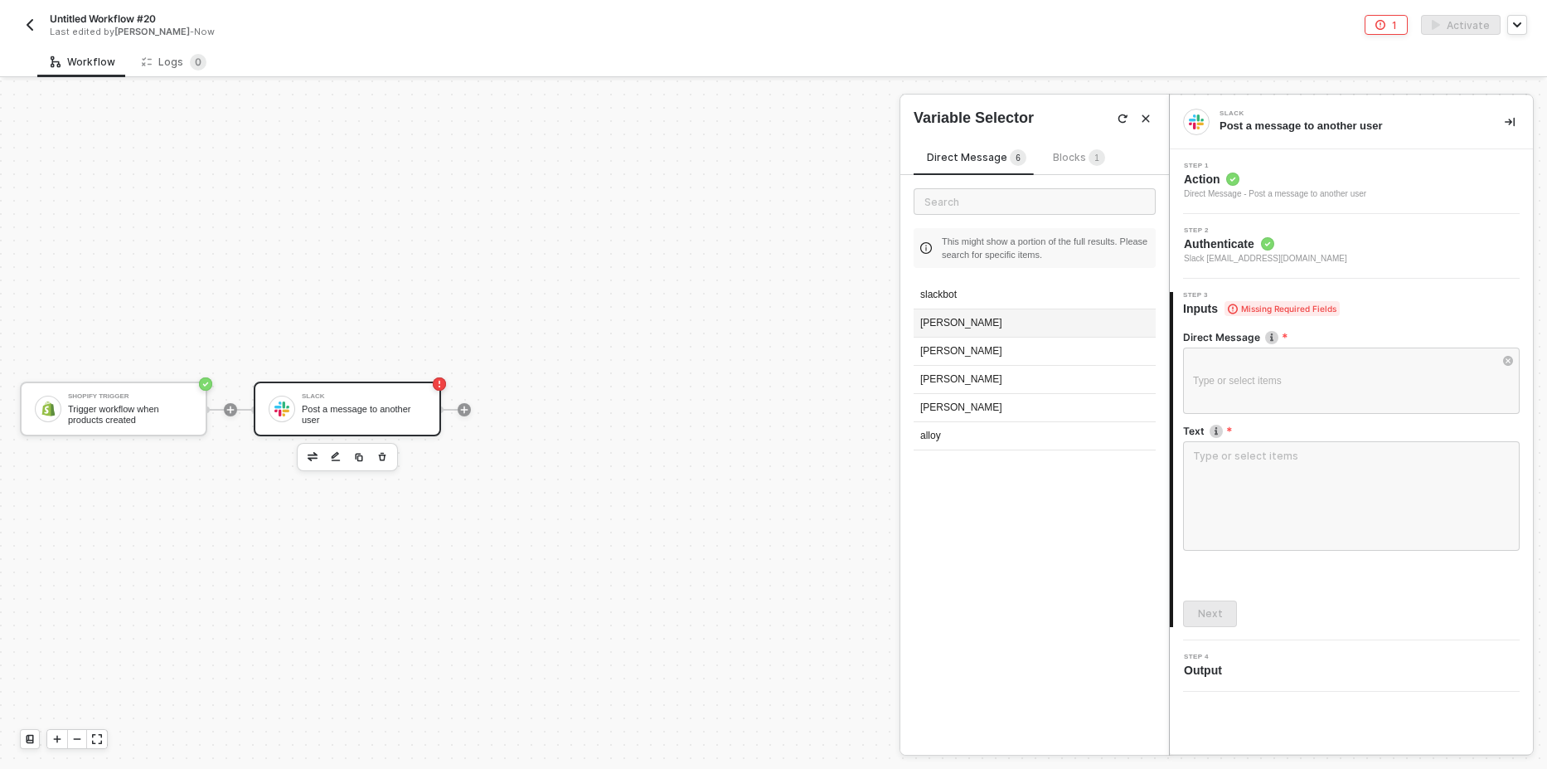
click at [1019, 323] on div "christopher" at bounding box center [1035, 323] width 242 height 28
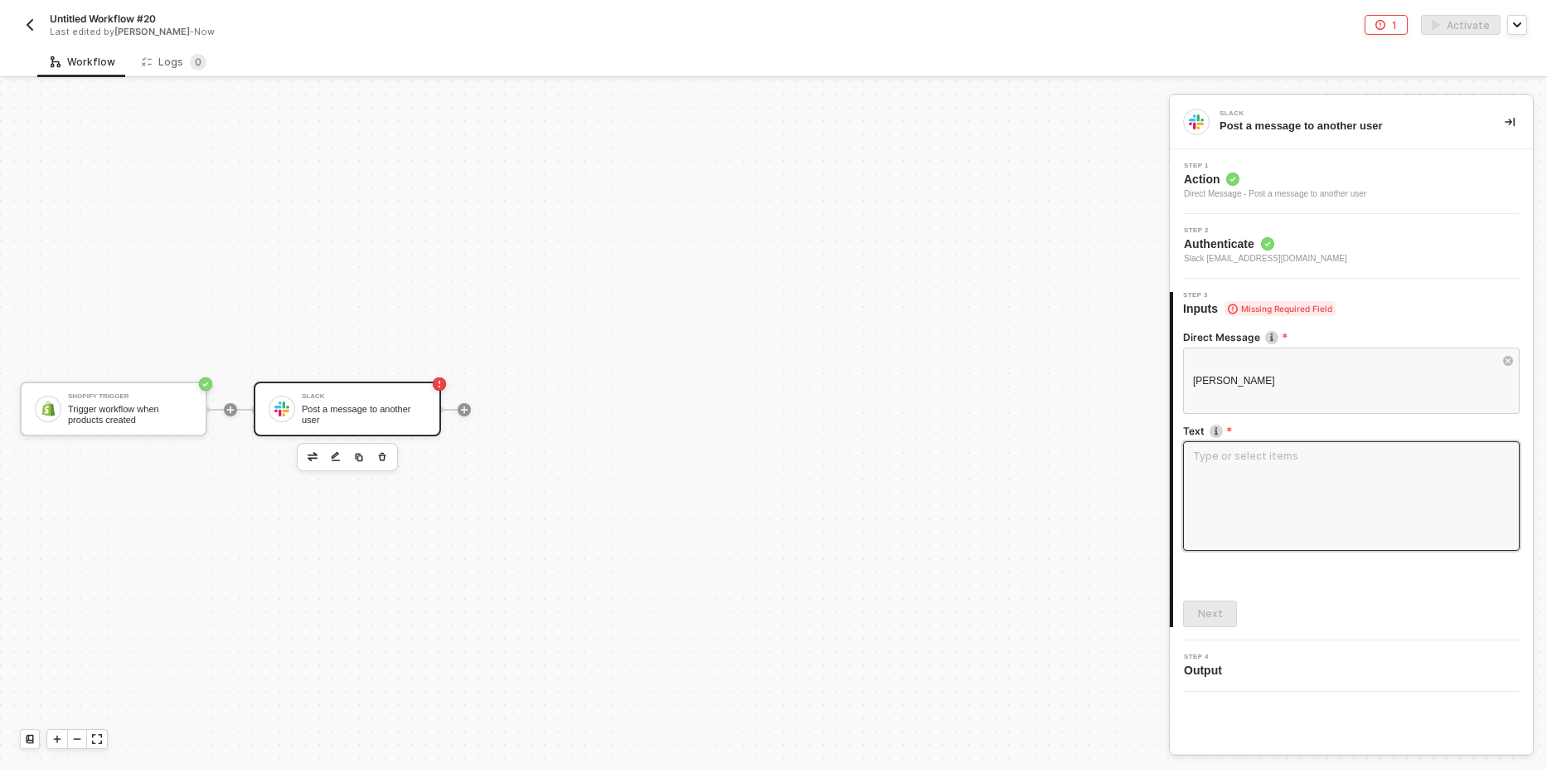
click at [1245, 468] on textarea at bounding box center [1351, 495] width 337 height 109
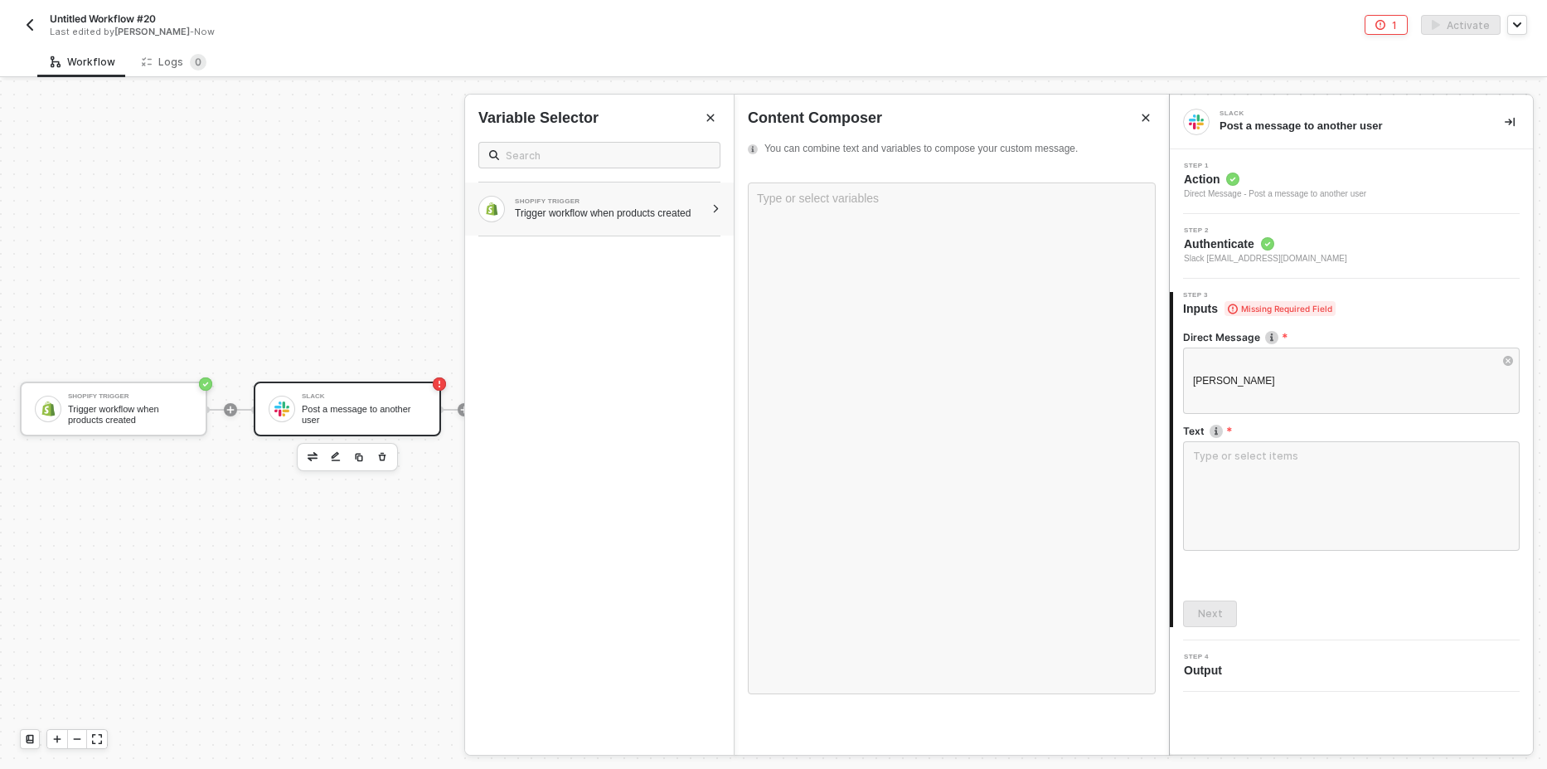
click at [711, 216] on div "SHOPIFY TRIGGER Trigger workflow when products created" at bounding box center [599, 208] width 269 height 53
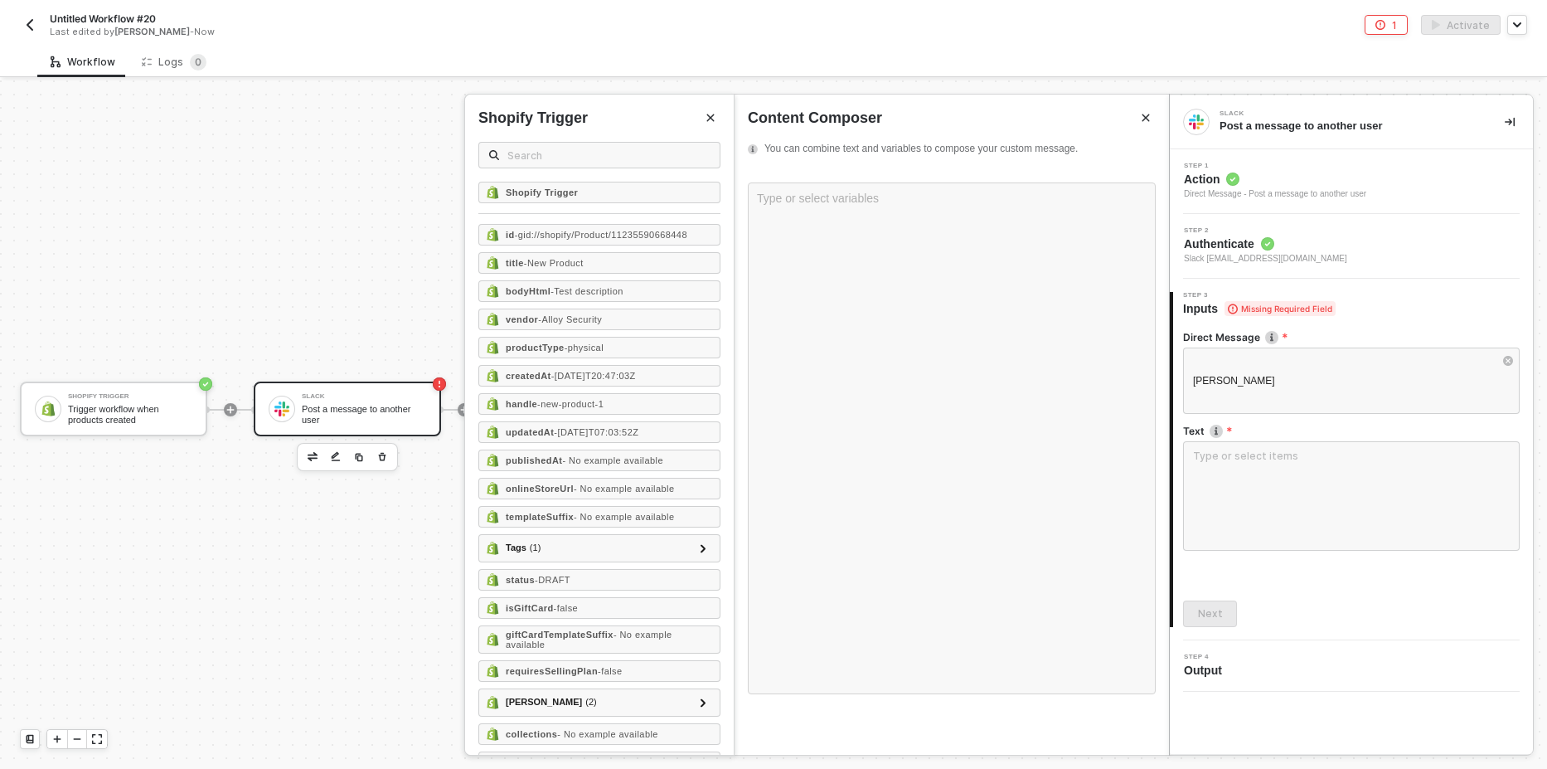
click at [716, 213] on div "Shopify Trigger id - gid://shopify/Product/11235590668448 title - New Product b…" at bounding box center [599, 468] width 269 height 573
click at [624, 240] on div "id - gid://shopify/Product/11235590668448" at bounding box center [599, 235] width 242 height 22
click at [612, 258] on div "title - New Product" at bounding box center [599, 263] width 242 height 22
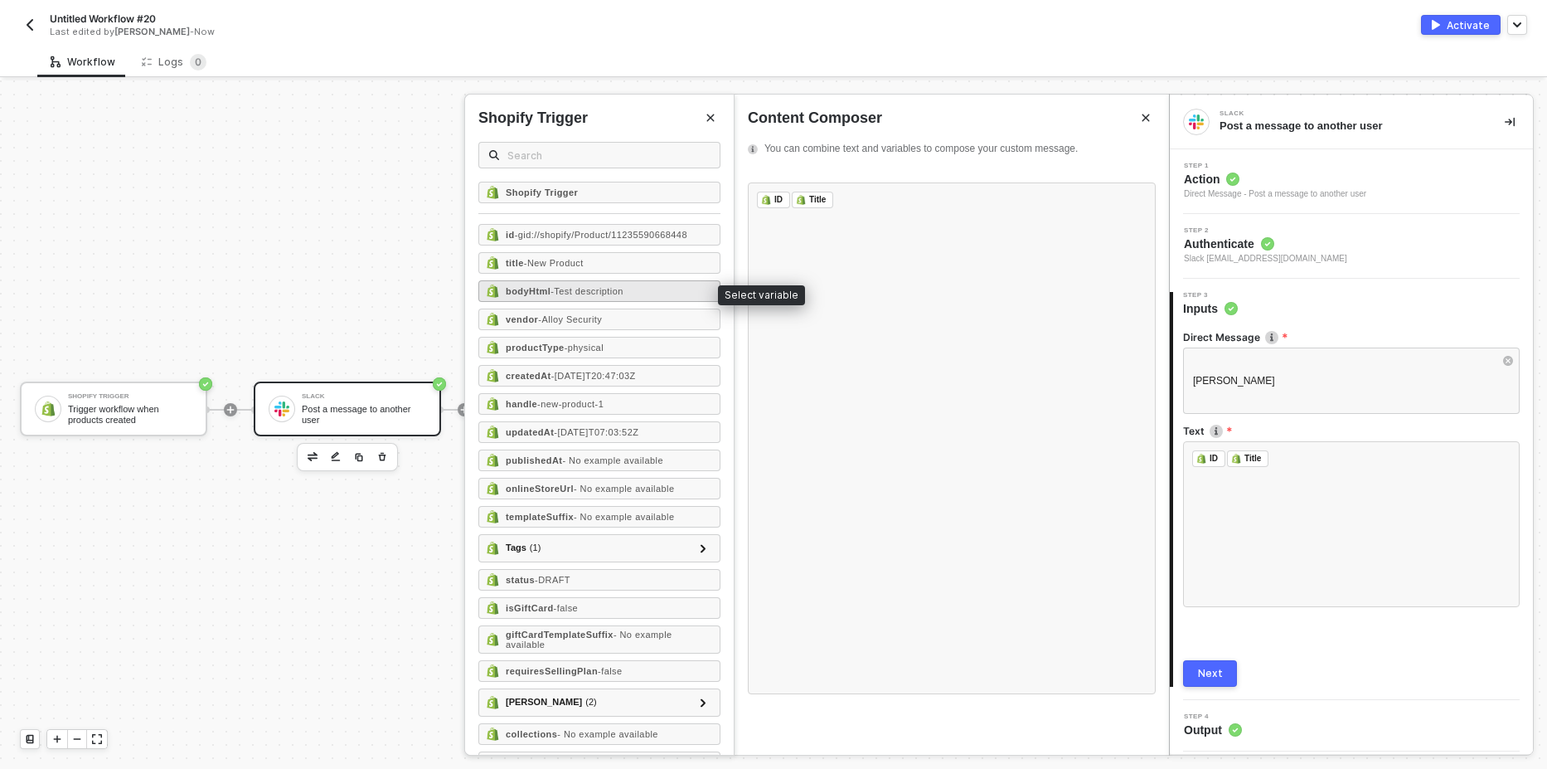
click at [636, 300] on div "bodyHtml - Test description" at bounding box center [599, 291] width 242 height 22
click at [1216, 673] on div "Next" at bounding box center [1210, 673] width 25 height 13
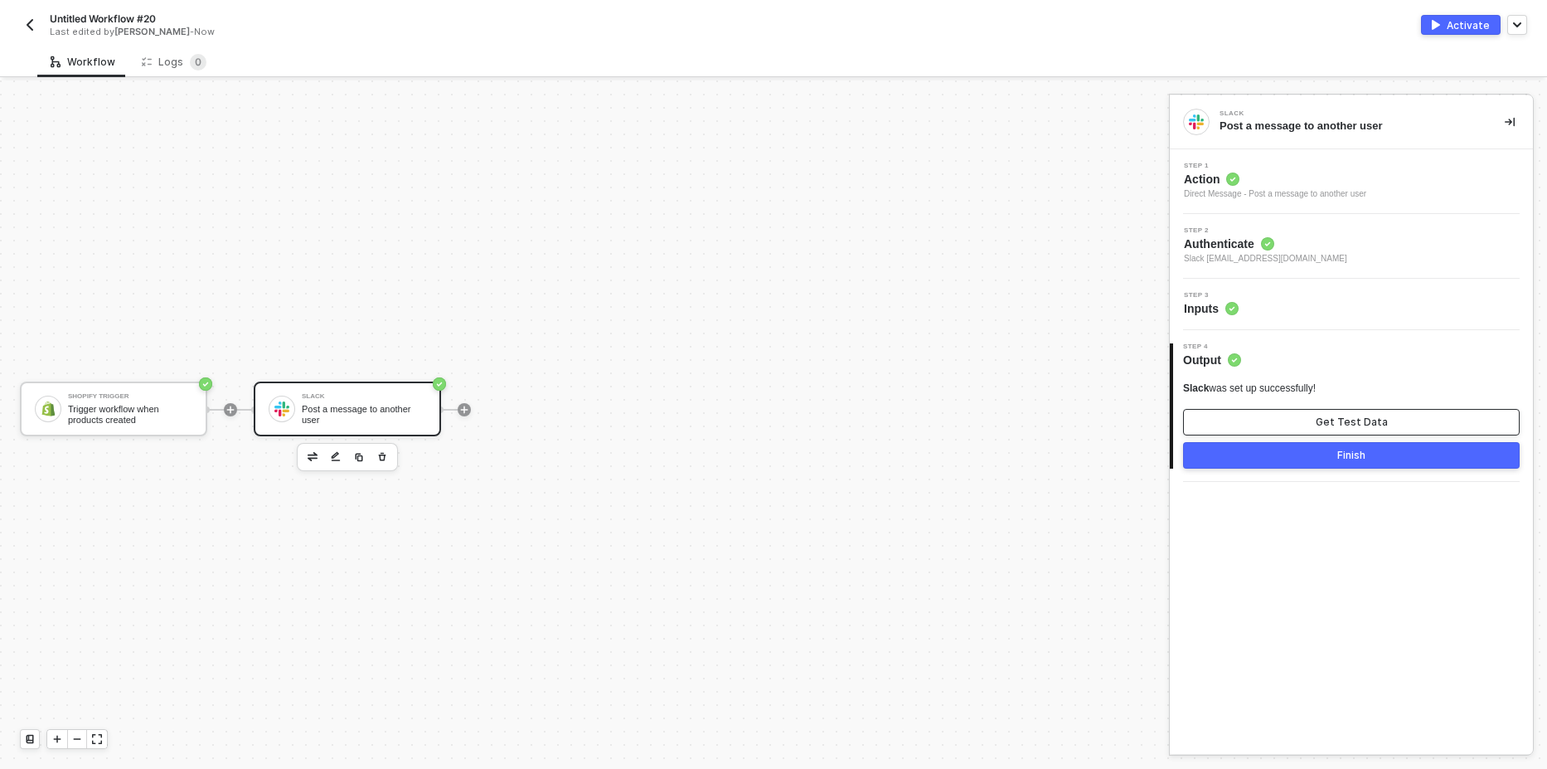
click at [1311, 418] on button "Get Test Data" at bounding box center [1351, 422] width 337 height 27
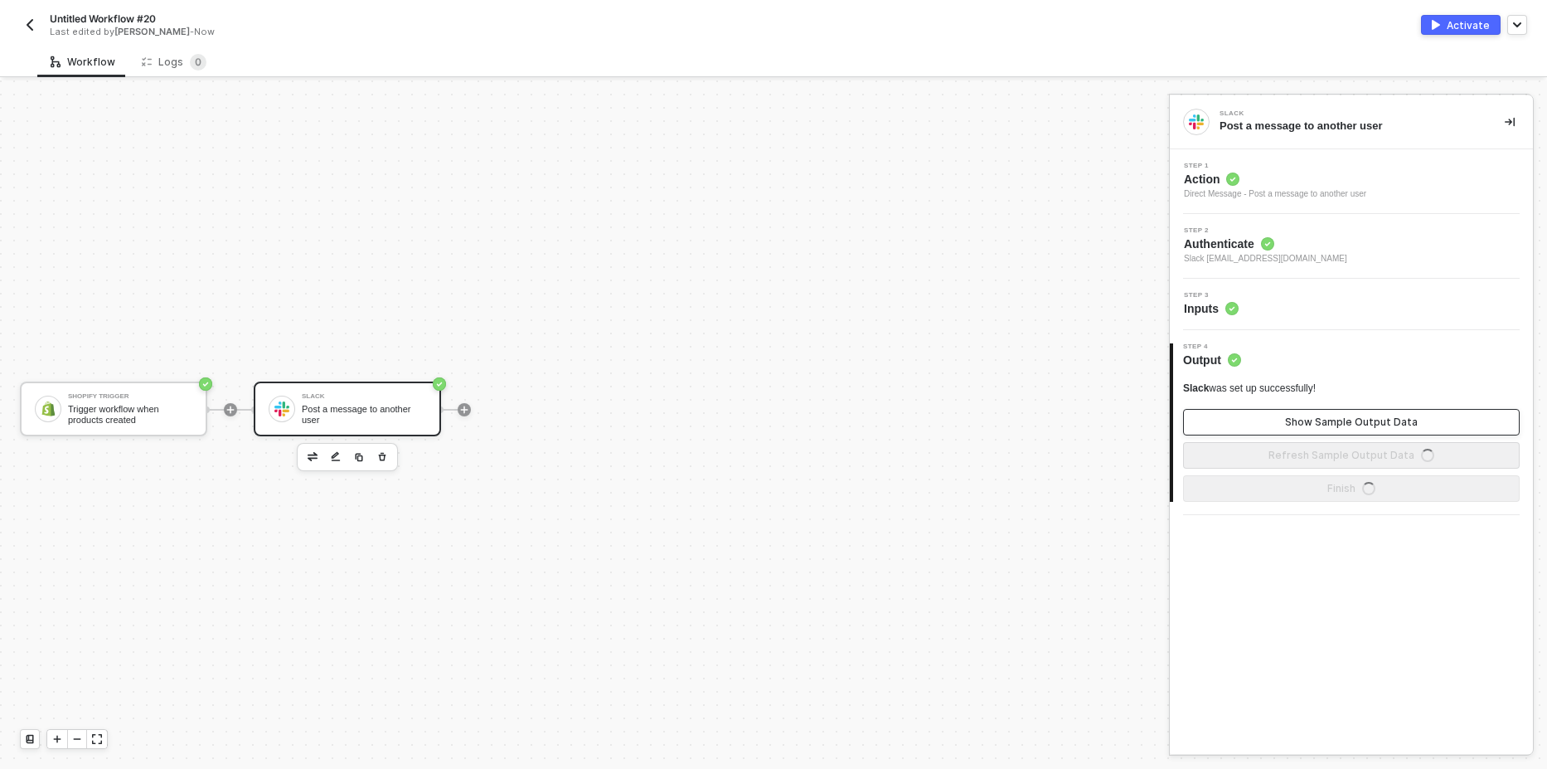
click at [1341, 419] on div "Show Sample Output Data" at bounding box center [1351, 421] width 133 height 13
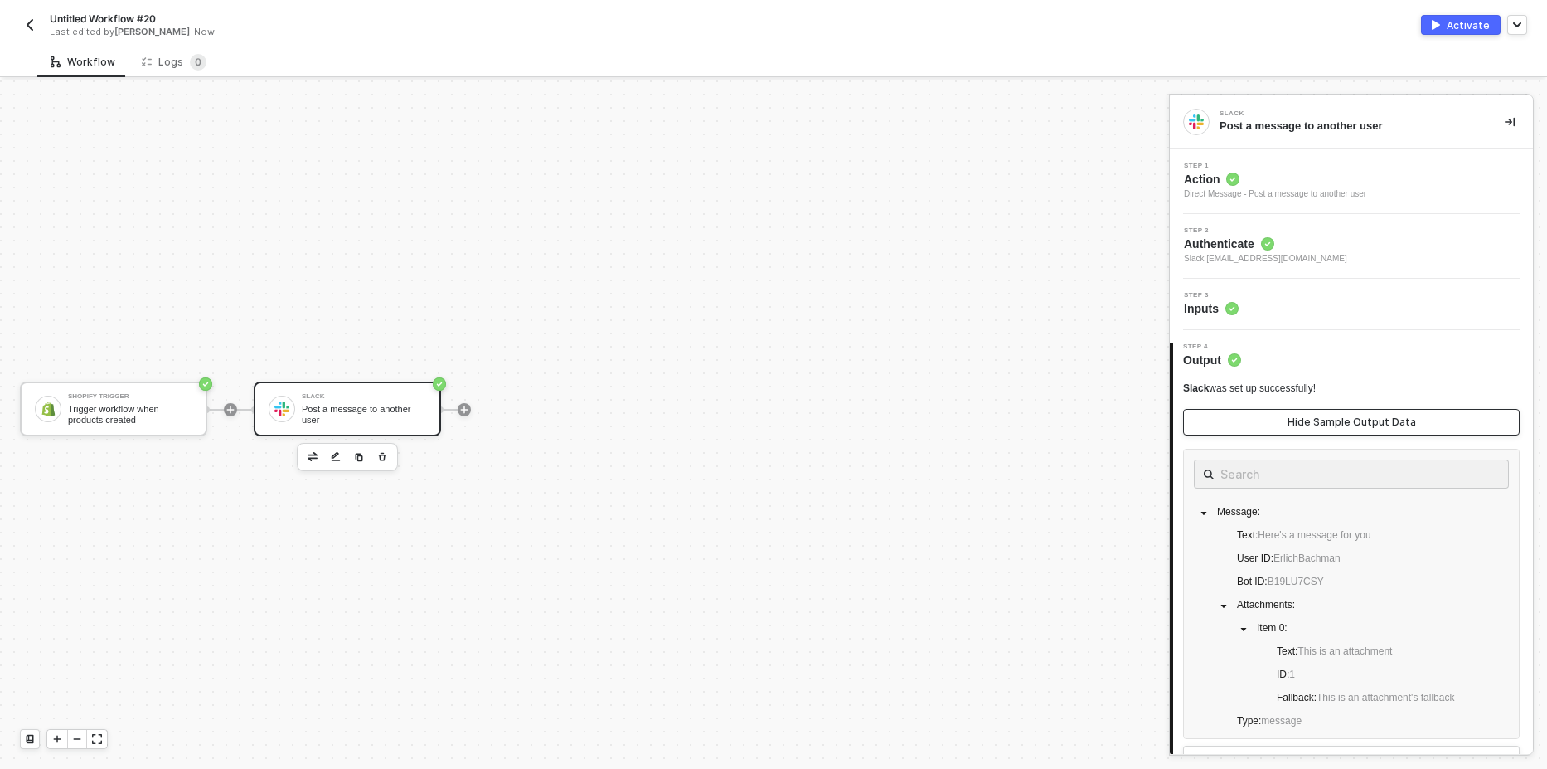
click at [1341, 419] on div "Hide Sample Output Data" at bounding box center [1352, 421] width 129 height 13
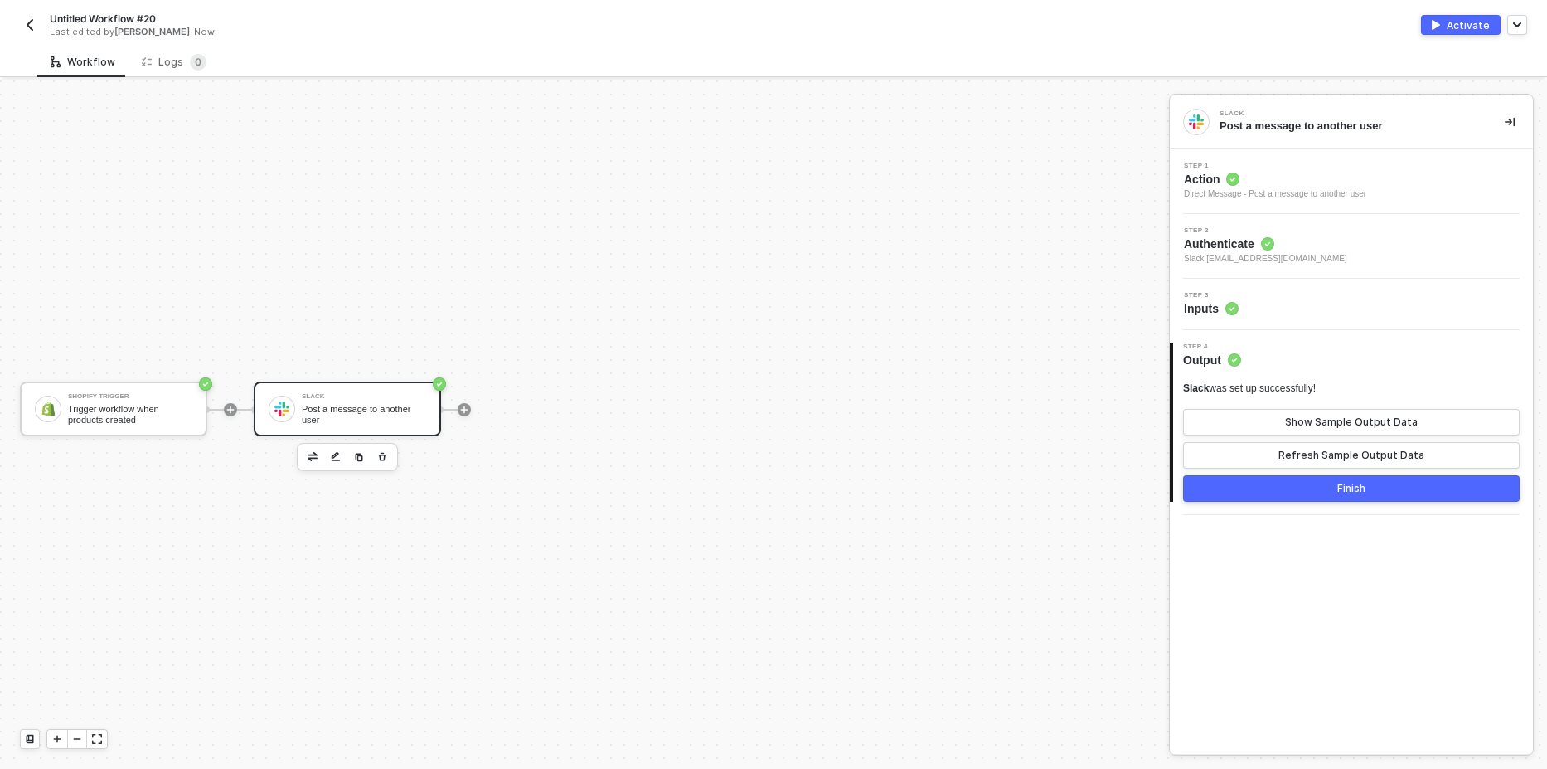
click at [1451, 32] on button "Activate" at bounding box center [1461, 25] width 80 height 20
click at [174, 55] on div "Logs 0" at bounding box center [174, 62] width 65 height 17
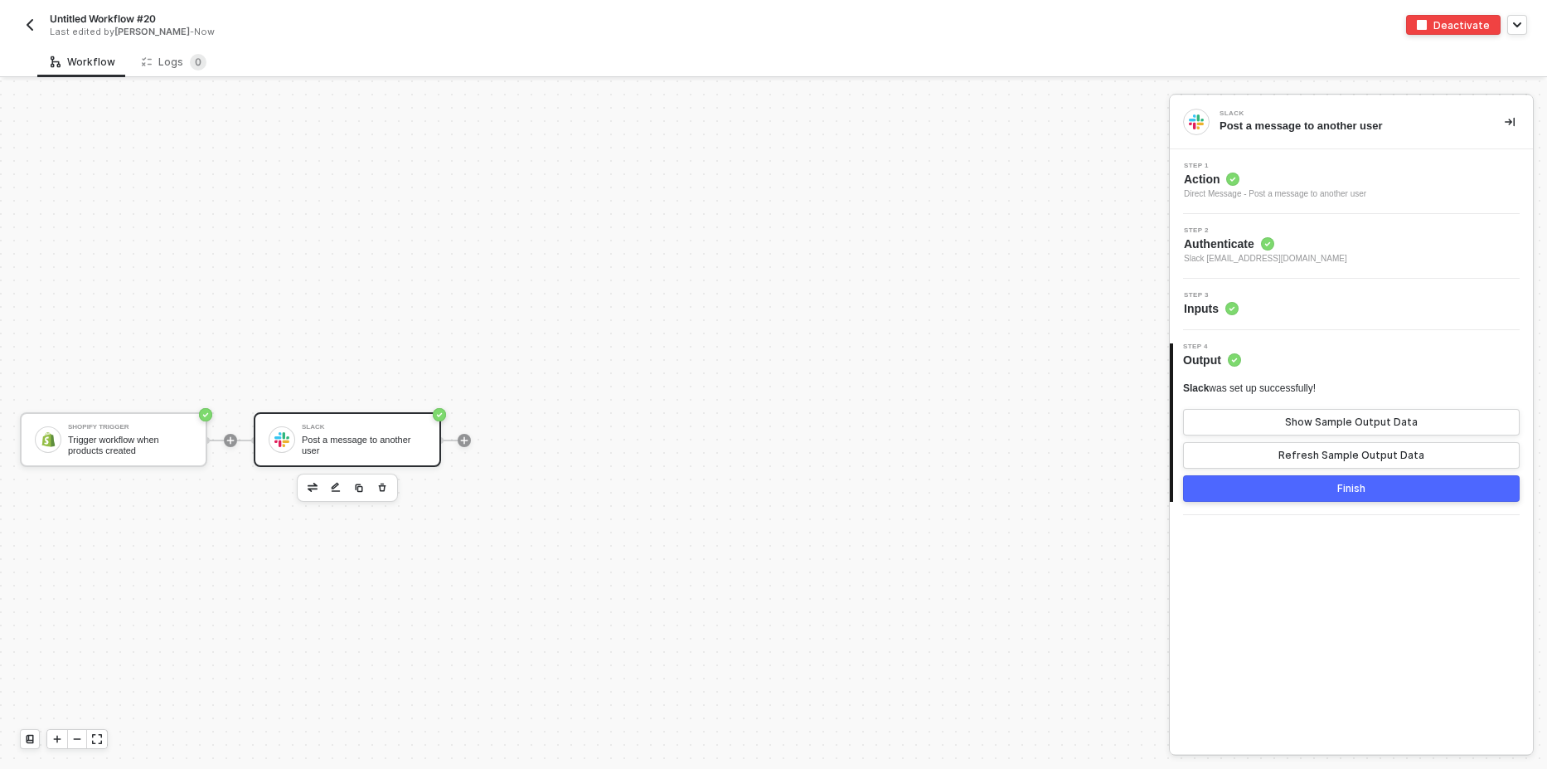
scroll to position [31, 0]
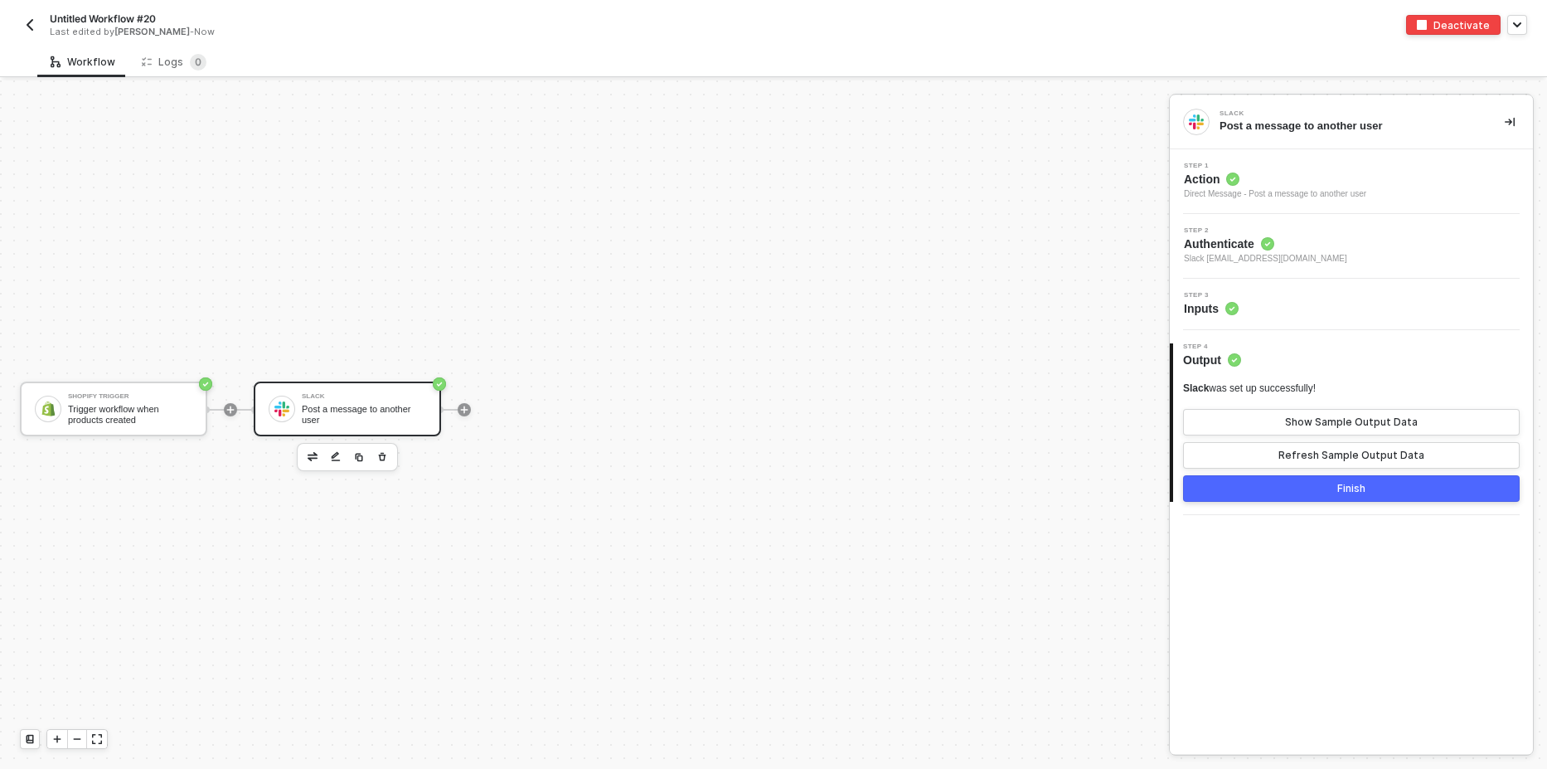
click at [33, 19] on img "button" at bounding box center [29, 24] width 13 height 13
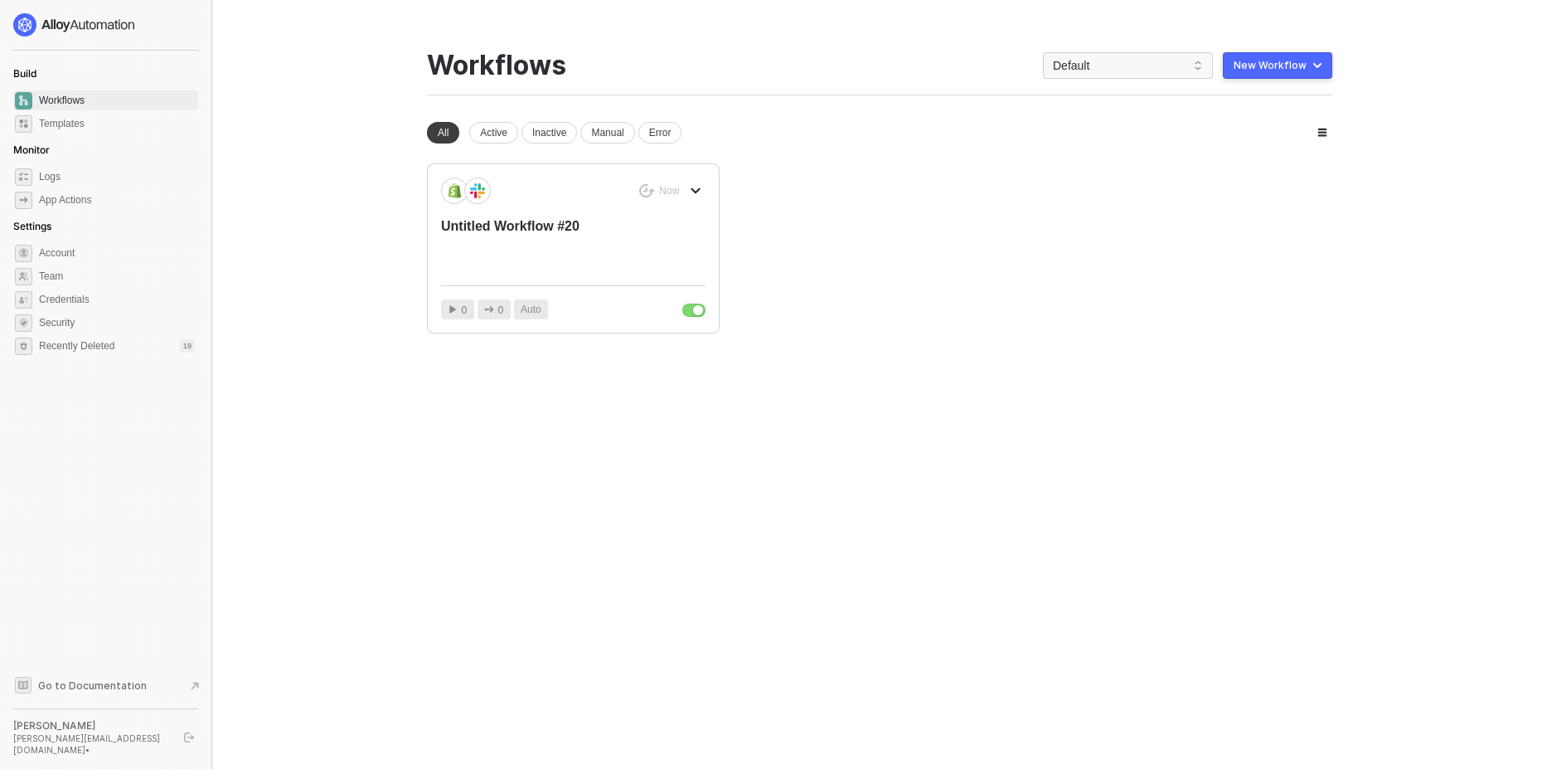
click at [1250, 72] on button "New Workflow" at bounding box center [1277, 65] width 109 height 27
click at [1226, 134] on div "Start From Scratch" at bounding box center [1231, 132] width 84 height 16
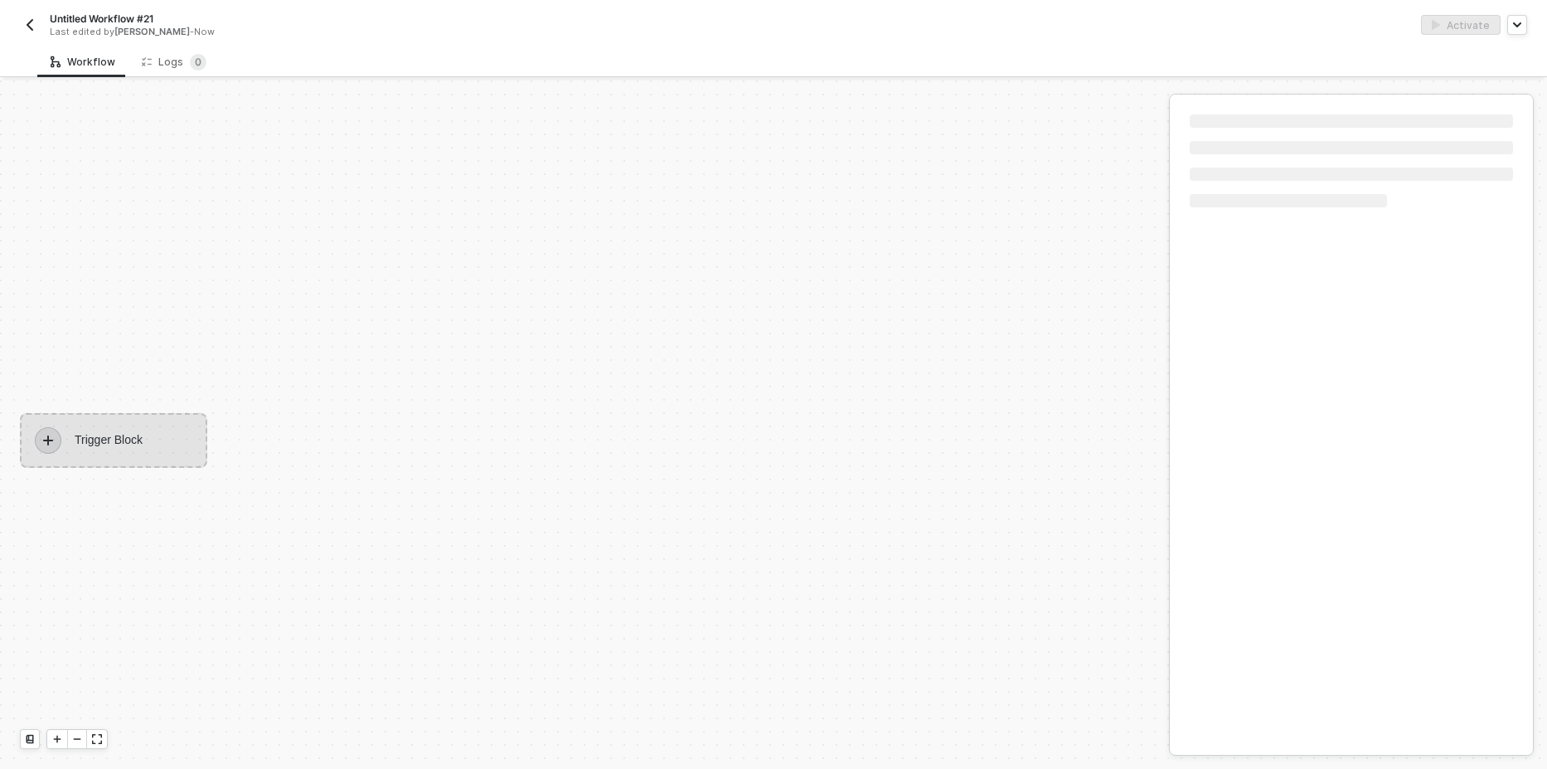
scroll to position [31, 0]
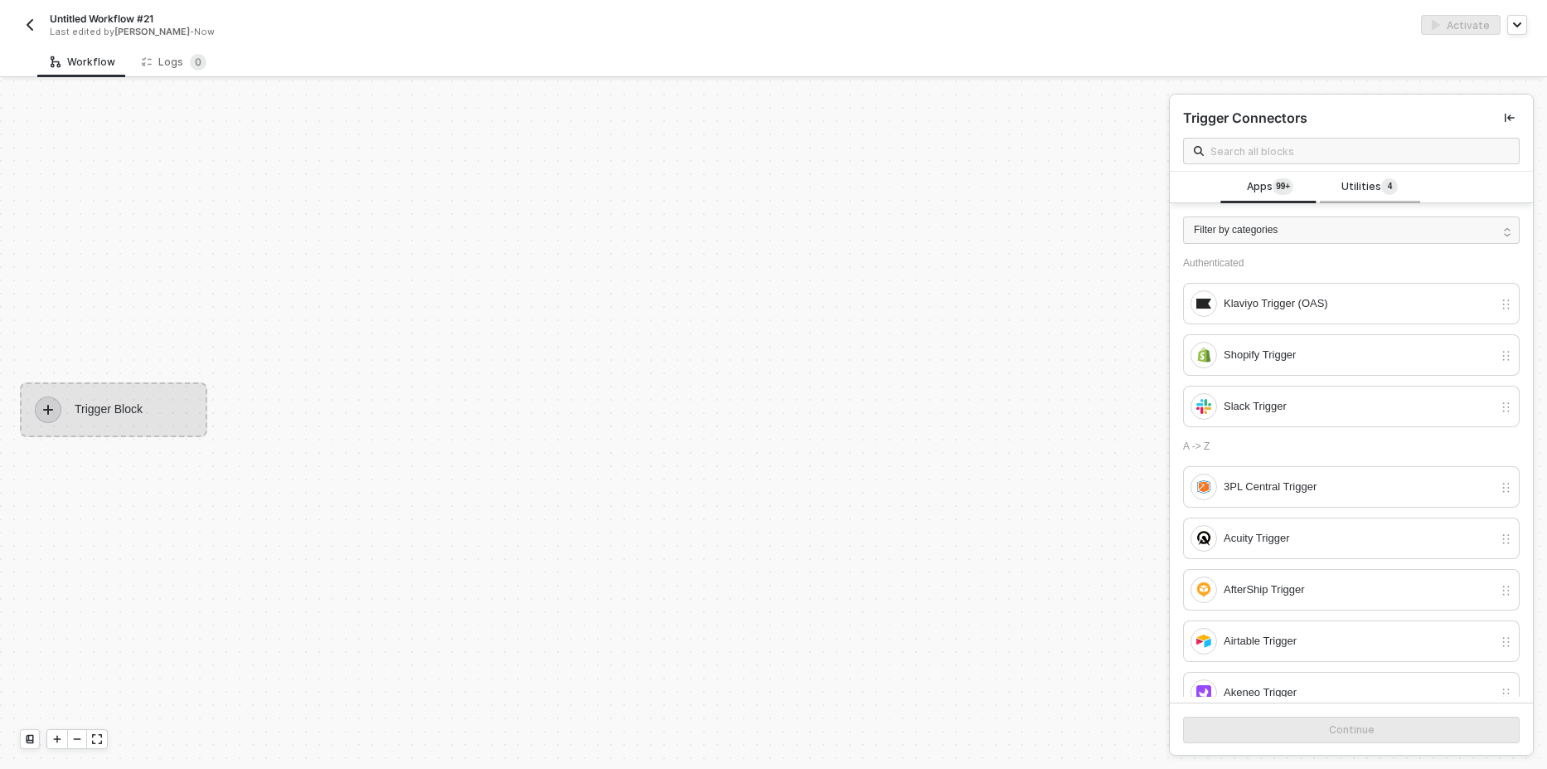
click at [1371, 178] on span "Utilities 4" at bounding box center [1370, 187] width 56 height 18
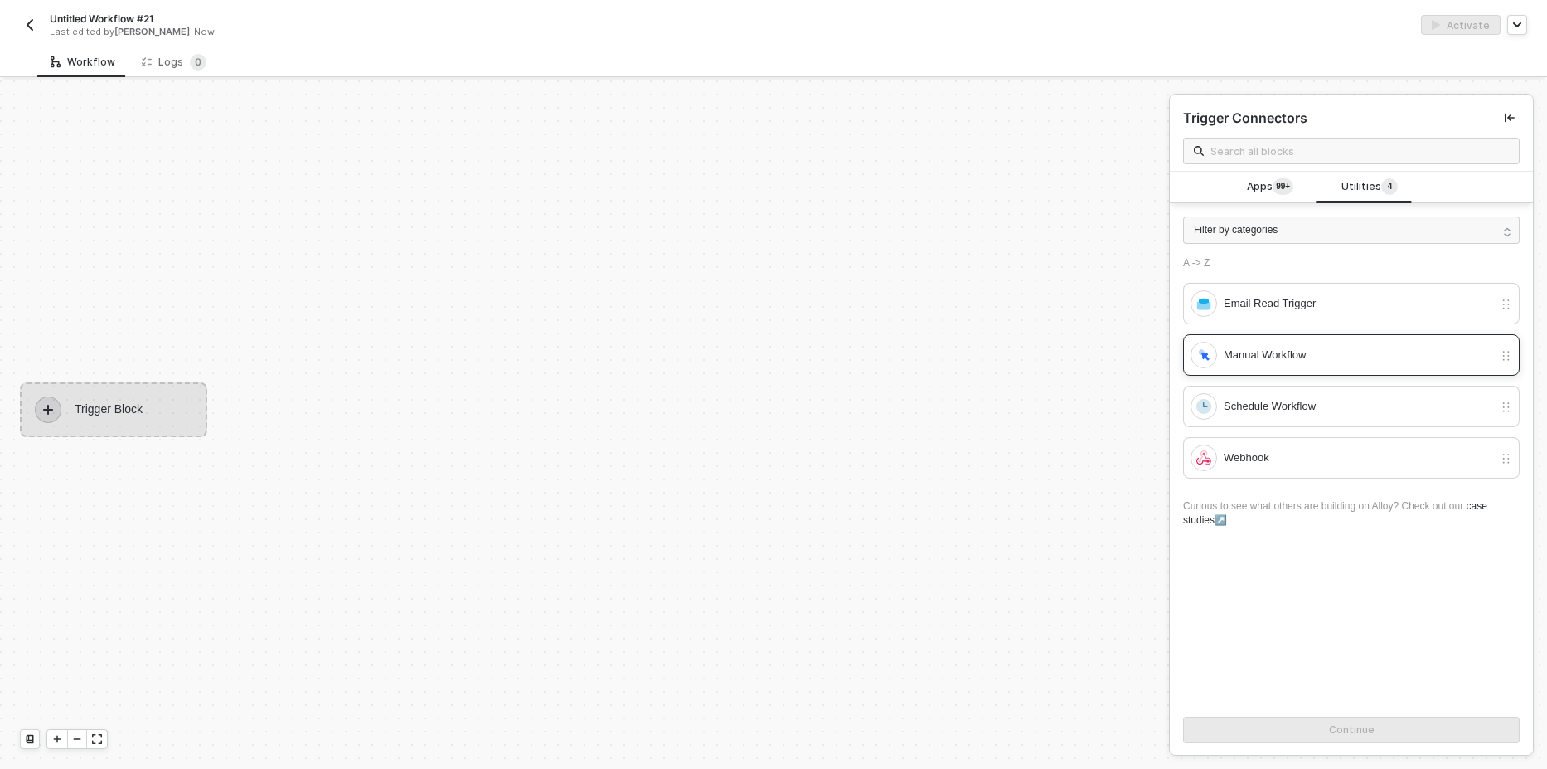
click at [1270, 349] on div "Manual Workflow" at bounding box center [1358, 355] width 269 height 18
click at [1318, 740] on button "Continue" at bounding box center [1351, 729] width 337 height 27
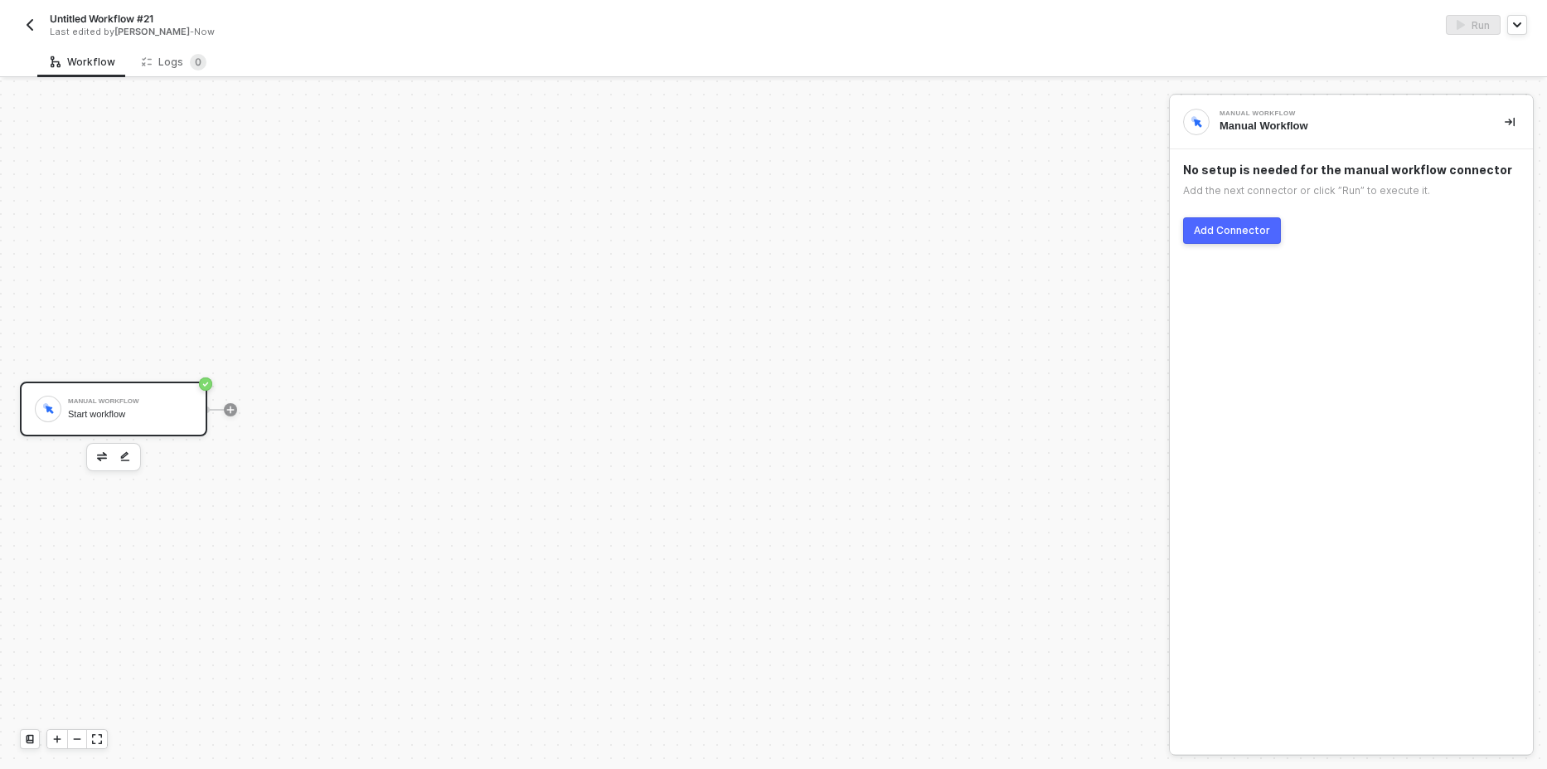
click at [1216, 231] on div "Add Connector" at bounding box center [1232, 230] width 76 height 13
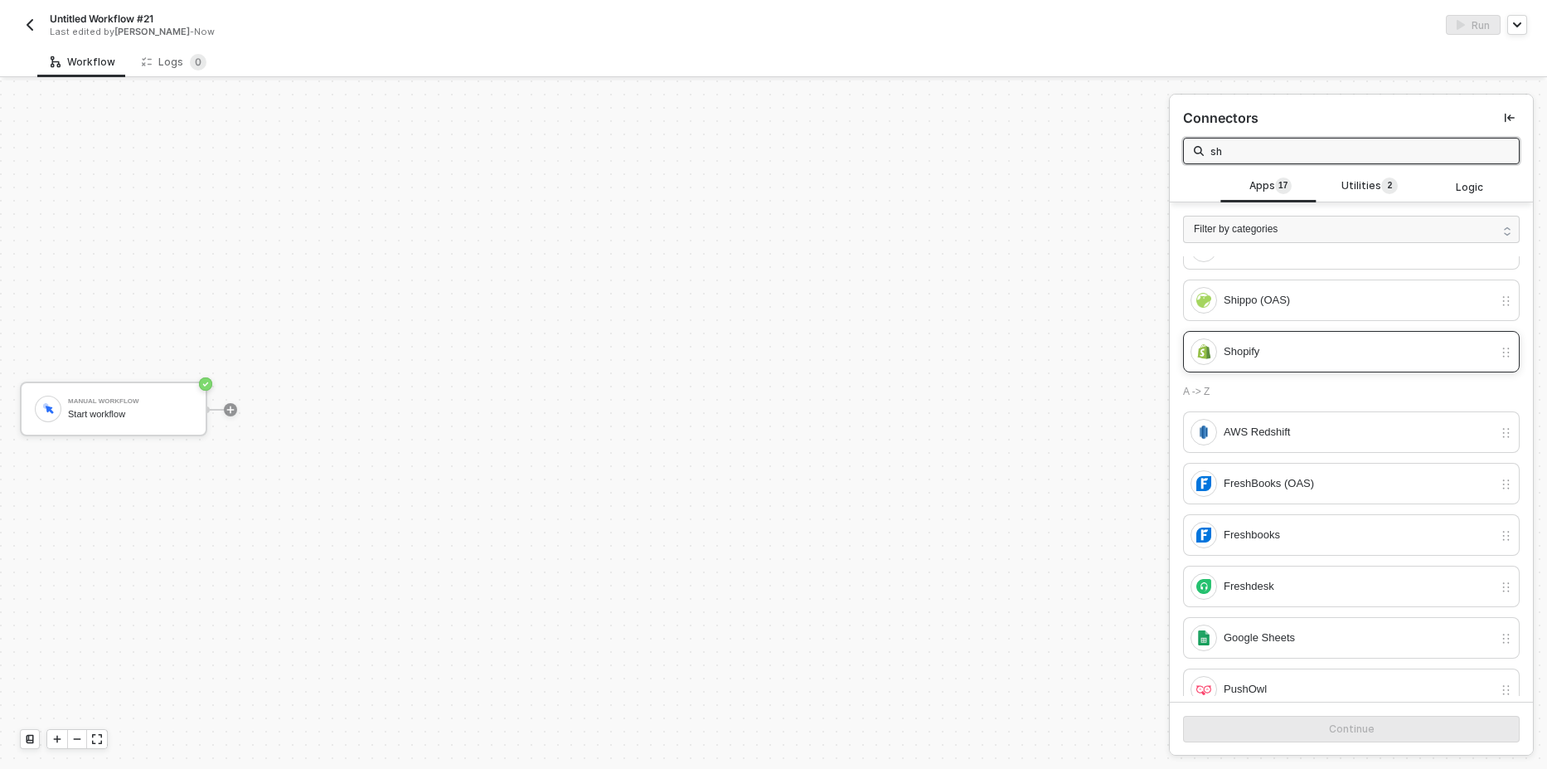
scroll to position [100, 0]
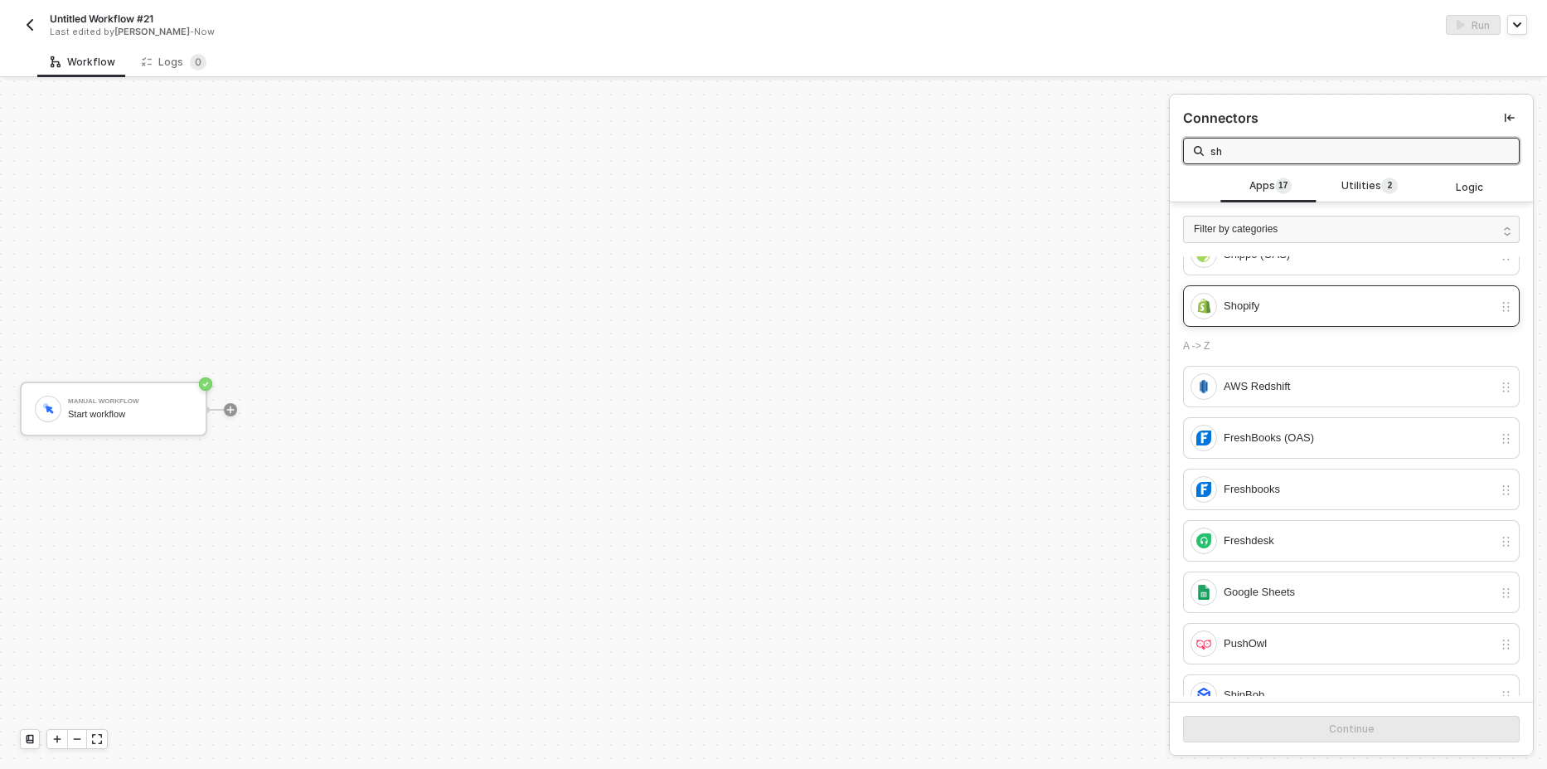
type input "sh"
click at [1332, 319] on div "Shopify" at bounding box center [1351, 305] width 337 height 41
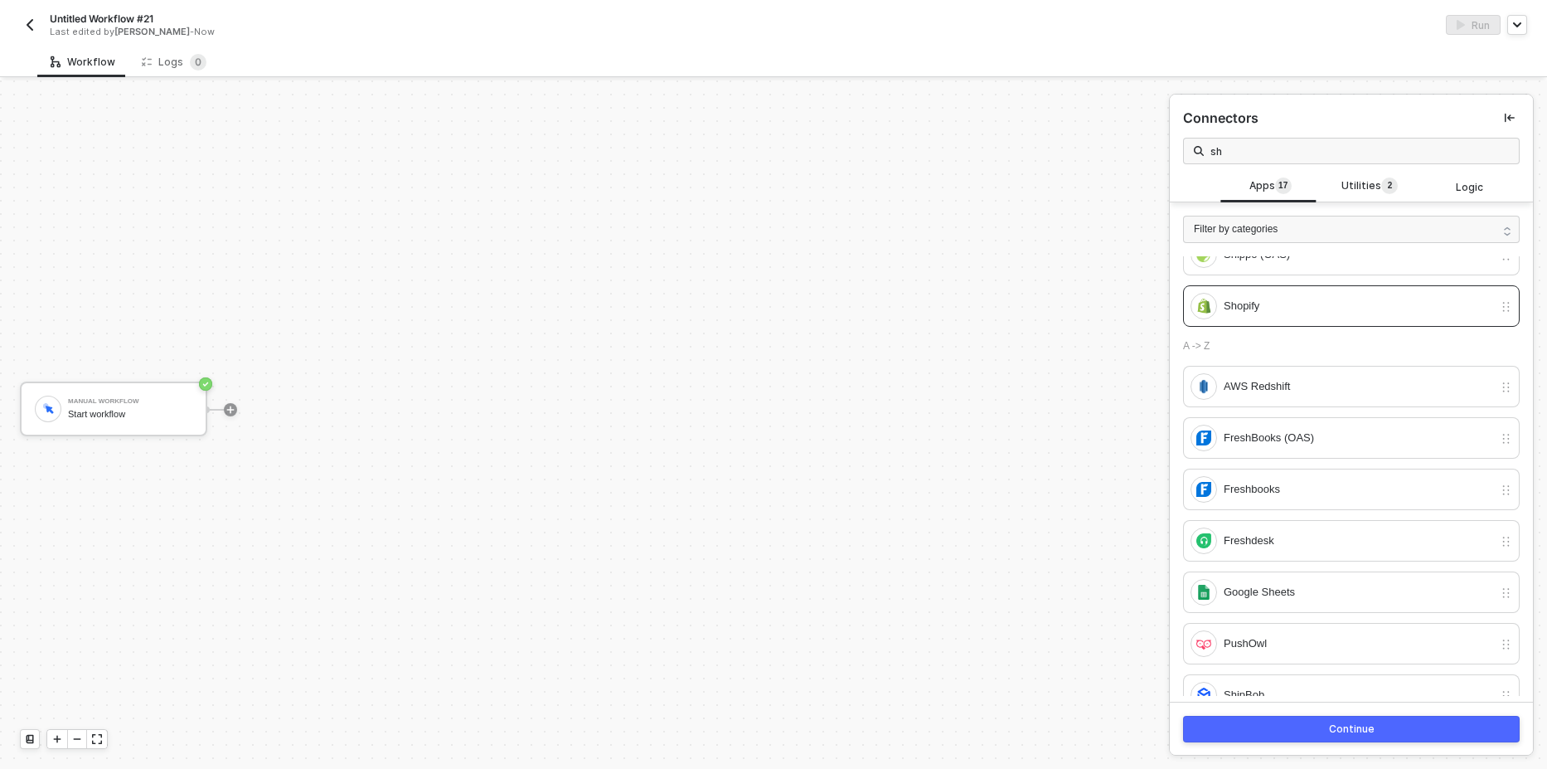
click at [1345, 741] on button "Continue" at bounding box center [1351, 729] width 337 height 27
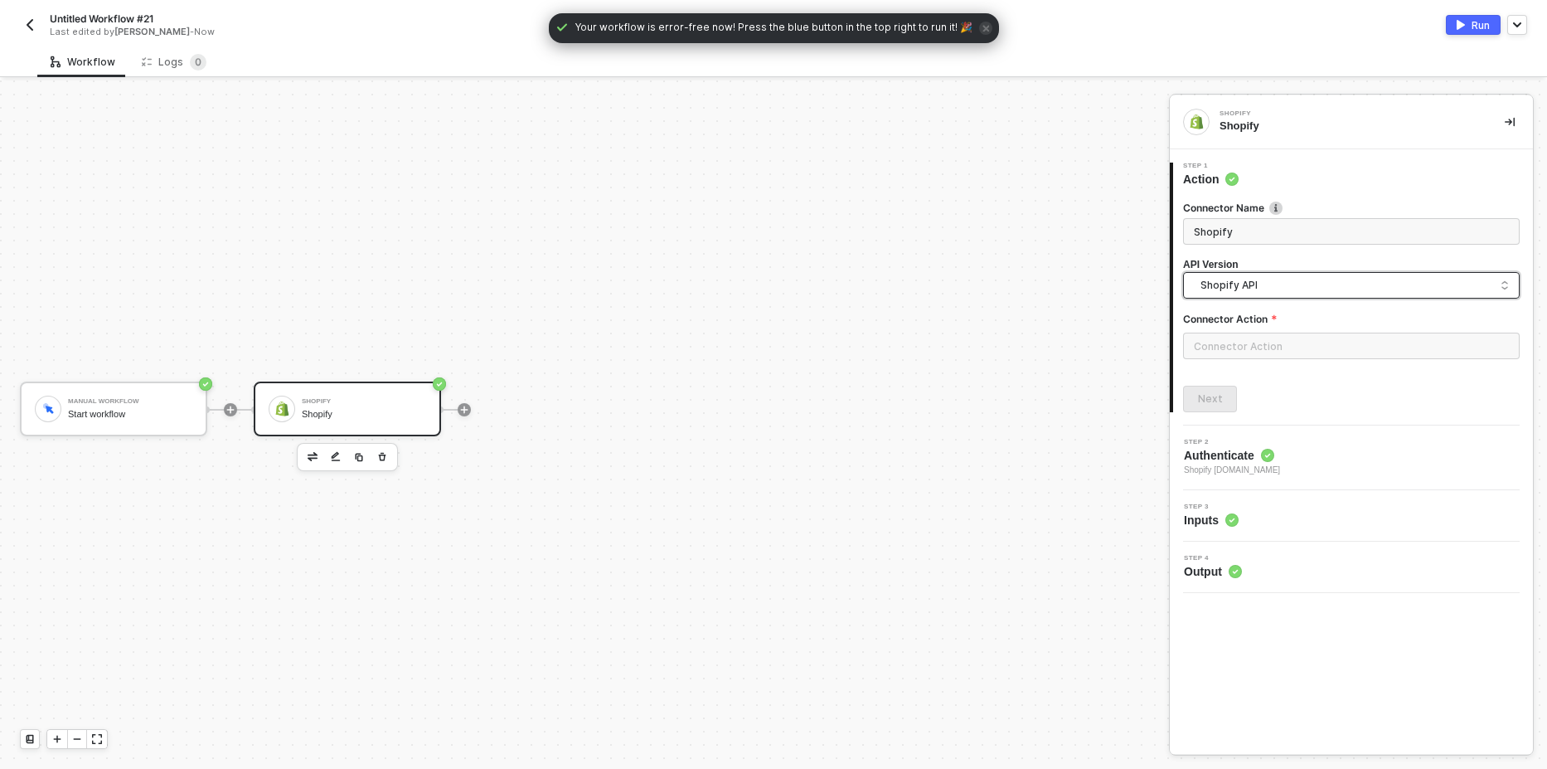
click at [1236, 294] on input "search" at bounding box center [1351, 286] width 315 height 27
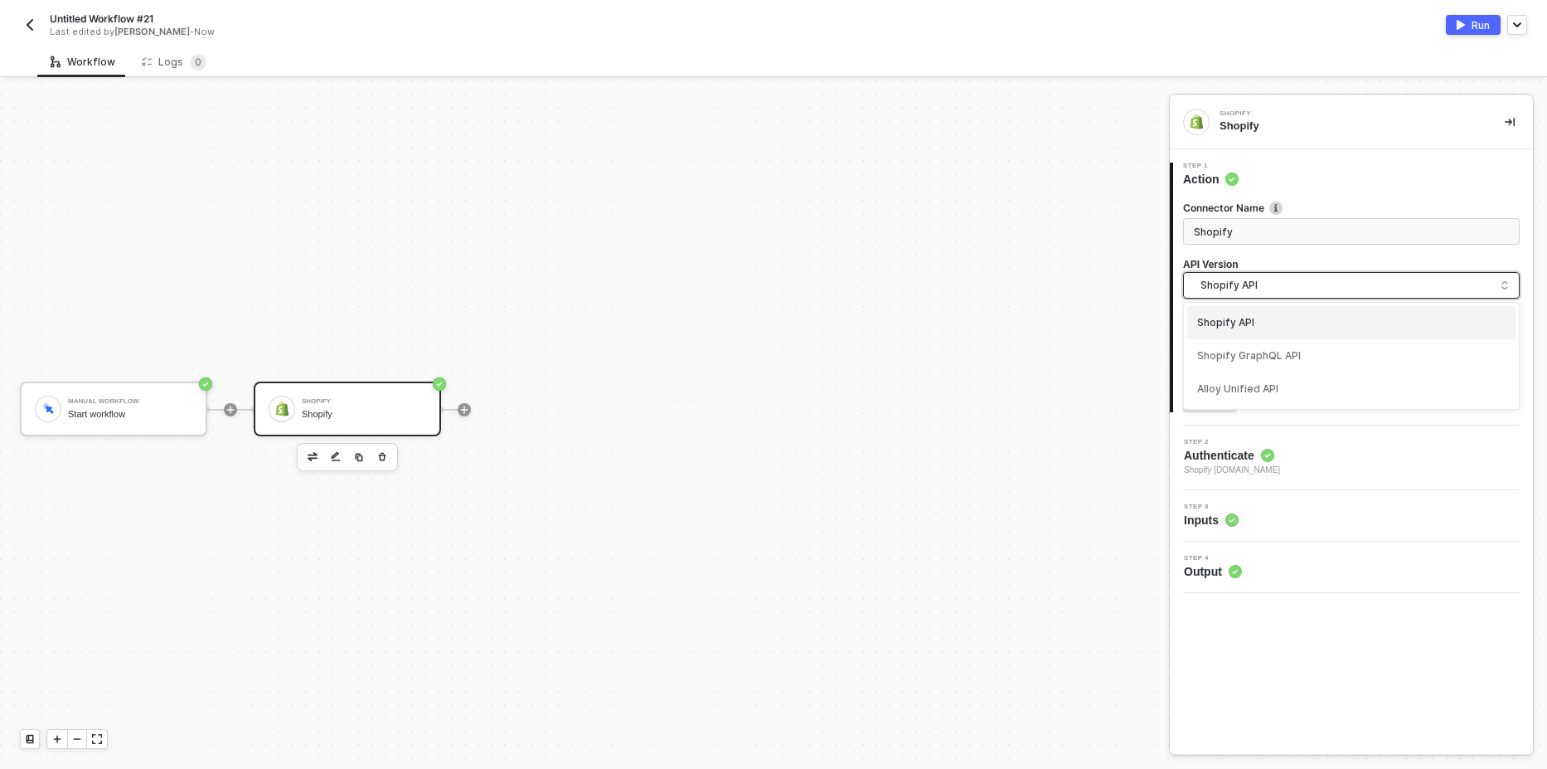
click at [993, 347] on div "Manual Workflow Start workflow Shopify Shopify" at bounding box center [580, 409] width 1161 height 719
click at [1231, 285] on span "Shopify API" at bounding box center [1355, 285] width 308 height 18
click at [1134, 366] on div "Manual Workflow Start workflow Shopify Shopify" at bounding box center [580, 409] width 1161 height 719
click at [1226, 336] on input "text" at bounding box center [1351, 346] width 337 height 27
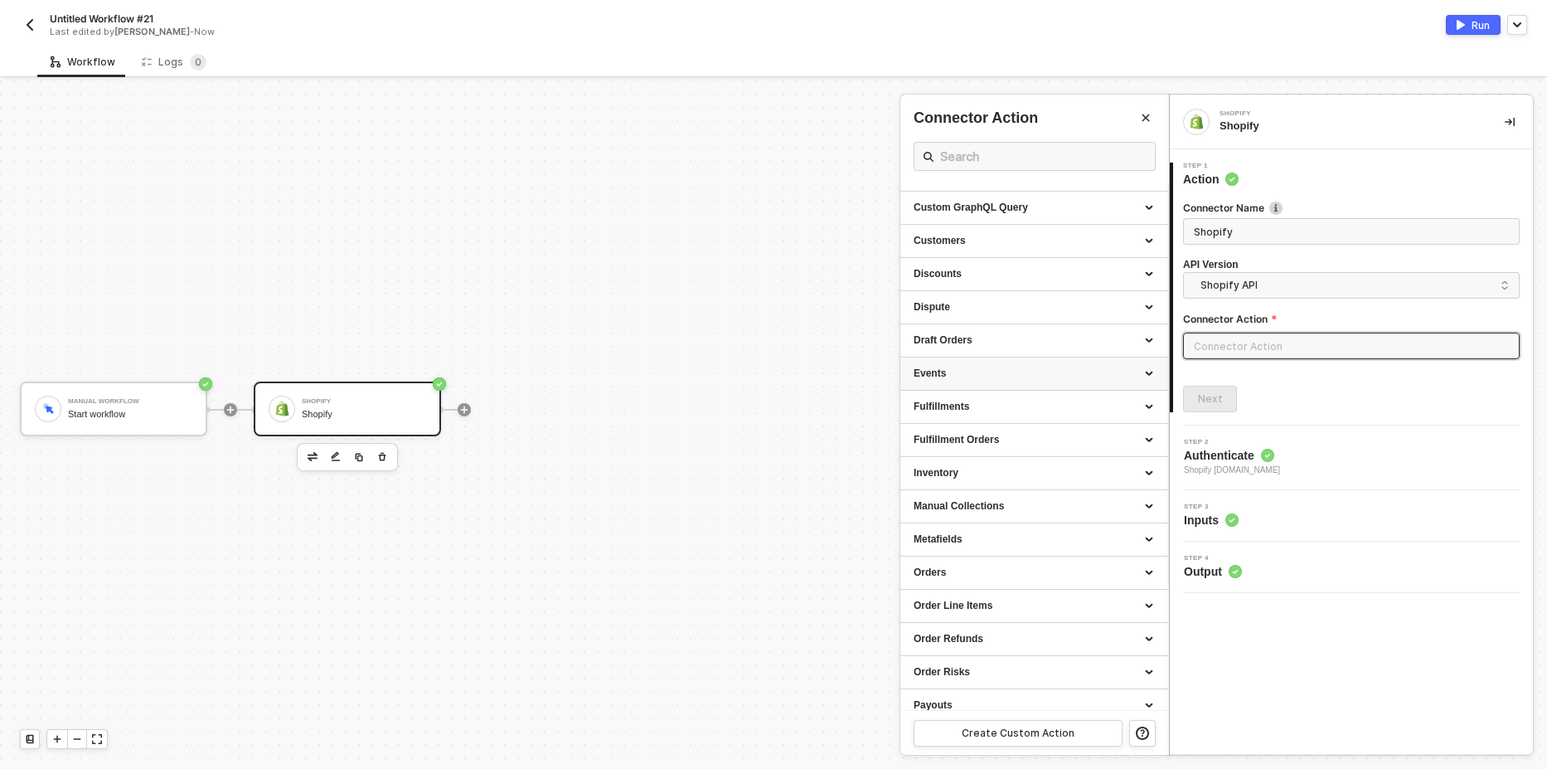
scroll to position [0, 0]
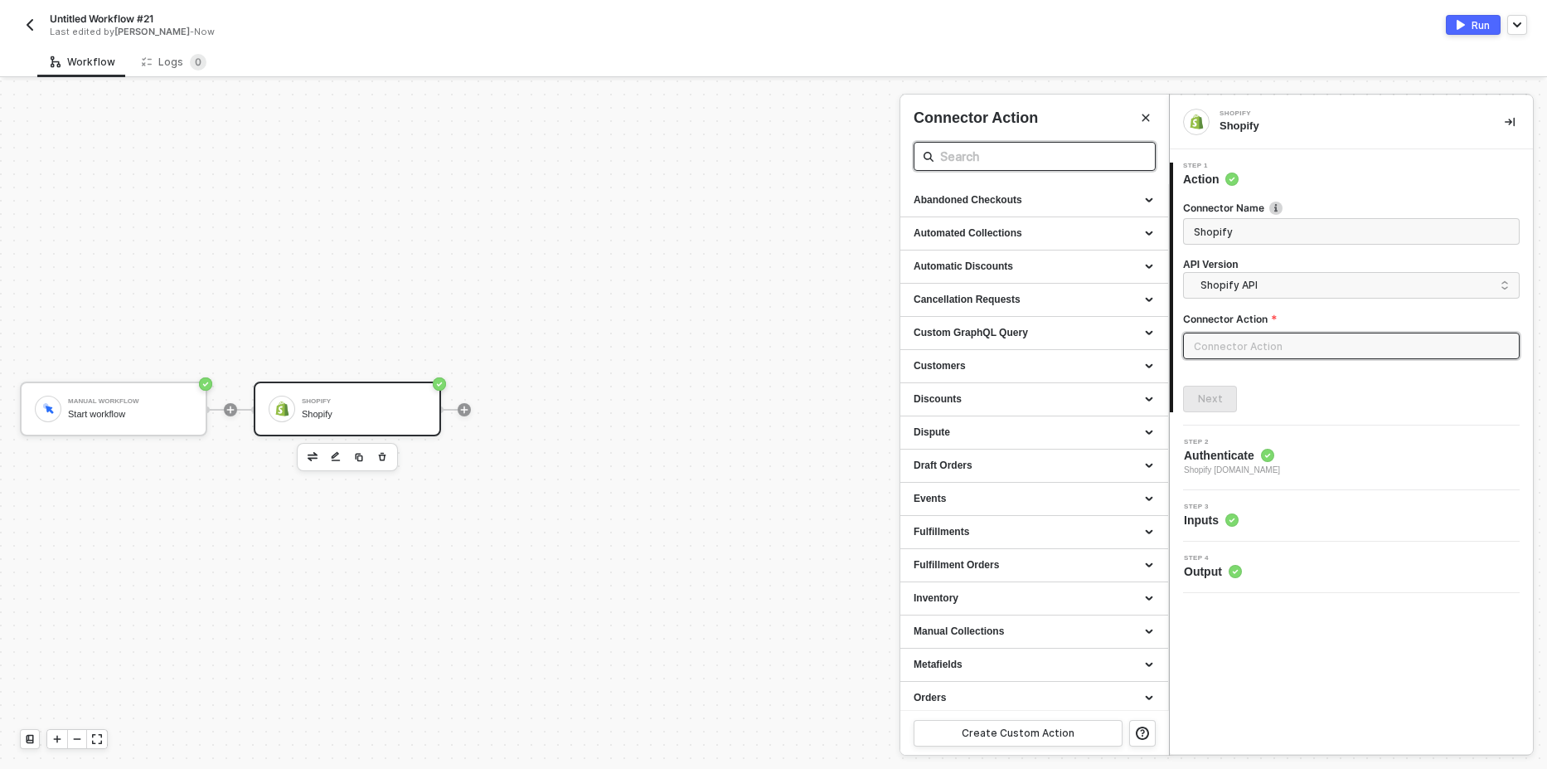
click at [977, 158] on input "text" at bounding box center [1034, 156] width 189 height 21
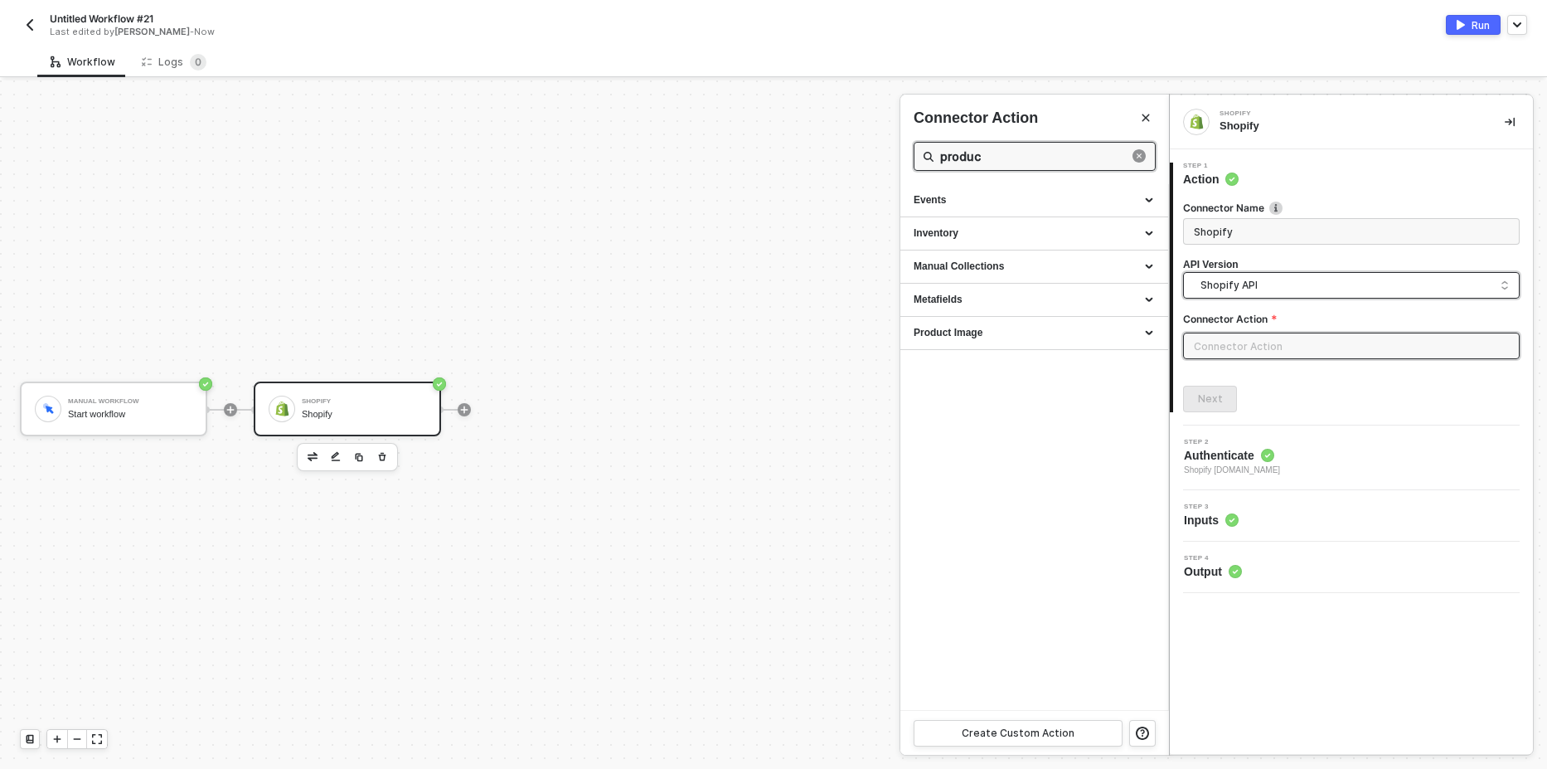
click at [1276, 293] on span "Shopify API" at bounding box center [1355, 285] width 308 height 18
type input "produc"
click at [1245, 352] on div "Shopify GraphQL API" at bounding box center [1351, 356] width 308 height 16
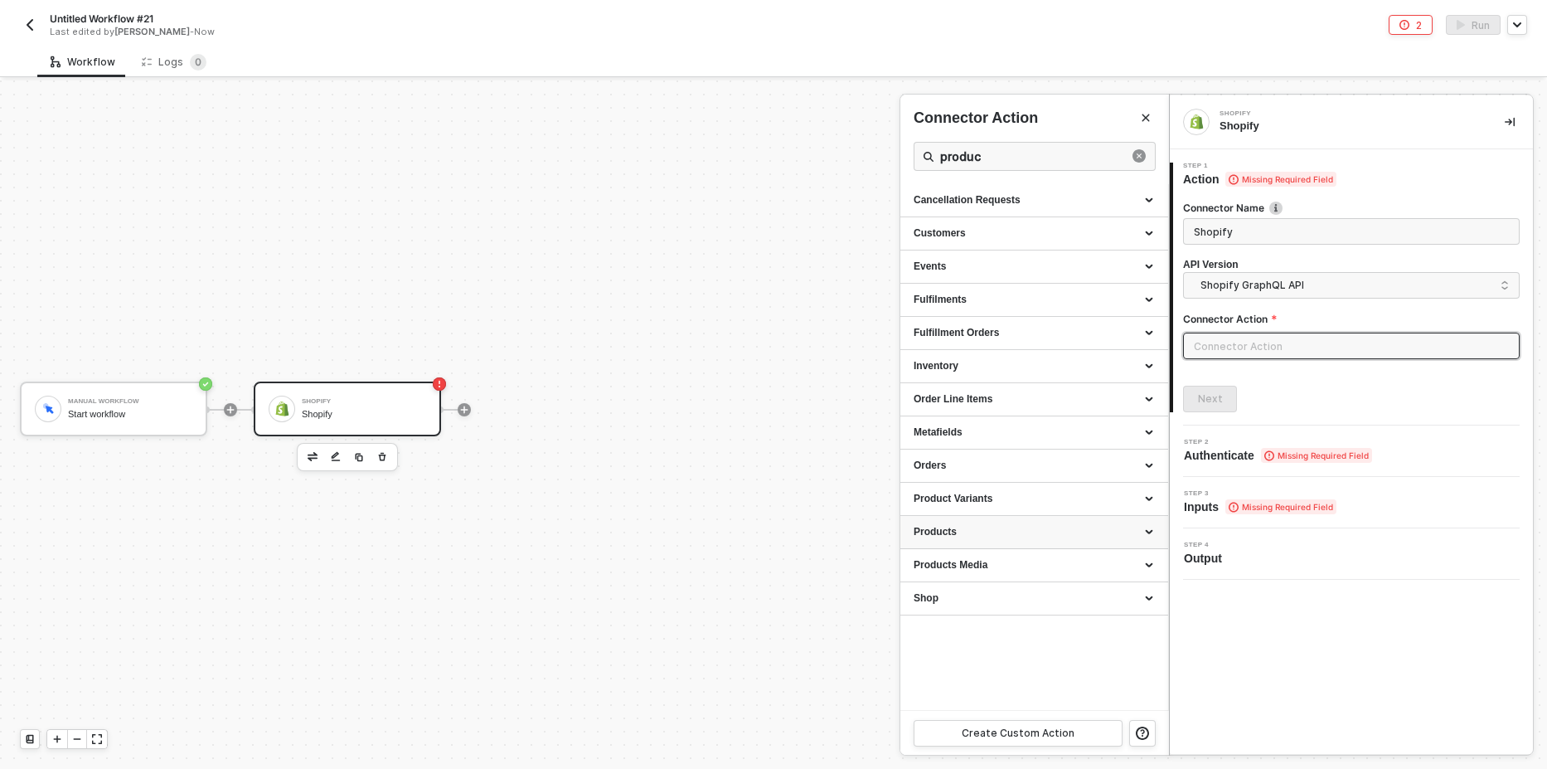
click at [979, 524] on div "Products" at bounding box center [1035, 532] width 268 height 33
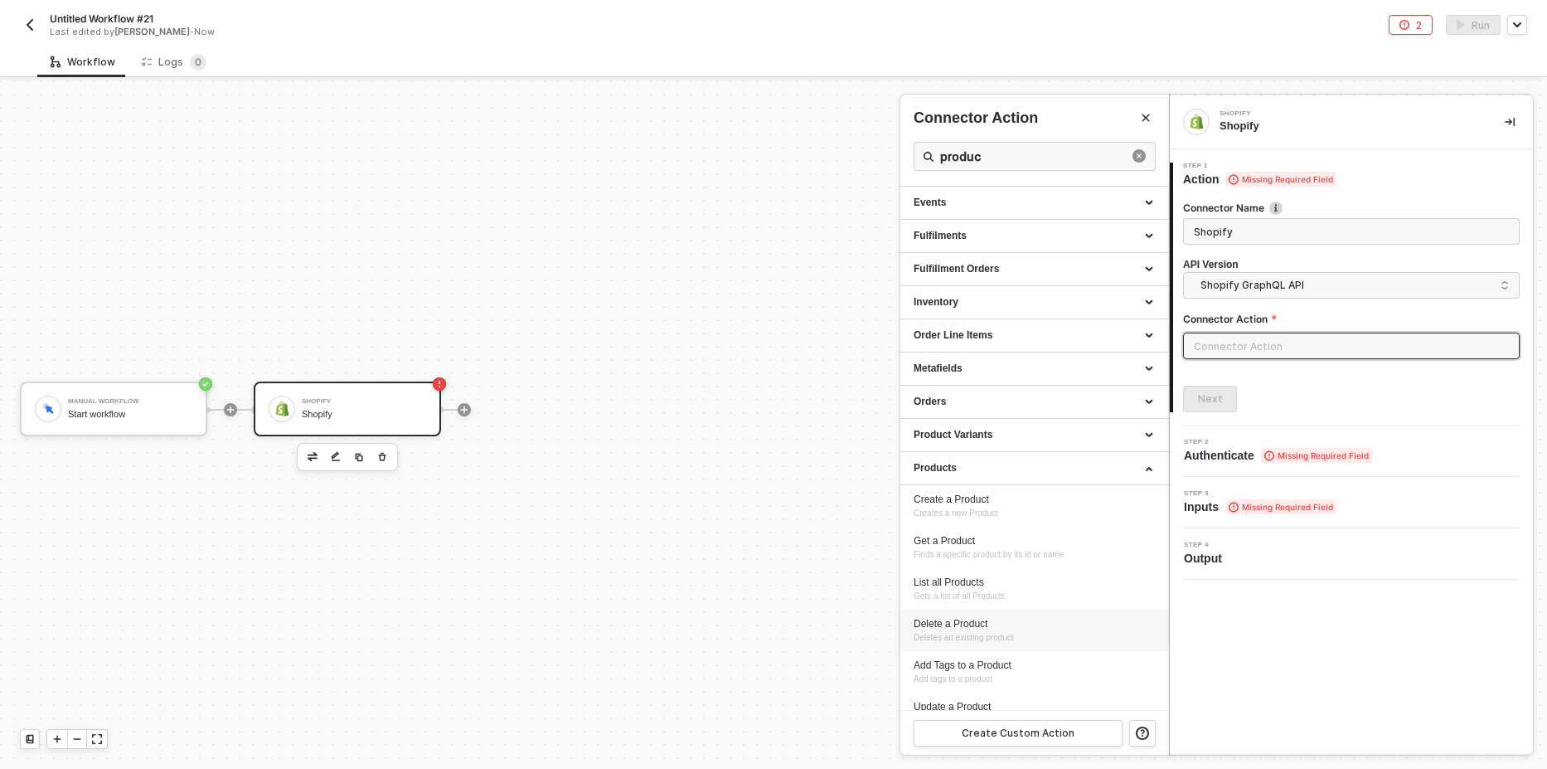
scroll to position [196, 0]
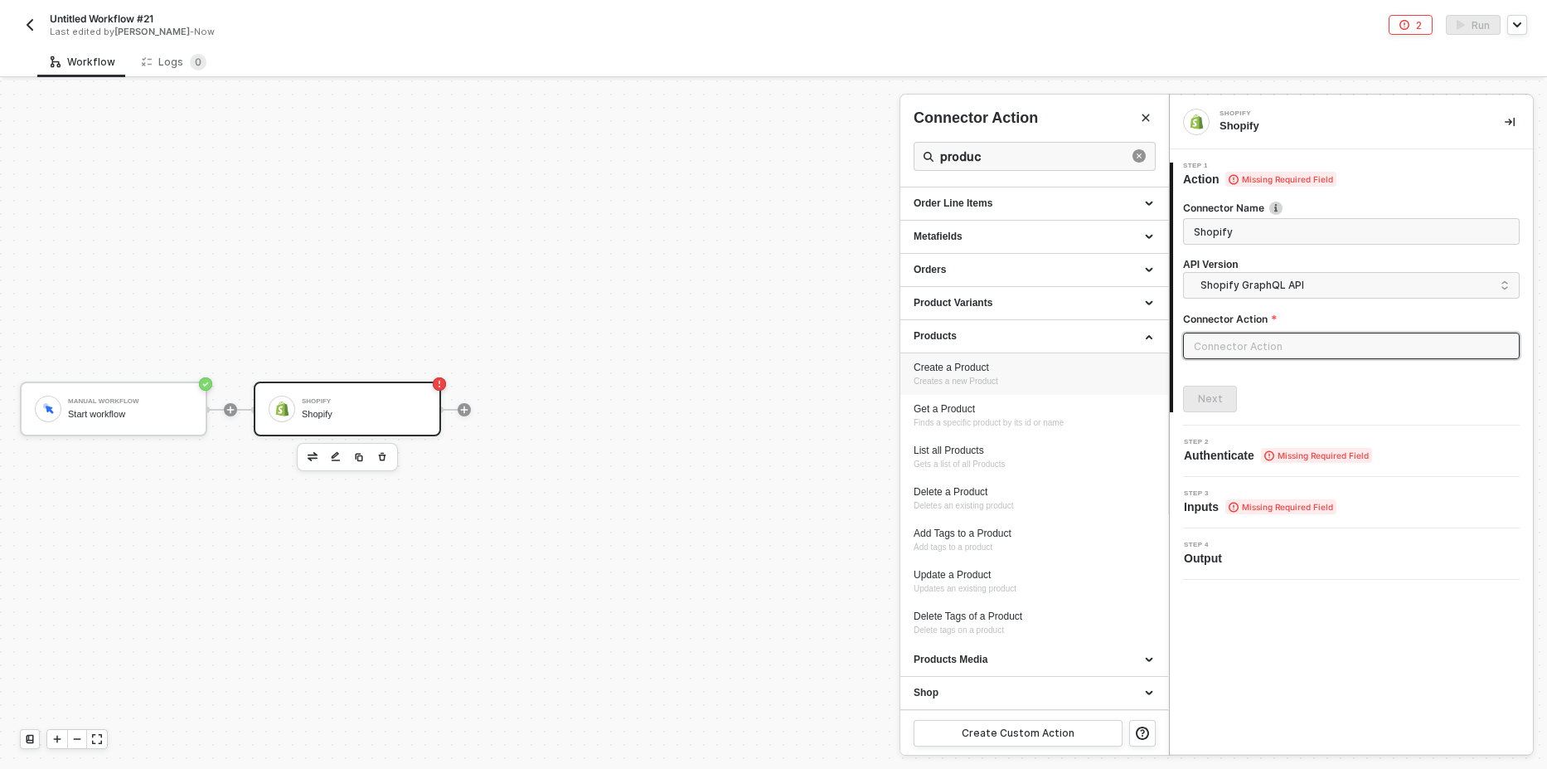
click at [980, 378] on span "Creates a new Product" at bounding box center [956, 380] width 85 height 9
type input "Products - Create a Product"
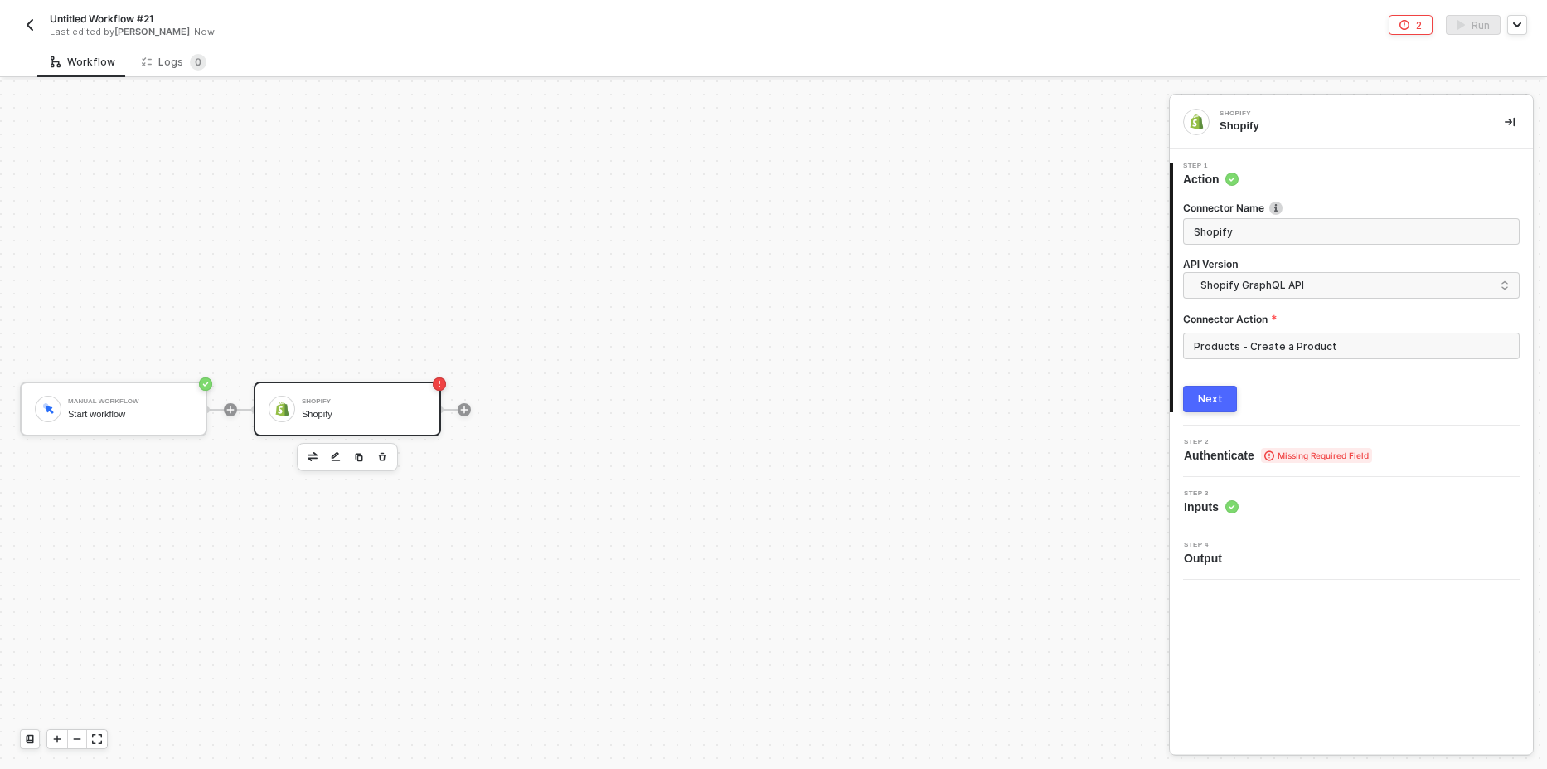
click at [1215, 399] on div "Next" at bounding box center [1210, 398] width 25 height 13
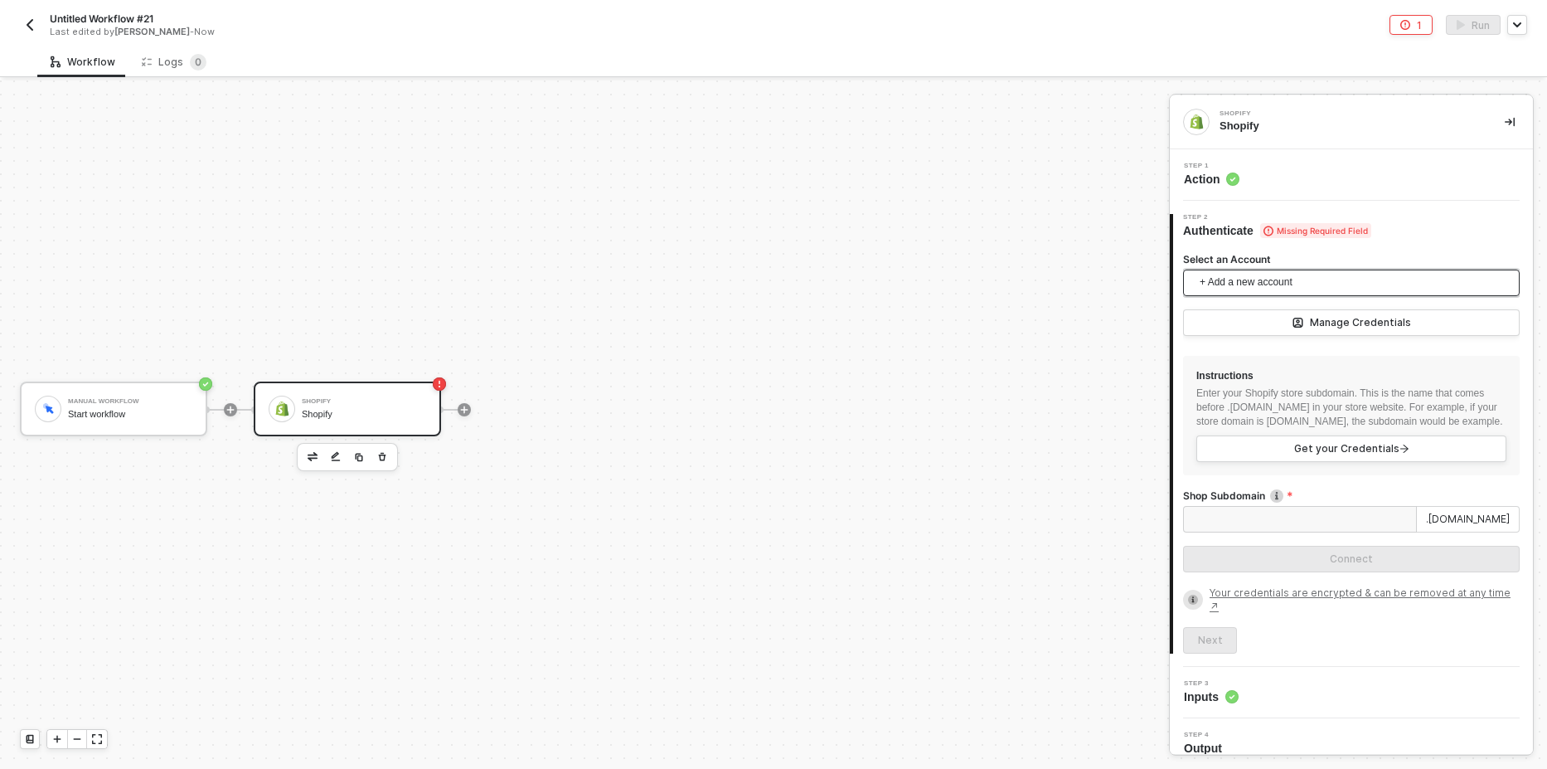
click at [1284, 279] on span "+ Add a new account" at bounding box center [1355, 282] width 310 height 27
click at [1257, 319] on span "Shopify alloy-security.myshopify.com" at bounding box center [1278, 320] width 162 height 18
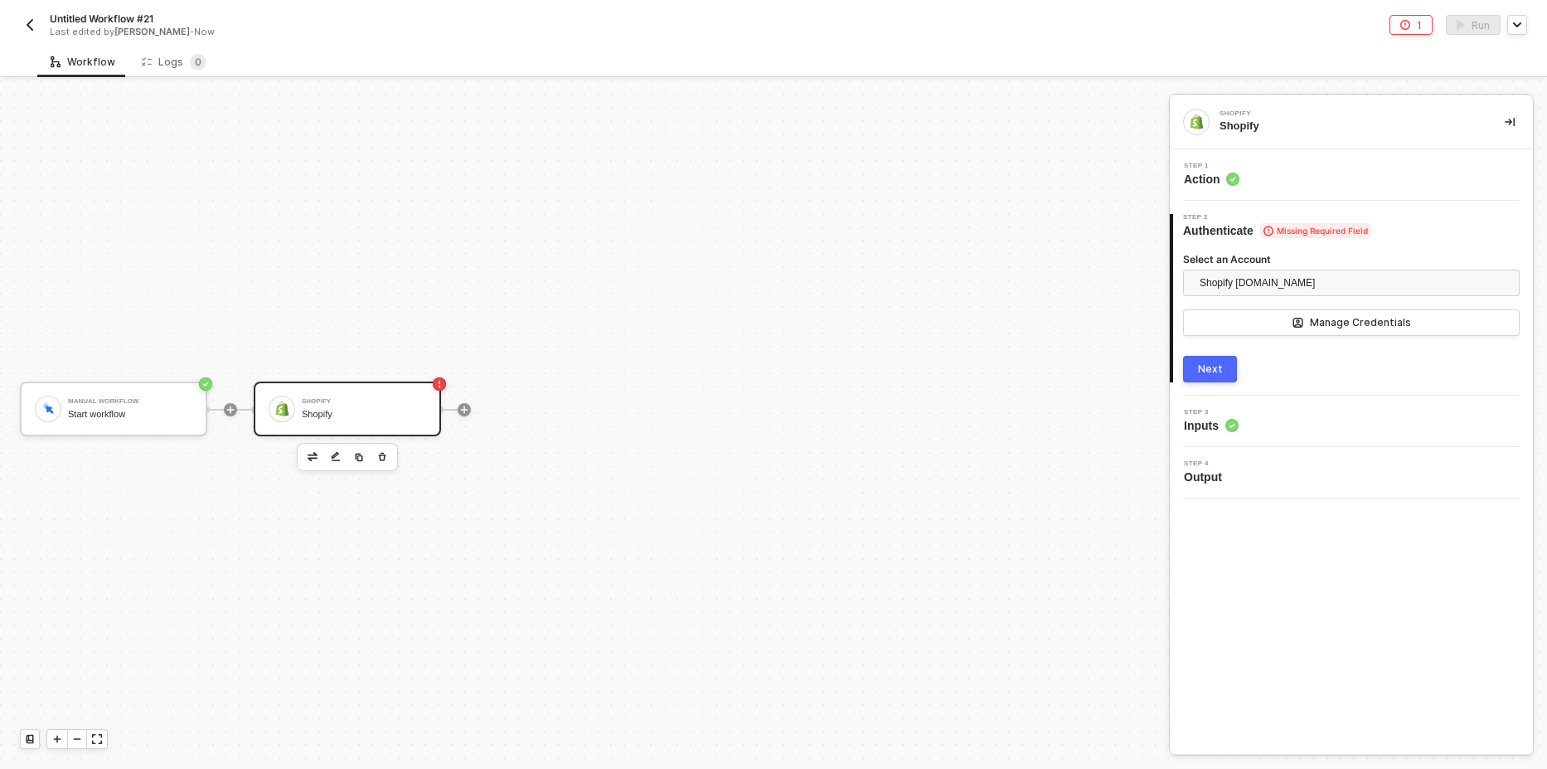
click at [1221, 370] on button "Next" at bounding box center [1210, 369] width 54 height 27
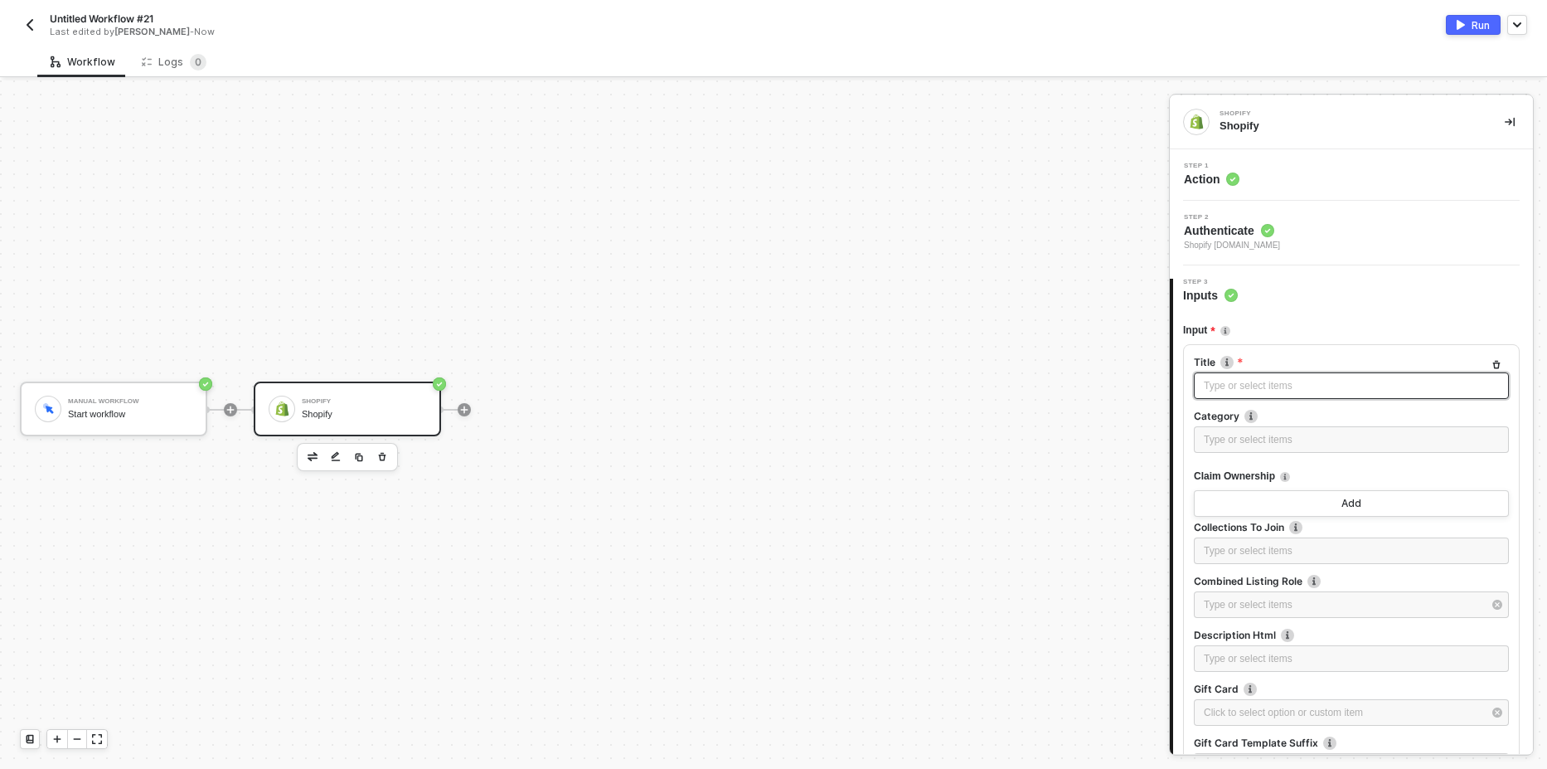
click at [1239, 382] on div "Type or select items ﻿" at bounding box center [1351, 386] width 295 height 16
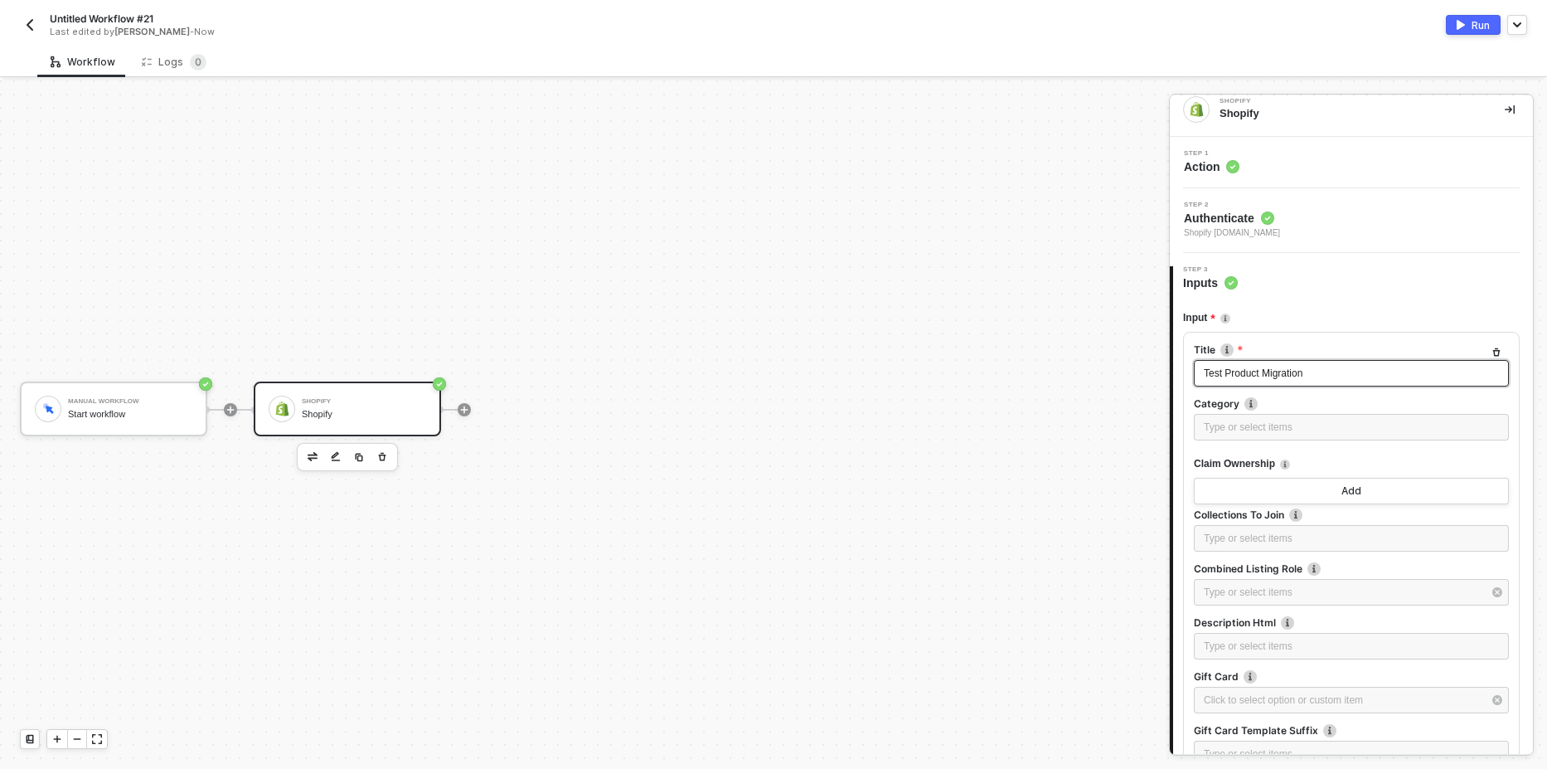
scroll to position [0, 0]
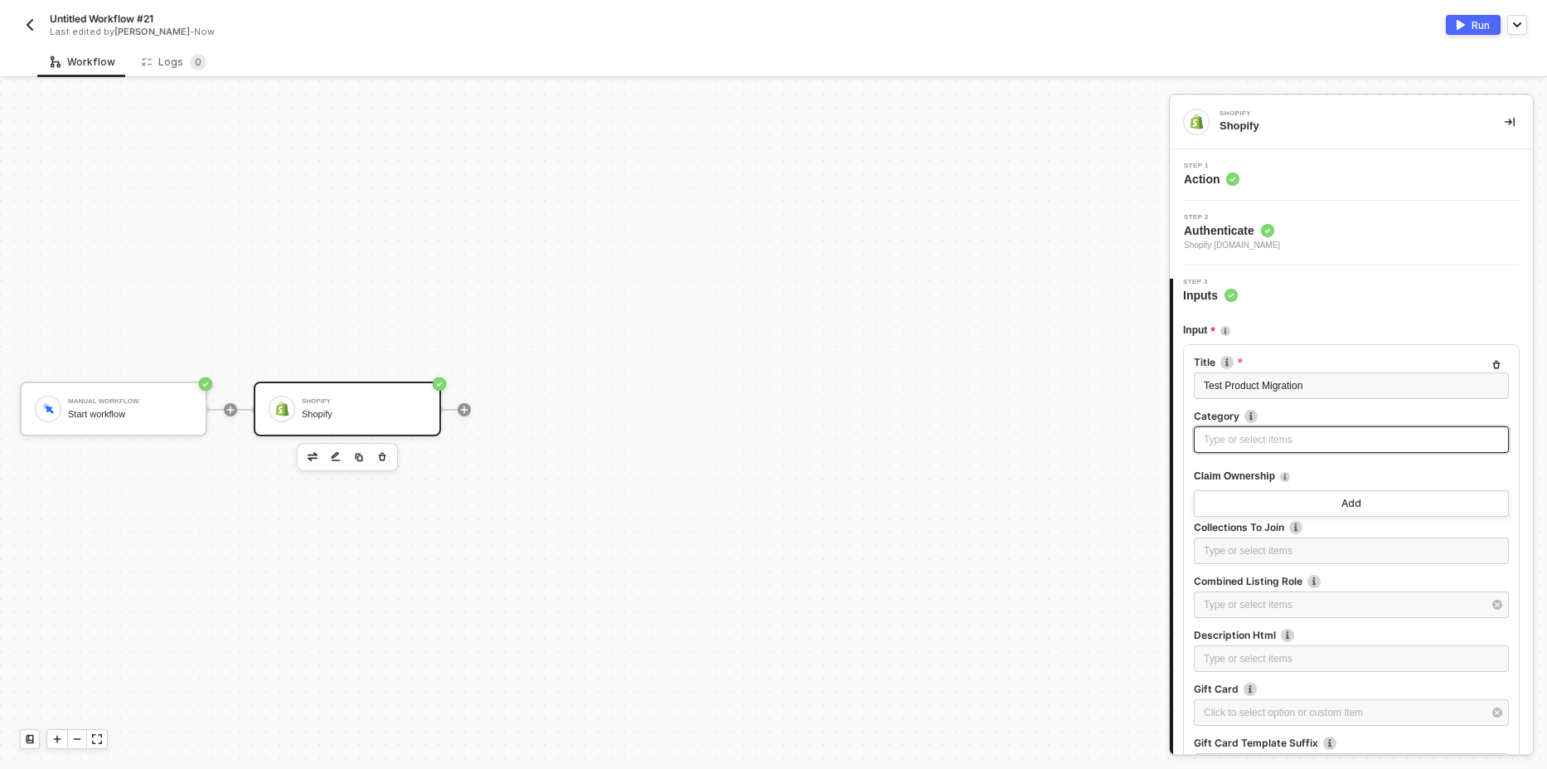
click at [1221, 449] on div "Type or select items ﻿" at bounding box center [1351, 439] width 315 height 27
click at [1472, 29] on div "Run" at bounding box center [1481, 25] width 18 height 14
click at [171, 65] on div "Logs 0" at bounding box center [174, 62] width 65 height 17
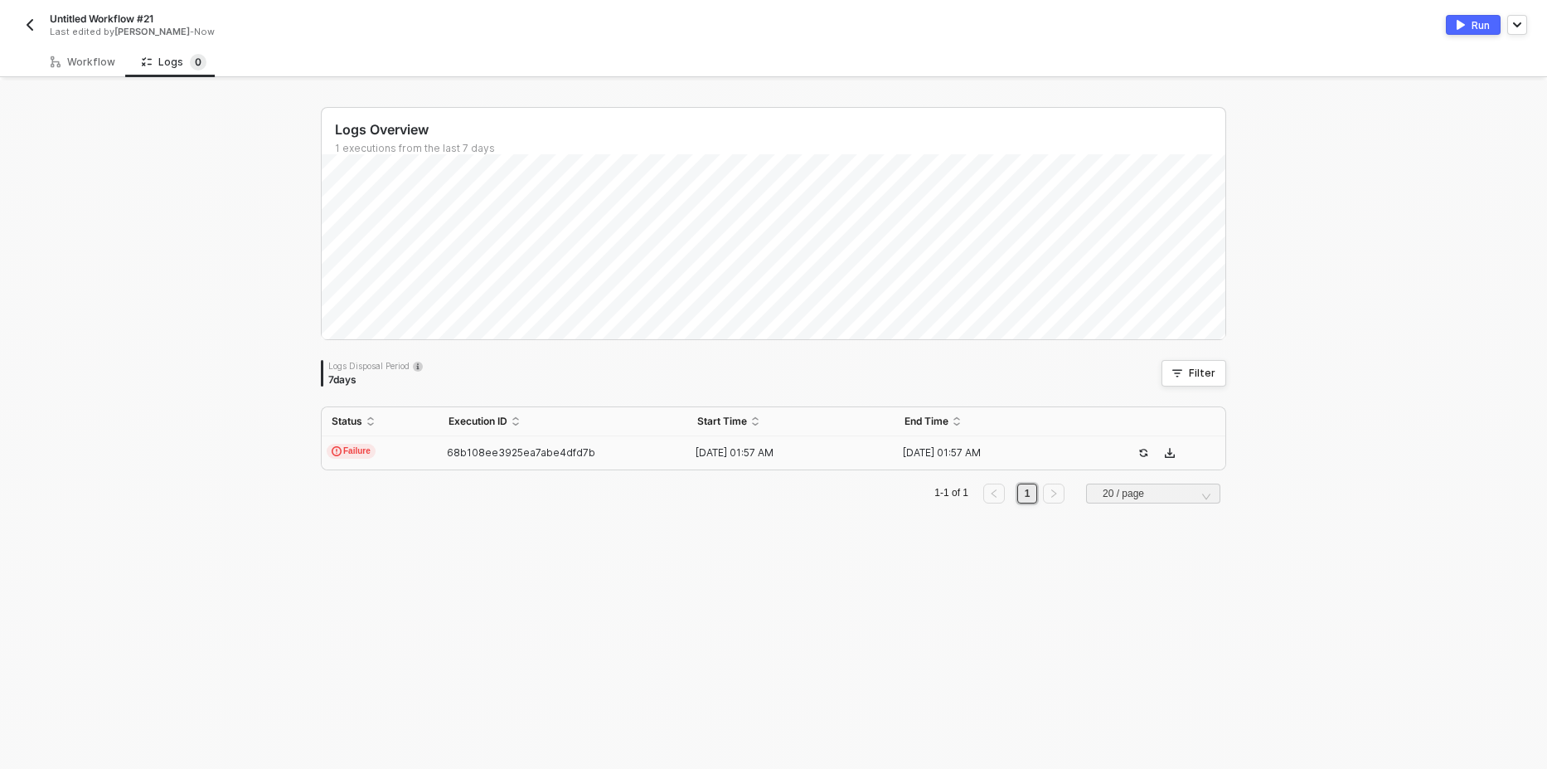
click at [362, 453] on span "Failure" at bounding box center [351, 451] width 49 height 15
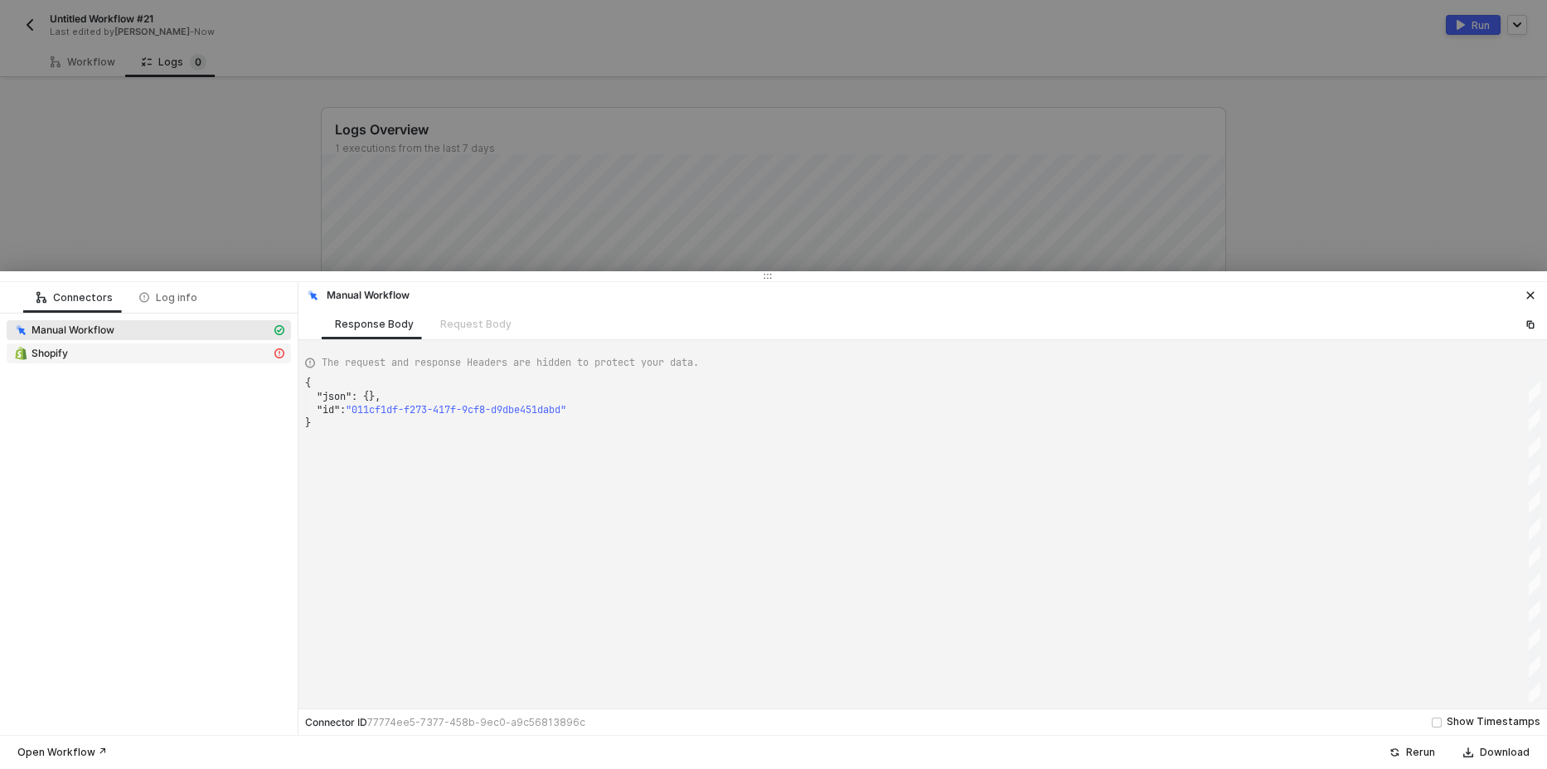
click at [137, 352] on div "Shopify" at bounding box center [142, 353] width 258 height 15
type textarea "{ "message": "[{\"message\":\"Option values cannot be blank\",\"field\":[\"opti…"
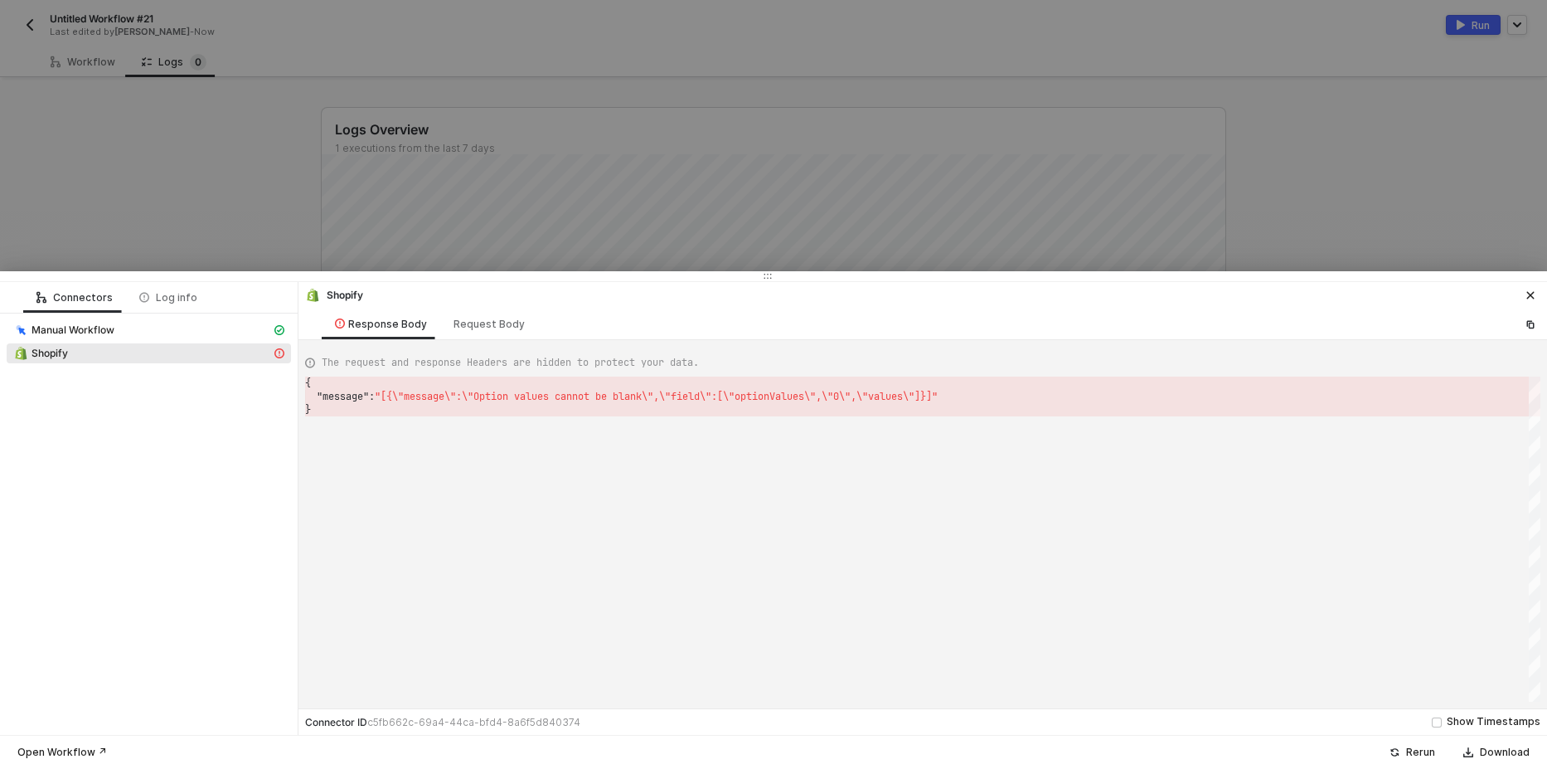
click at [204, 165] on div at bounding box center [773, 384] width 1547 height 769
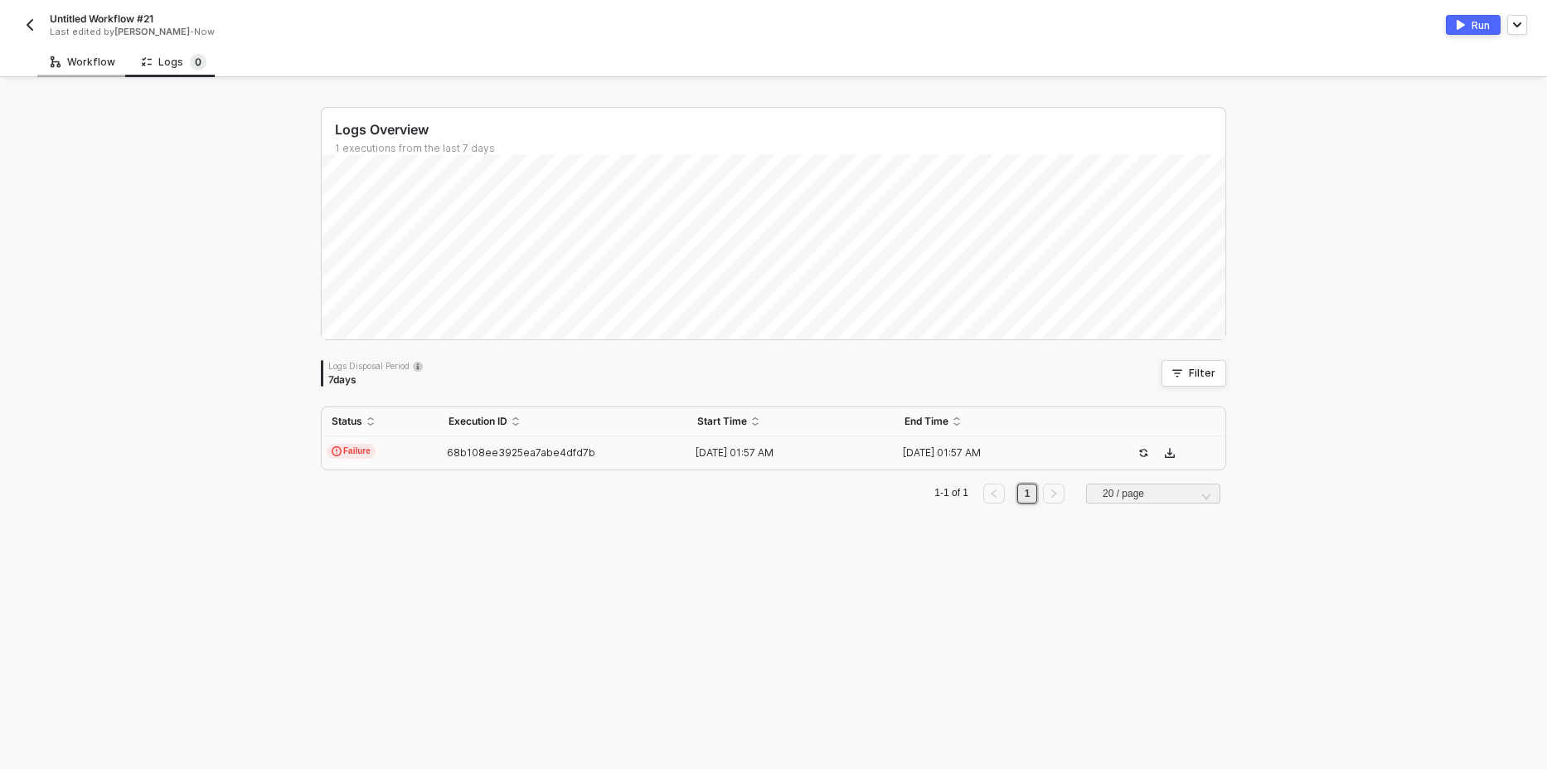
click at [78, 68] on div "Workflow" at bounding box center [83, 62] width 65 height 13
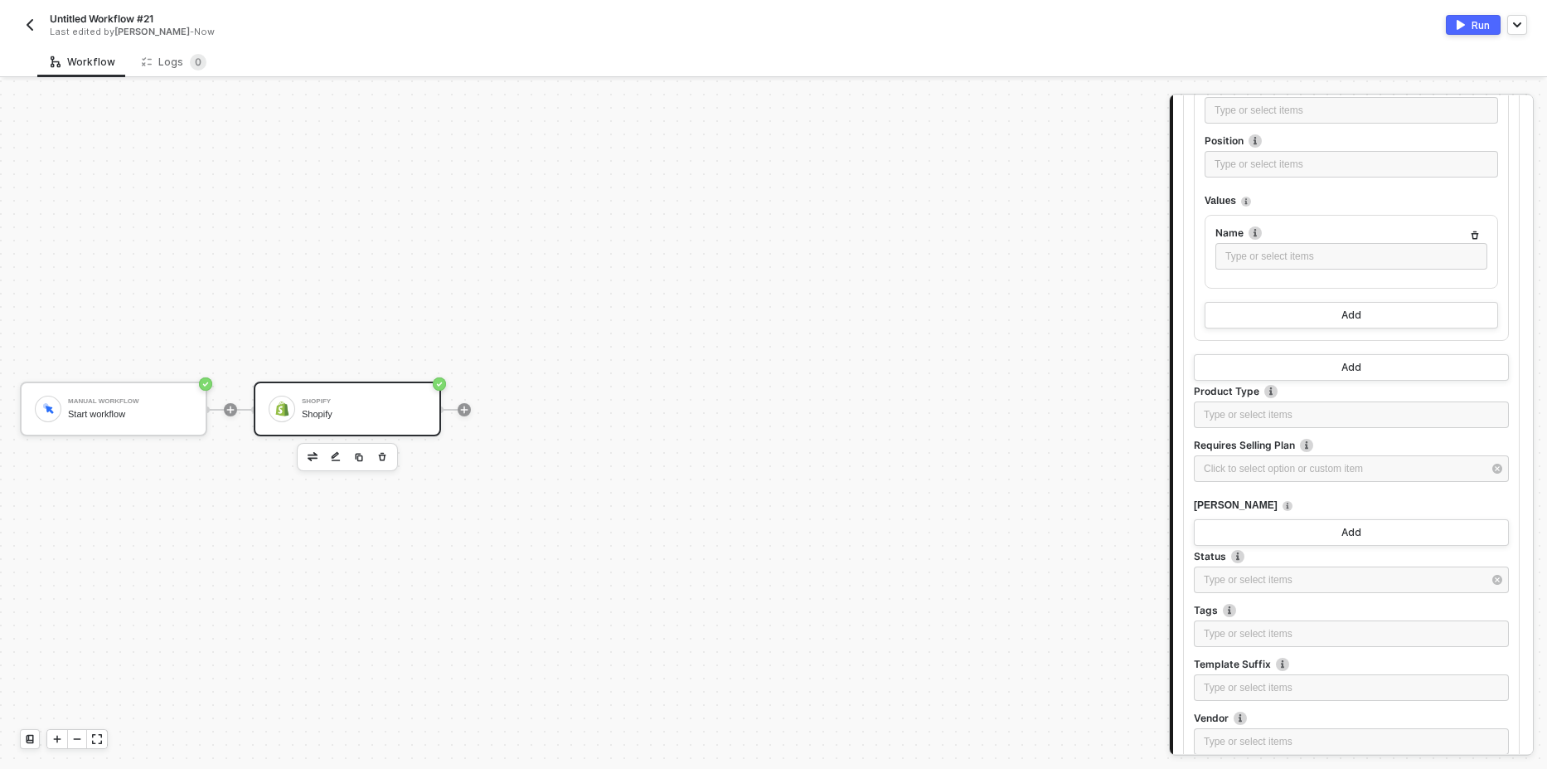
scroll to position [1294, 0]
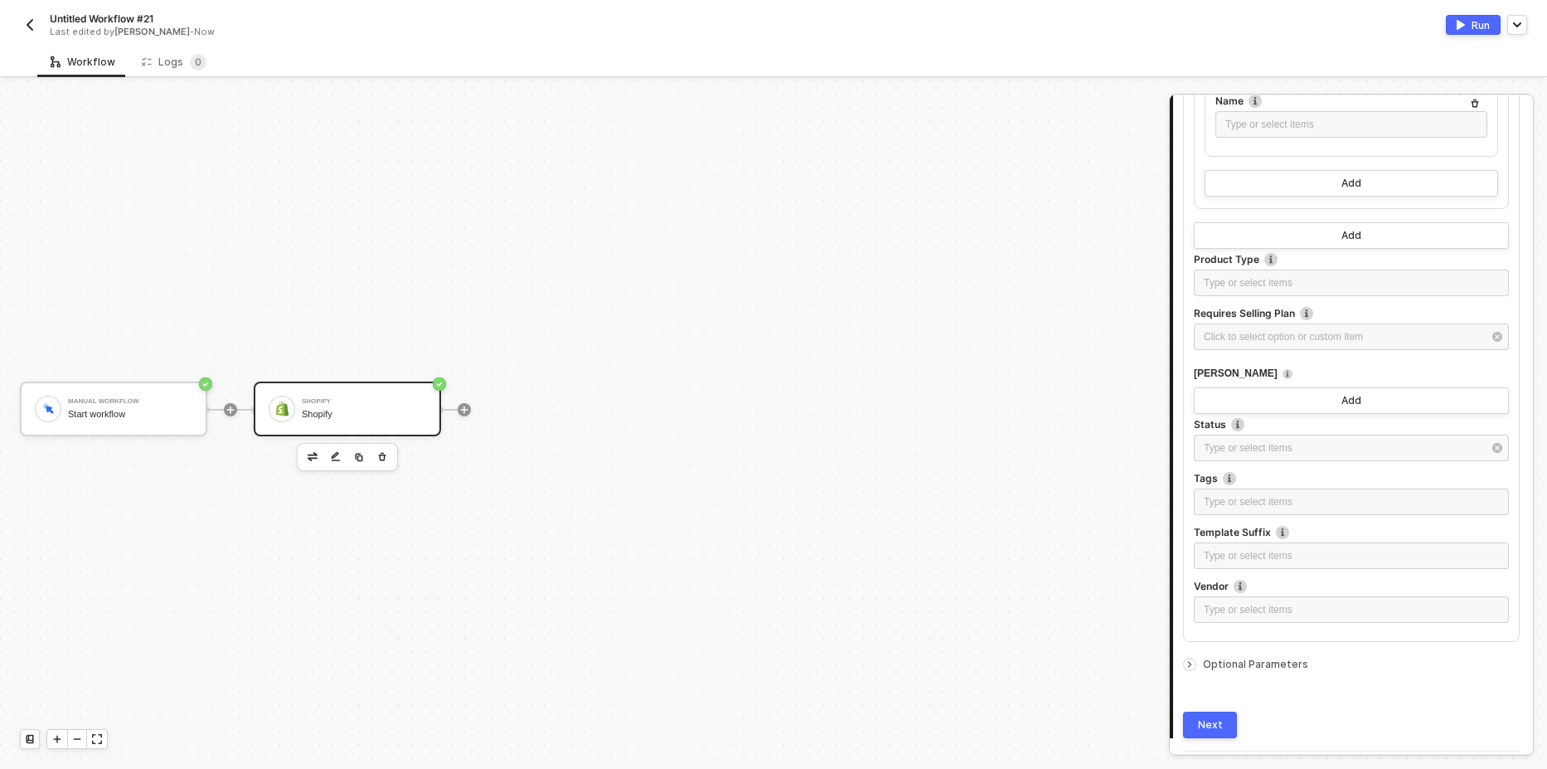
click at [1268, 663] on span "Optional Parameters" at bounding box center [1255, 664] width 105 height 12
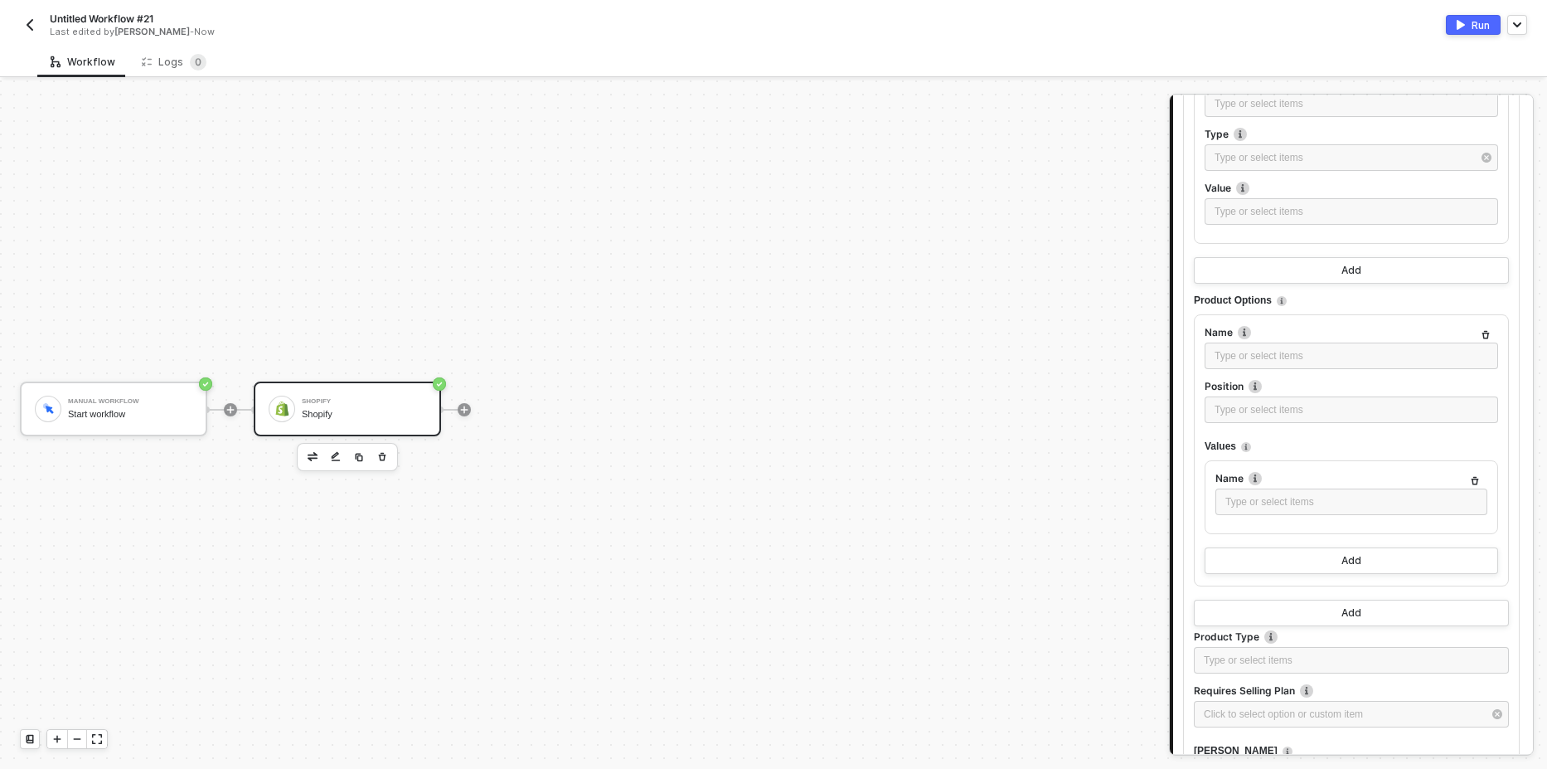
scroll to position [575, 0]
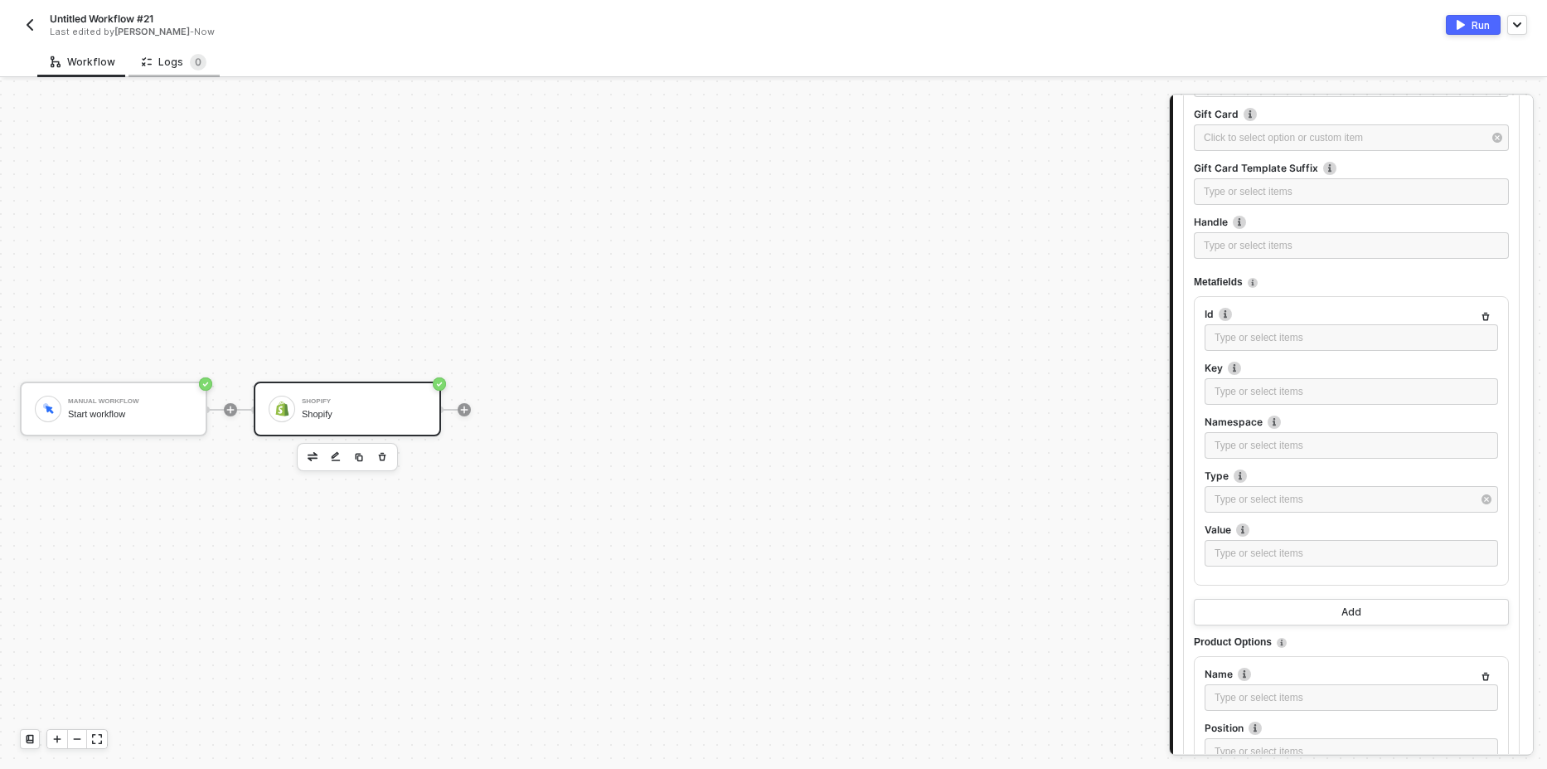
click at [173, 73] on div "Logs 0" at bounding box center [174, 61] width 91 height 31
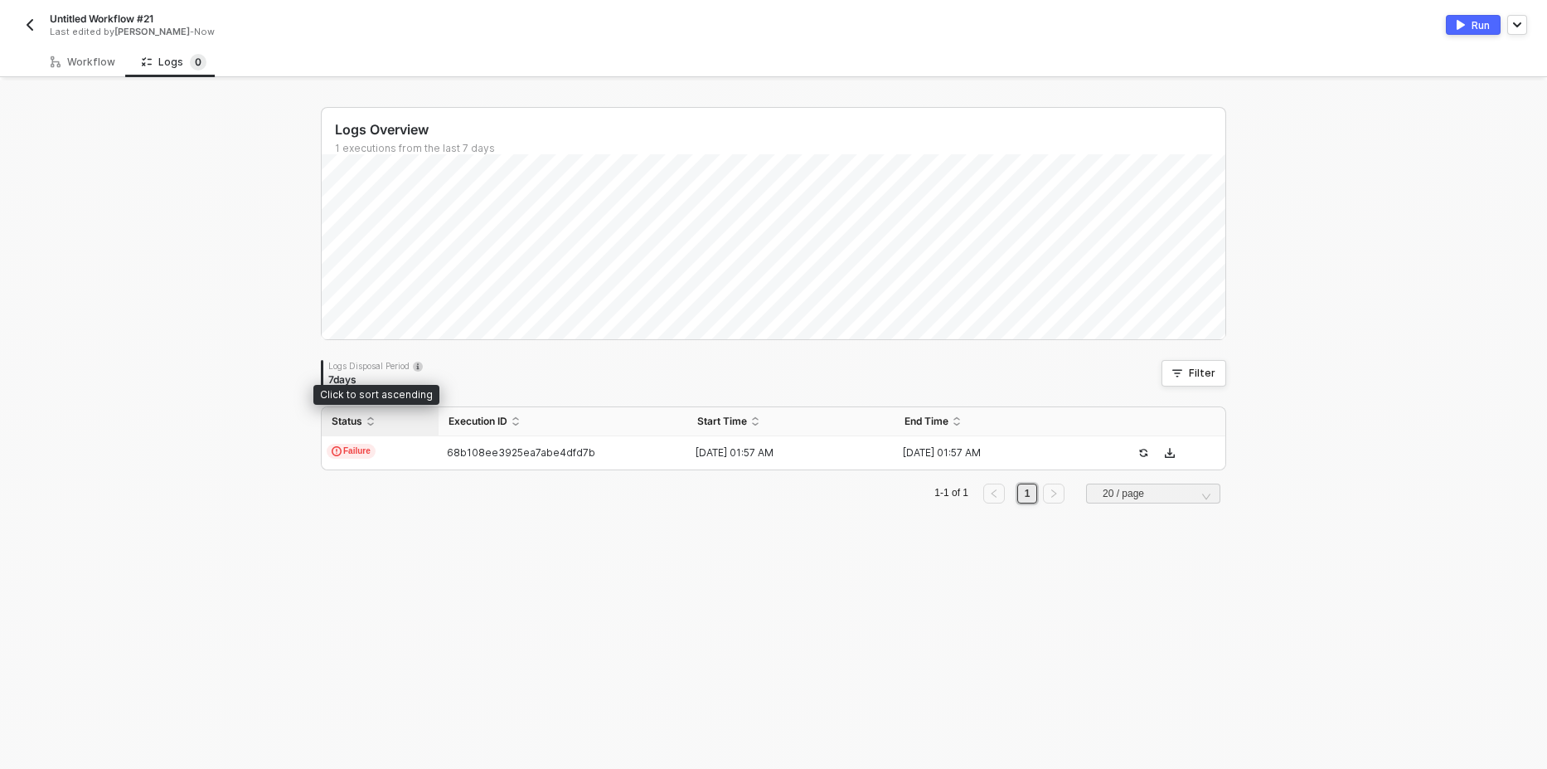
click at [353, 420] on span "Status" at bounding box center [347, 421] width 31 height 13
click at [349, 446] on span "Failure" at bounding box center [351, 451] width 49 height 15
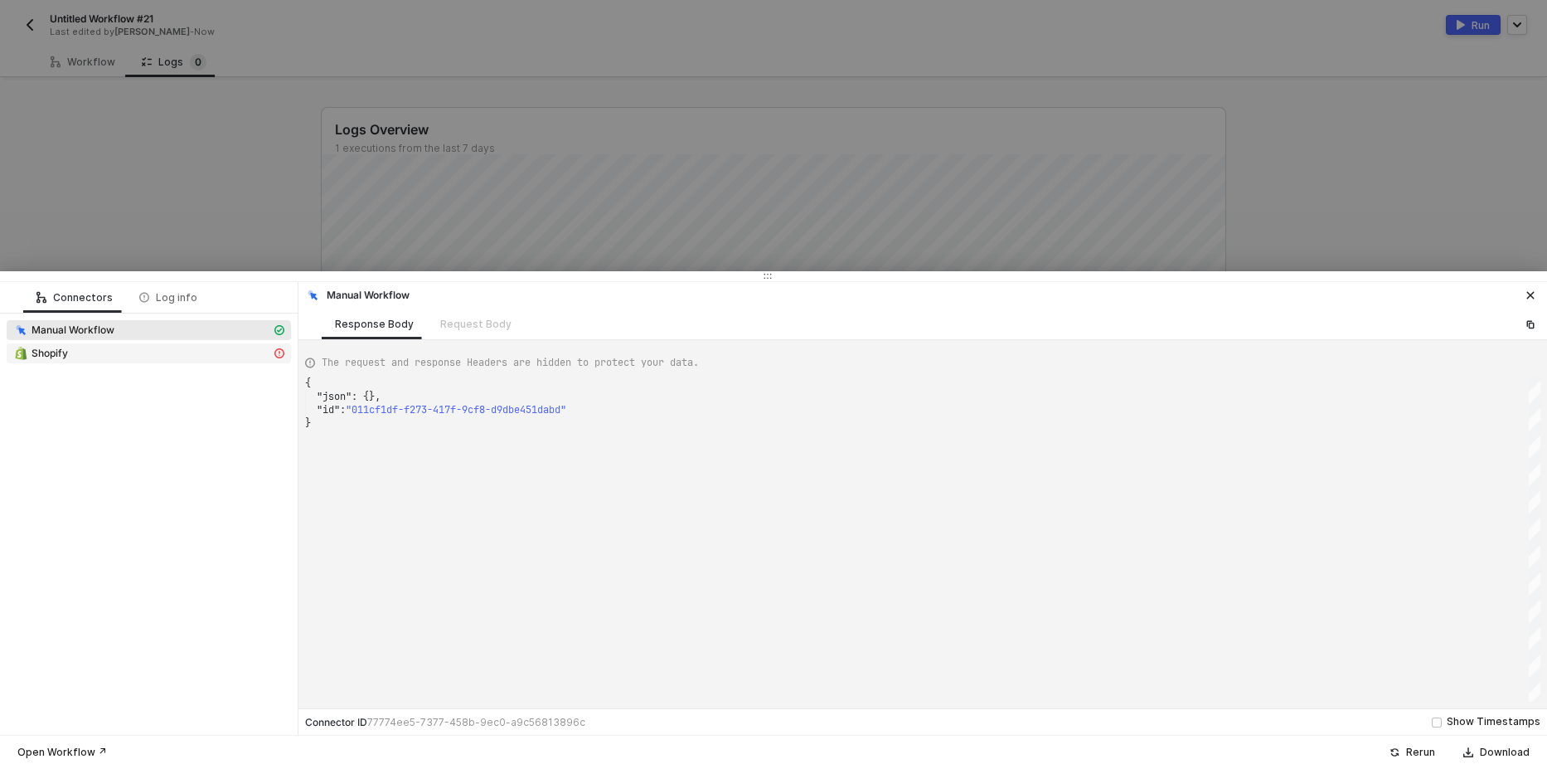
click at [204, 352] on div "Shopify" at bounding box center [142, 353] width 258 height 15
type textarea "{ "message": "[{\"message\":\"Option values cannot be blank\",\"field\":[\"opti…"
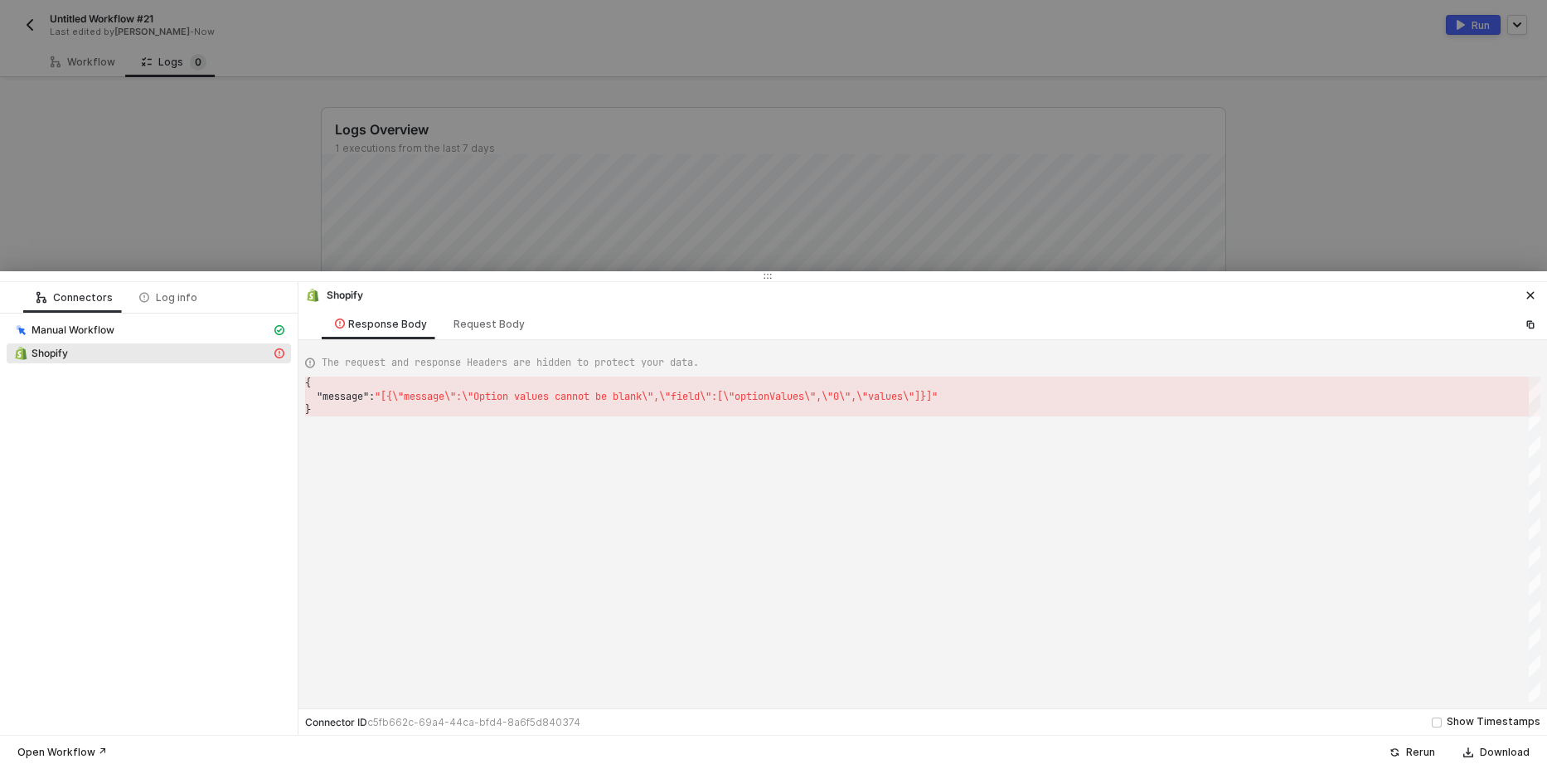
scroll to position [0, 5]
drag, startPoint x: 480, startPoint y: 386, endPoint x: 566, endPoint y: 397, distance: 86.1
click at [565, 396] on div "{ ⸱ ⸱ "message" : ⸱ "[{\"message\":\"Option ⸱ values ⸱ cannot be blank\",\"fiel…" at bounding box center [922, 538] width 1235 height 325
click at [606, 459] on div "{ "message" : "[{\"message\":\"Option values cannot be blank\",\ "field\":[\"op…" at bounding box center [922, 538] width 1235 height 325
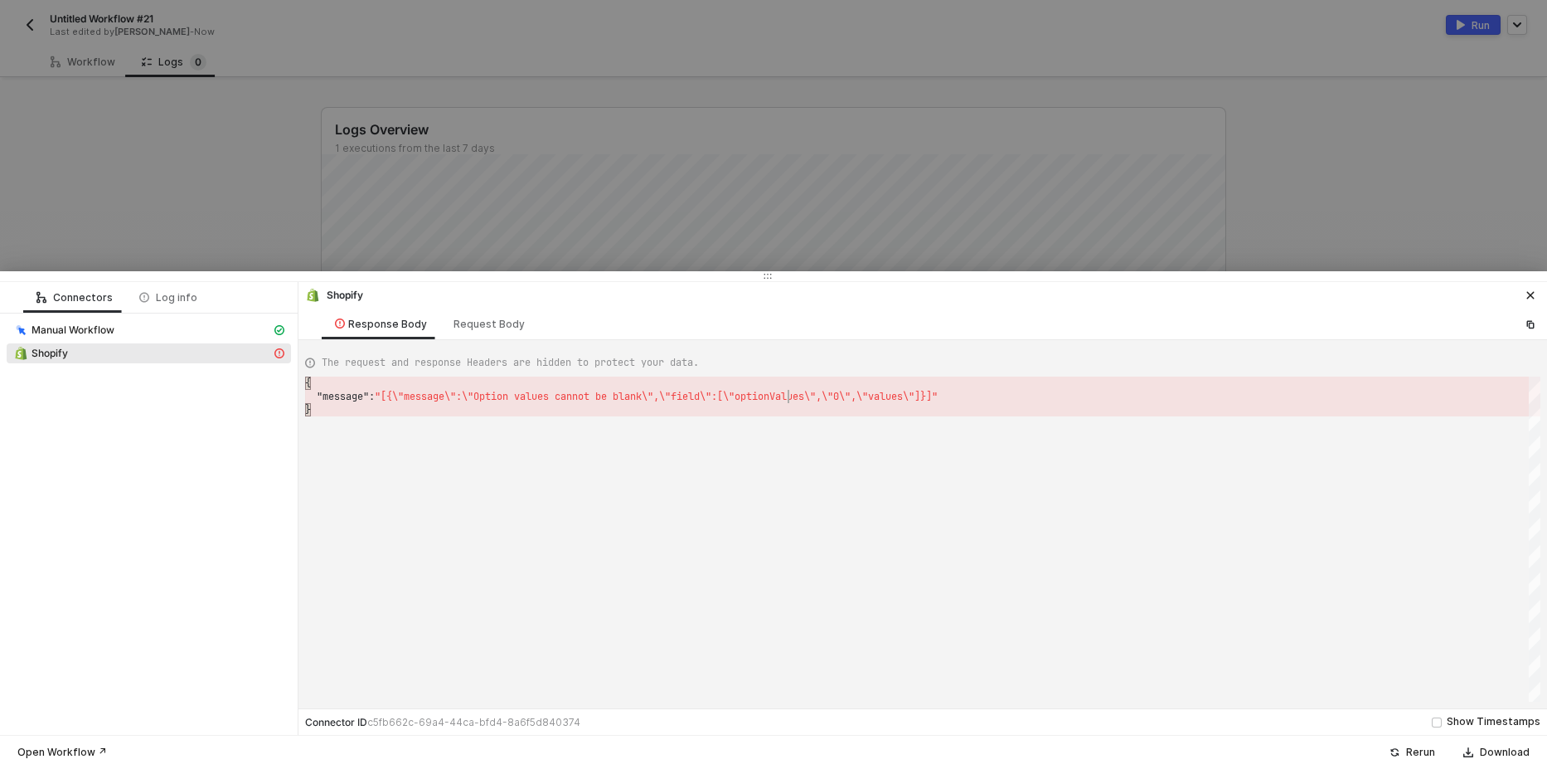
click at [188, 144] on div at bounding box center [773, 384] width 1547 height 769
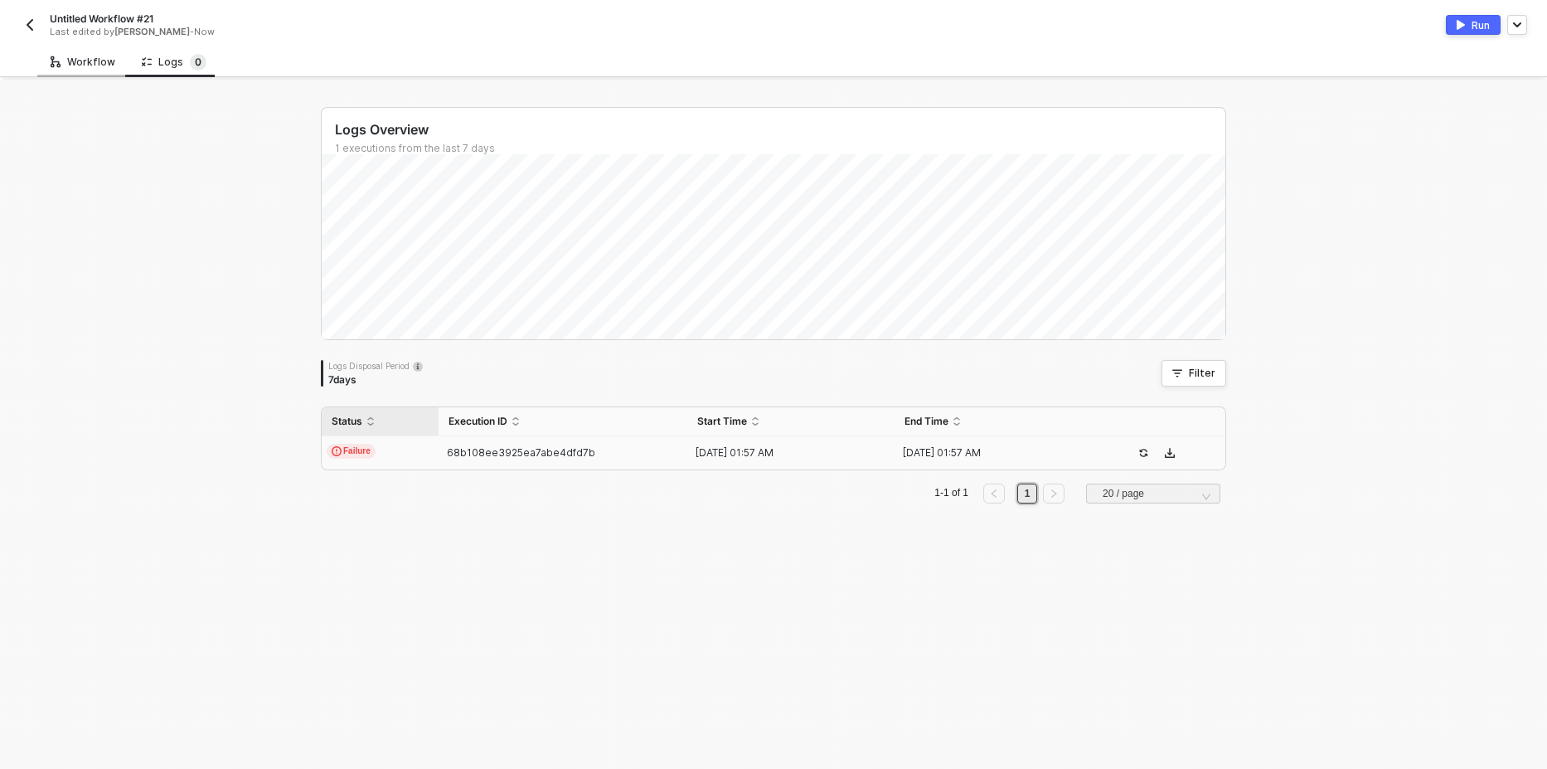
click at [84, 61] on div "Workflow" at bounding box center [83, 62] width 65 height 13
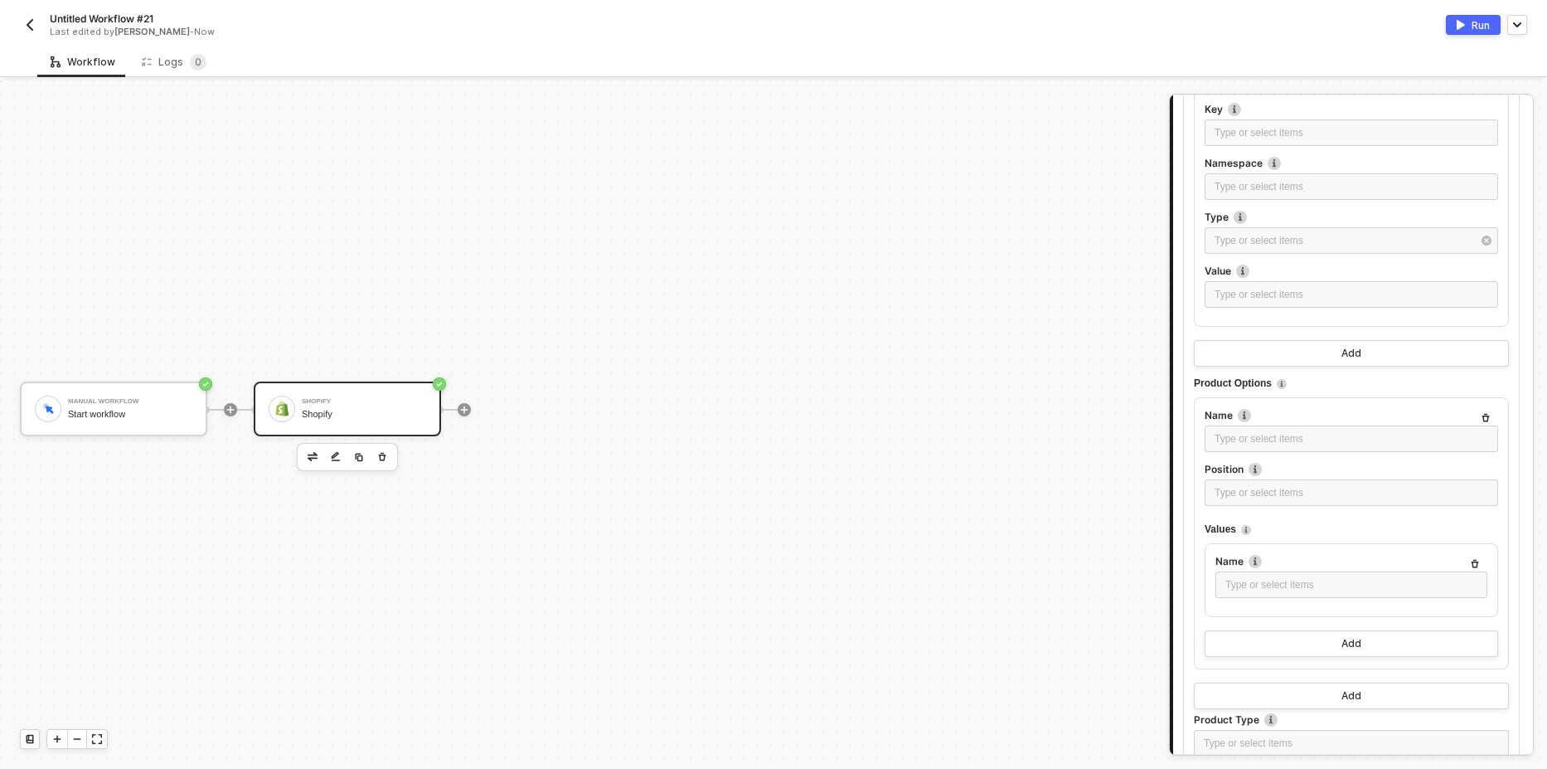
scroll to position [896, 0]
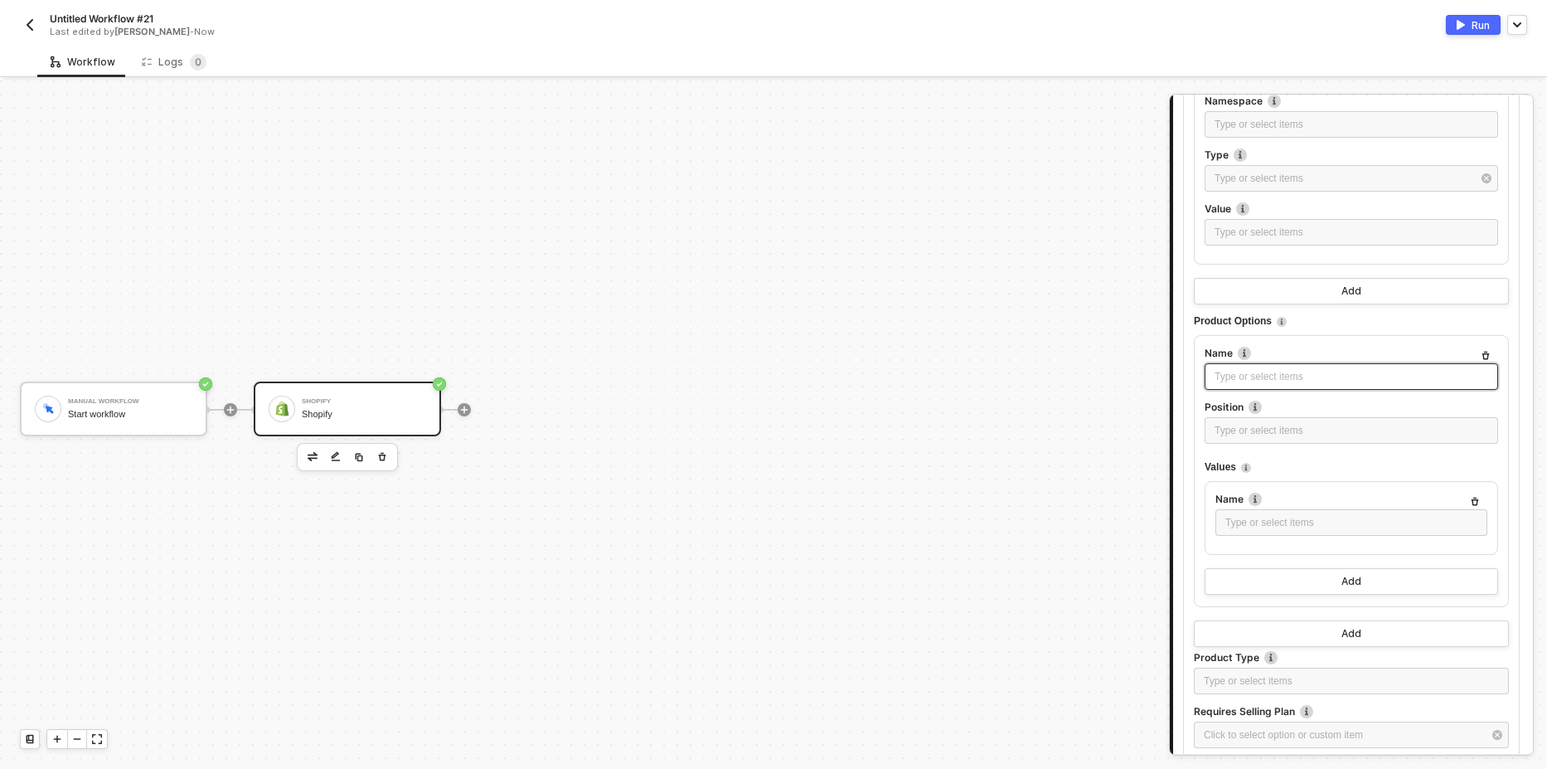
click at [1269, 383] on div "Type or select items ﻿" at bounding box center [1352, 377] width 274 height 16
click at [1278, 519] on div "Type or select items ﻿" at bounding box center [1352, 523] width 252 height 16
click at [1456, 32] on button "Run" at bounding box center [1473, 25] width 55 height 20
click at [168, 59] on div "Logs 0" at bounding box center [174, 62] width 65 height 17
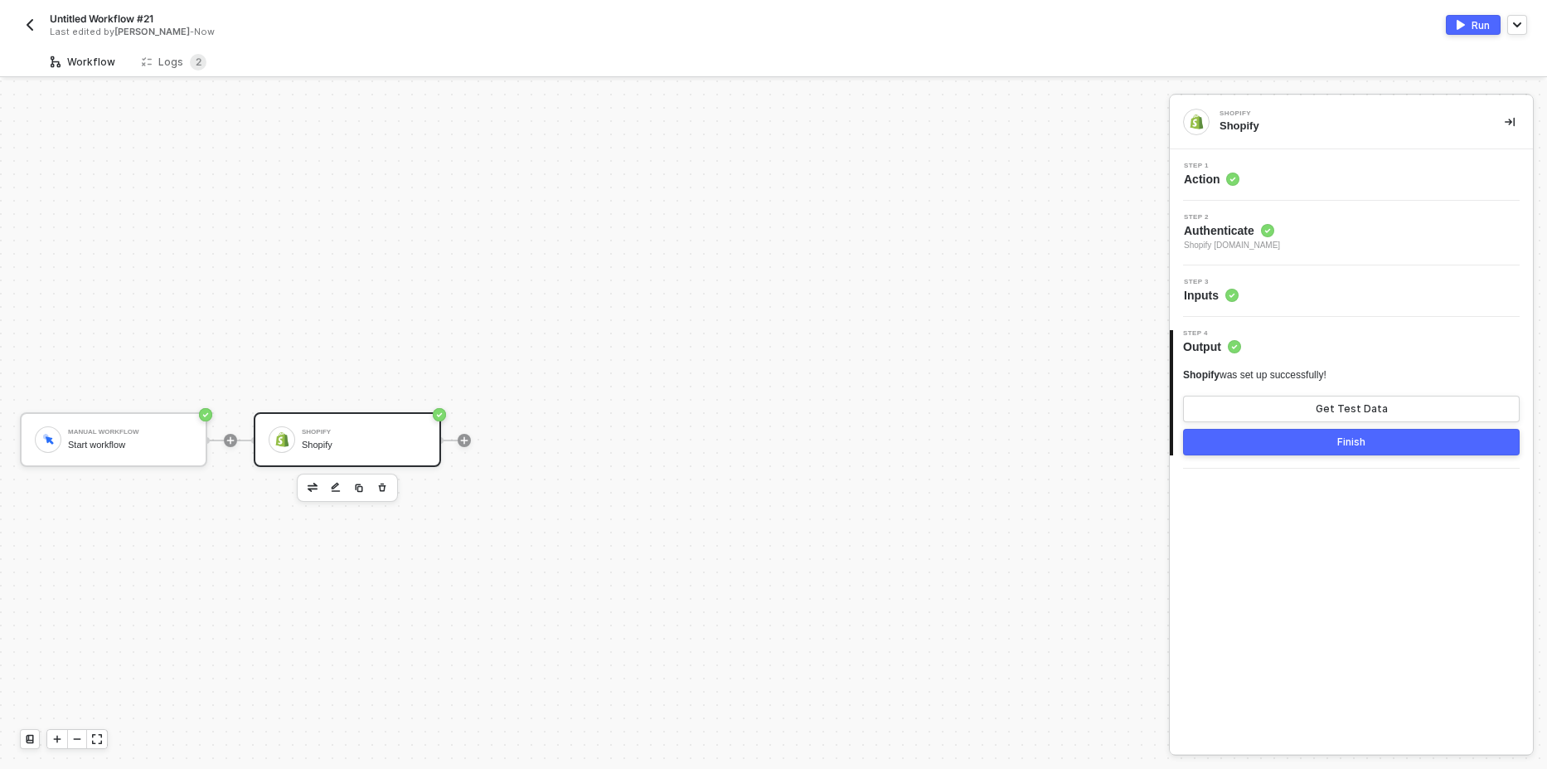
scroll to position [31, 0]
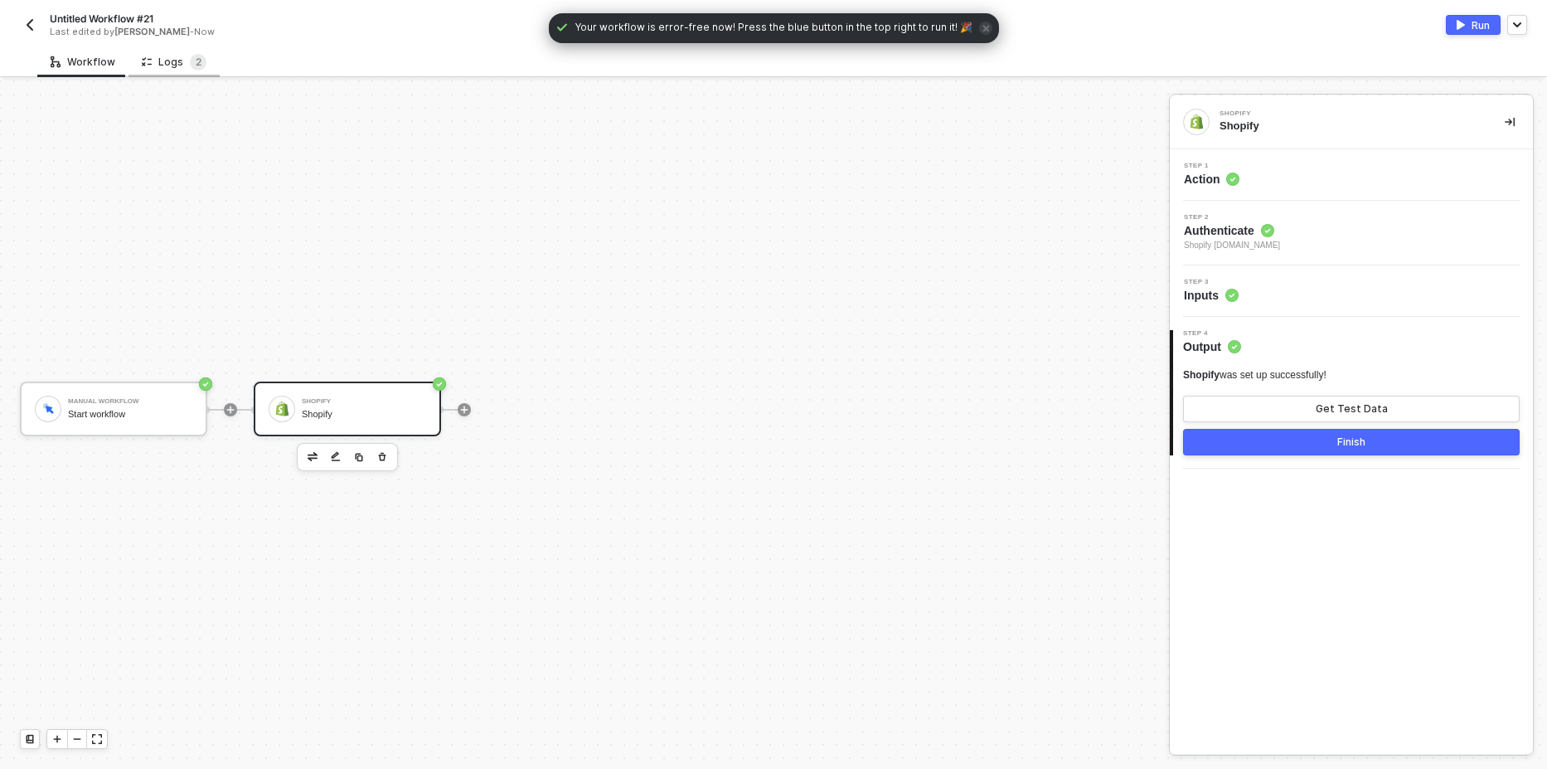
click at [184, 74] on div "Logs 2" at bounding box center [174, 61] width 91 height 31
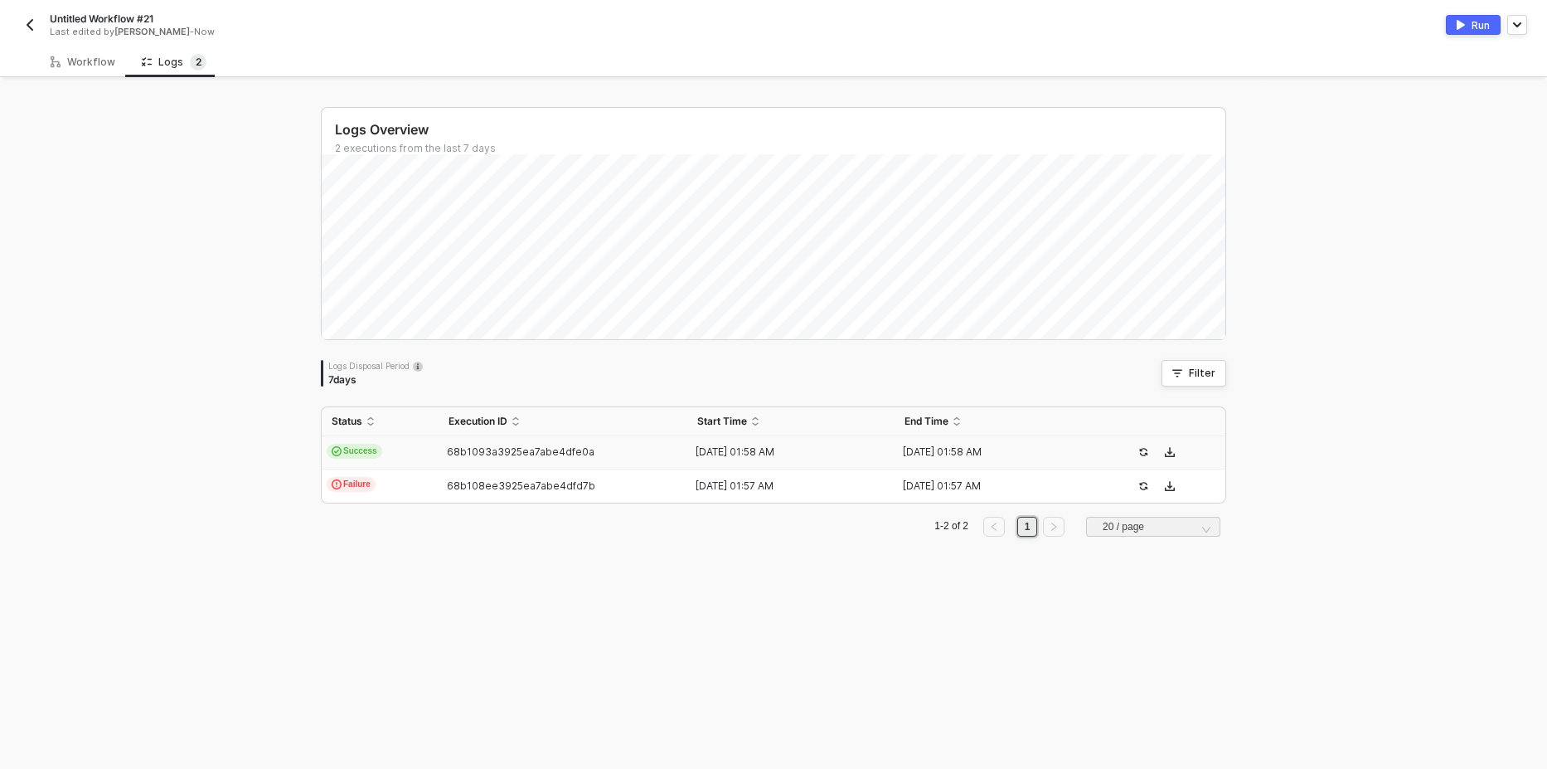
click at [363, 446] on span "Success" at bounding box center [355, 451] width 56 height 15
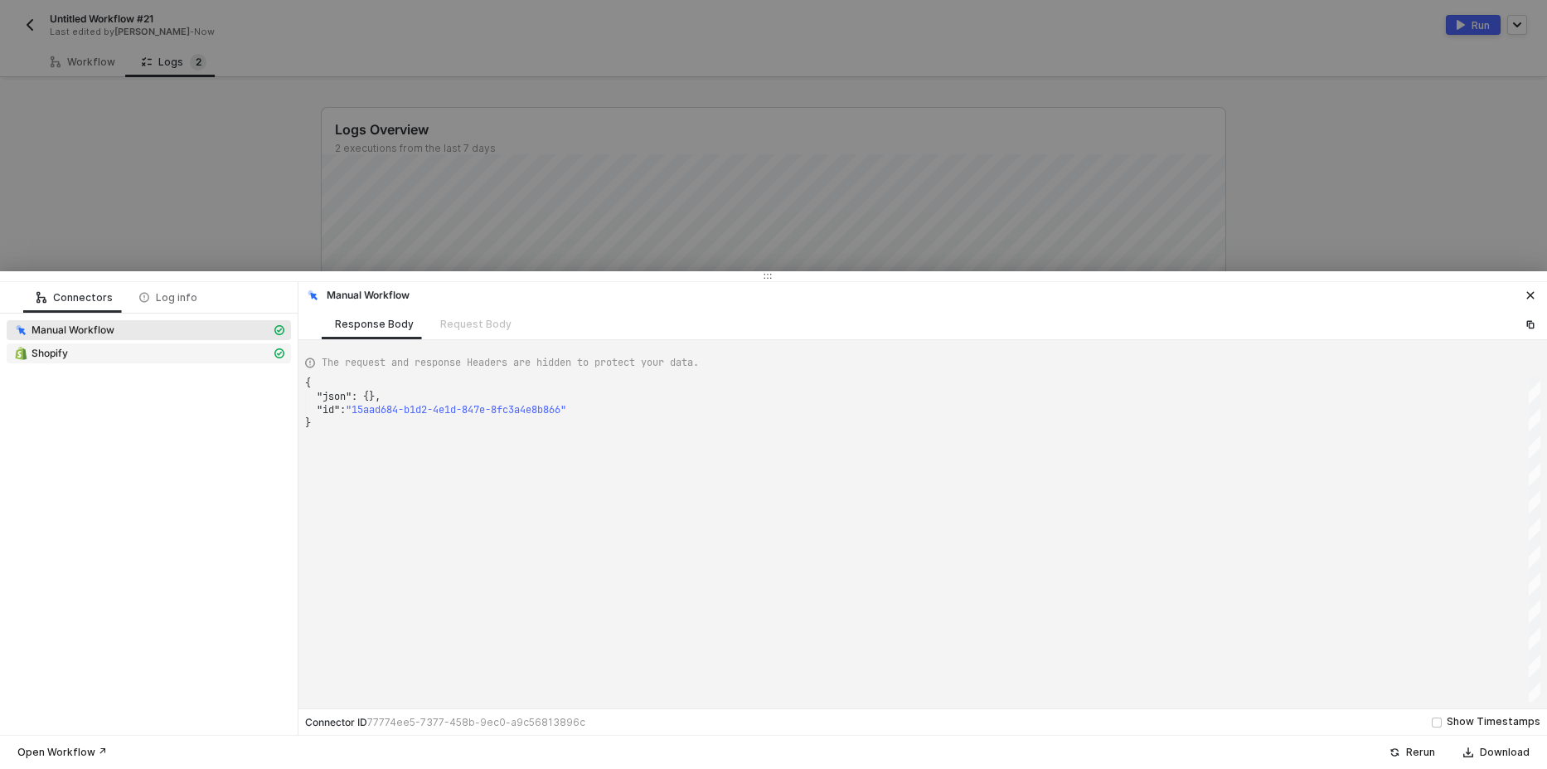
click at [163, 358] on div "Shopify" at bounding box center [142, 353] width 258 height 15
type textarea "{ "json": { "product": { "id": "gid://shopify/Product/15159763468448", "title":…"
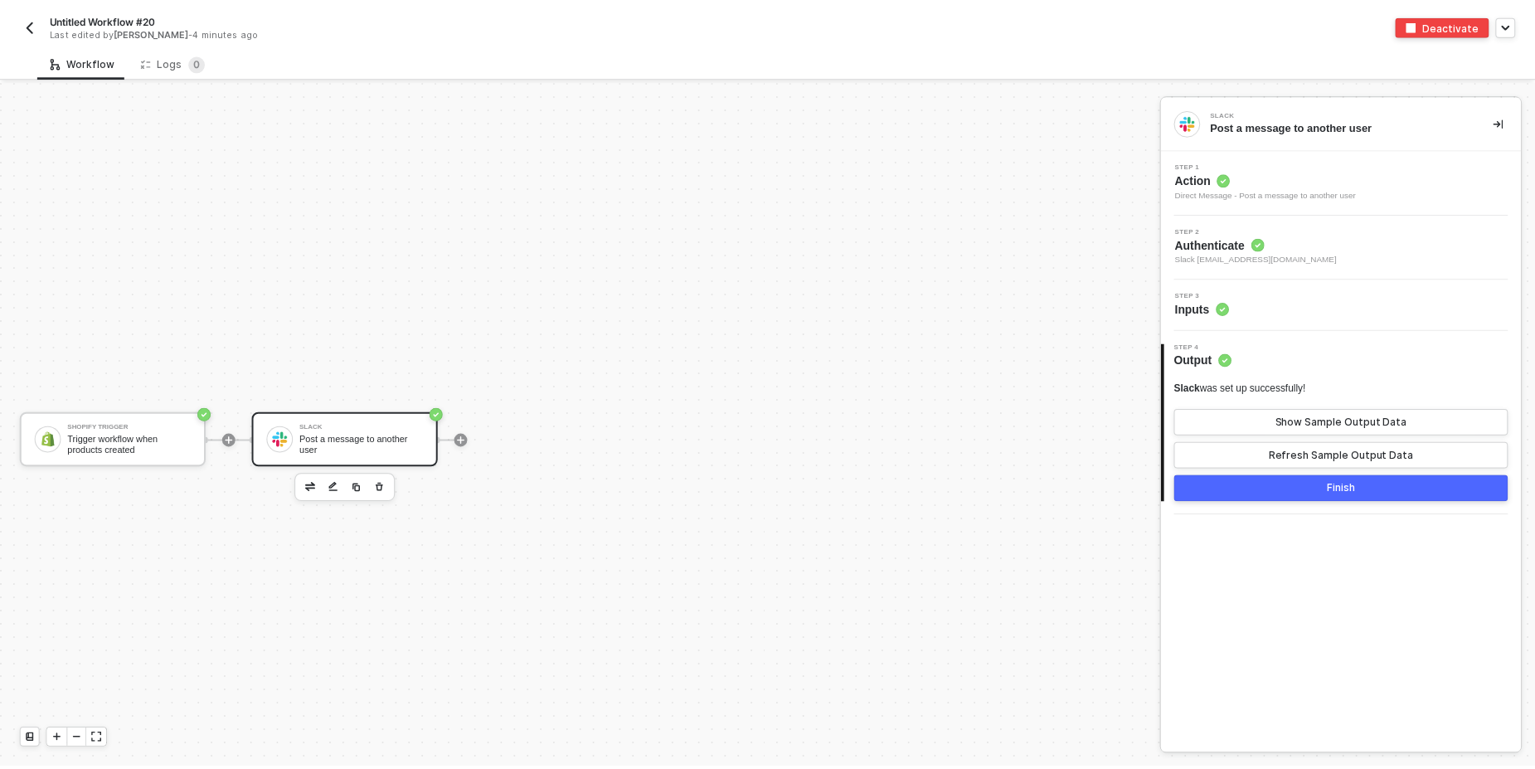
scroll to position [31, 0]
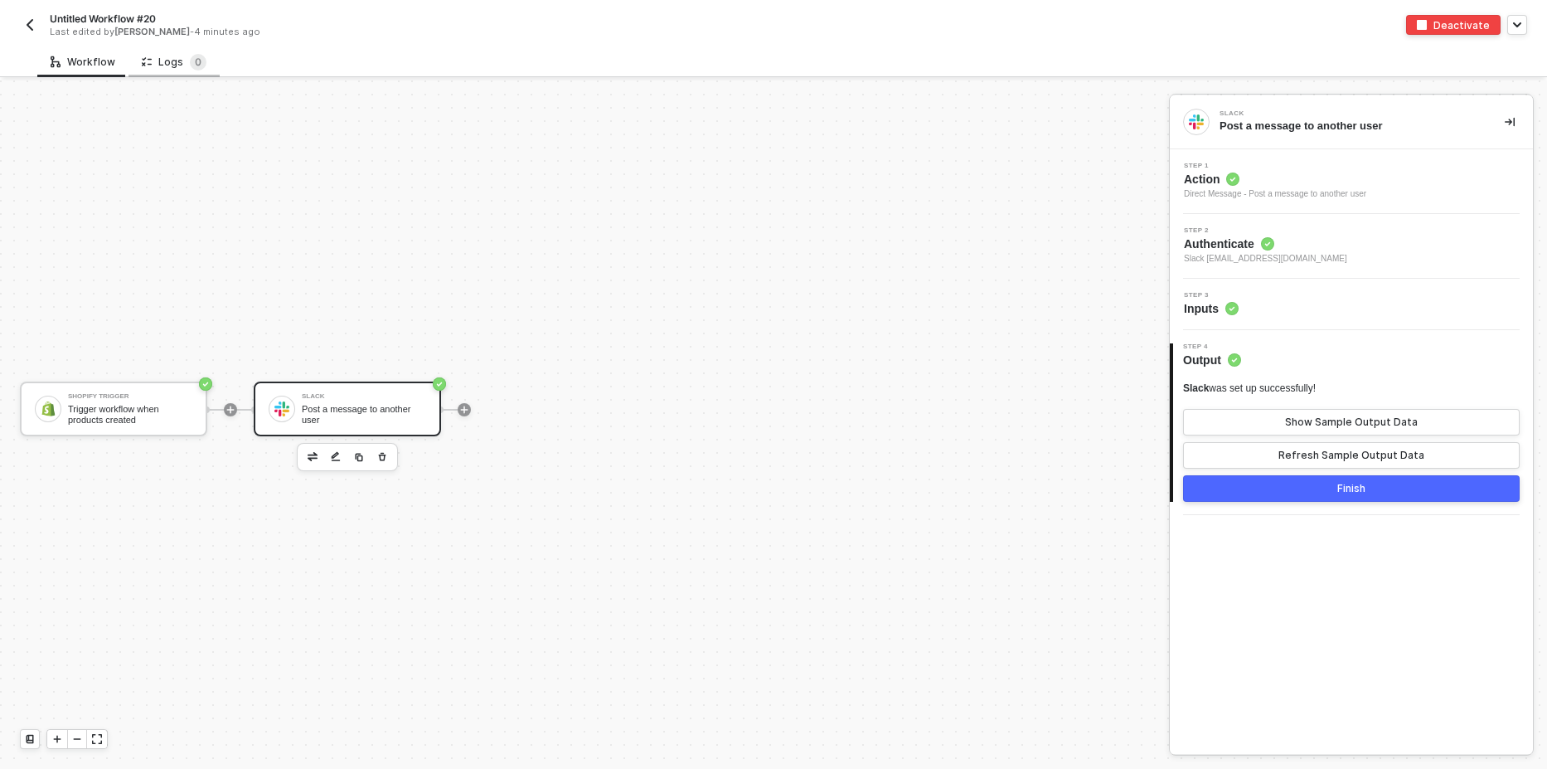
click at [166, 61] on div "Logs 0" at bounding box center [174, 62] width 65 height 17
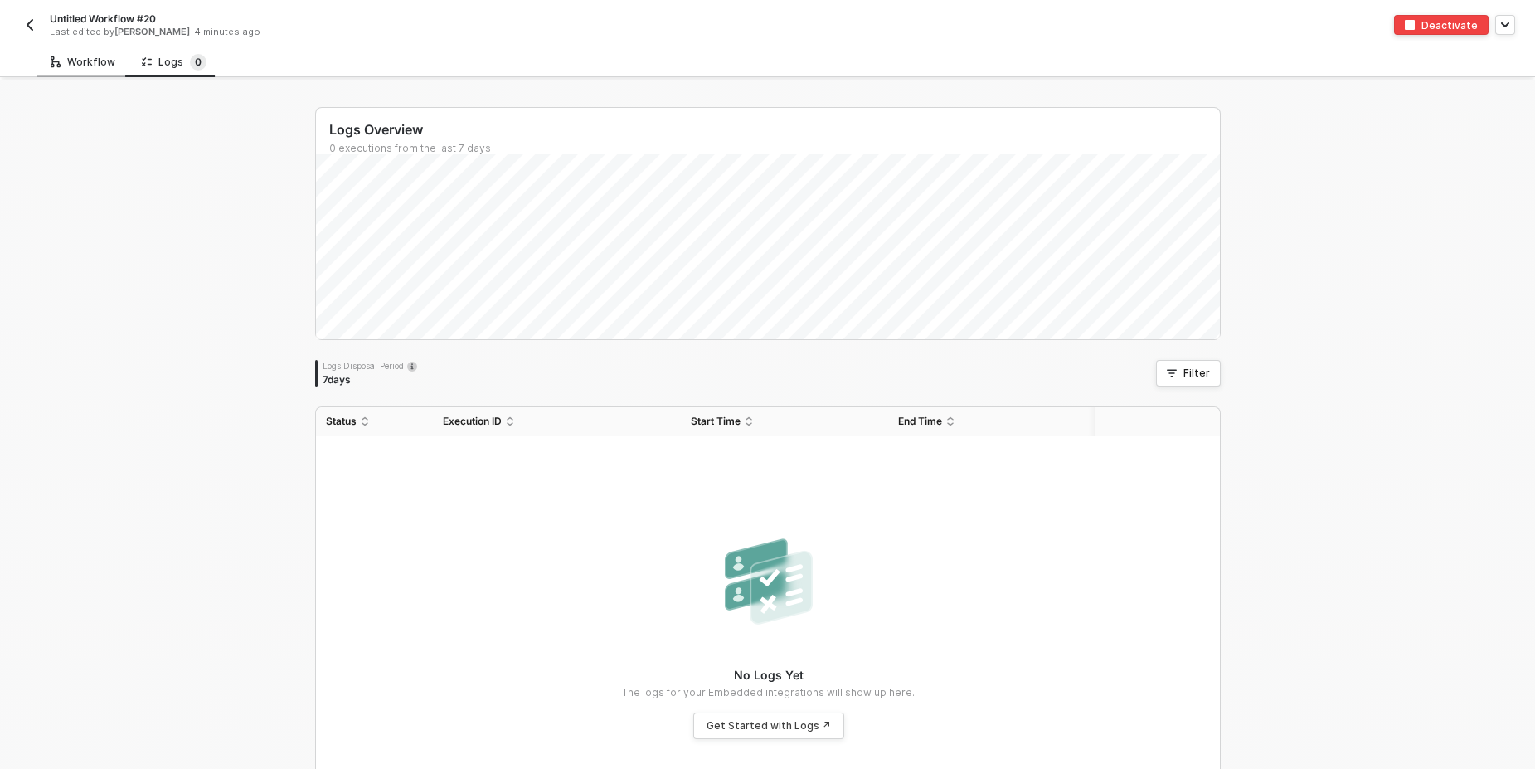
click at [97, 58] on div "Workflow" at bounding box center [83, 62] width 65 height 13
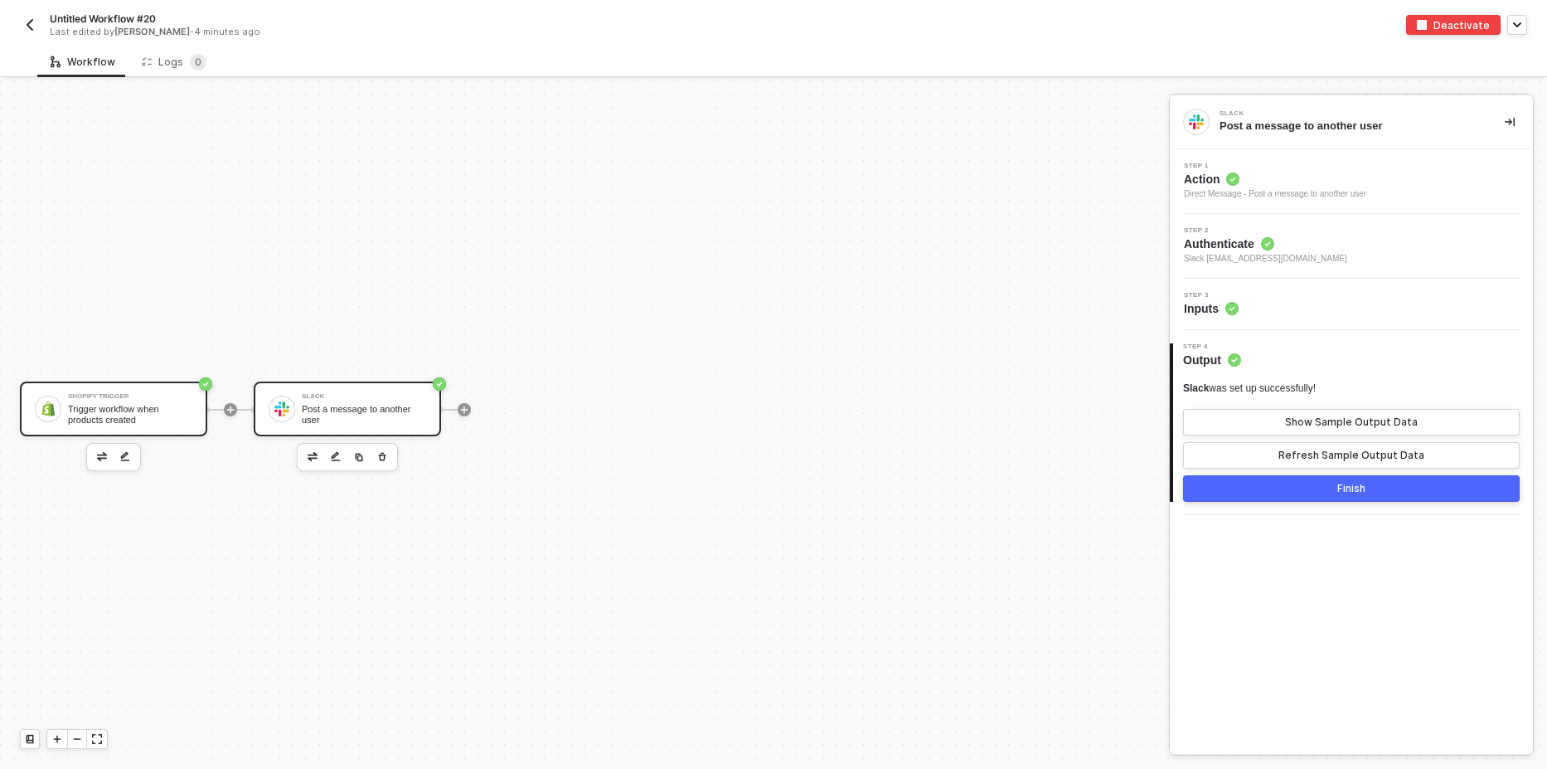
click at [110, 408] on div "Trigger workflow when products created" at bounding box center [130, 414] width 124 height 21
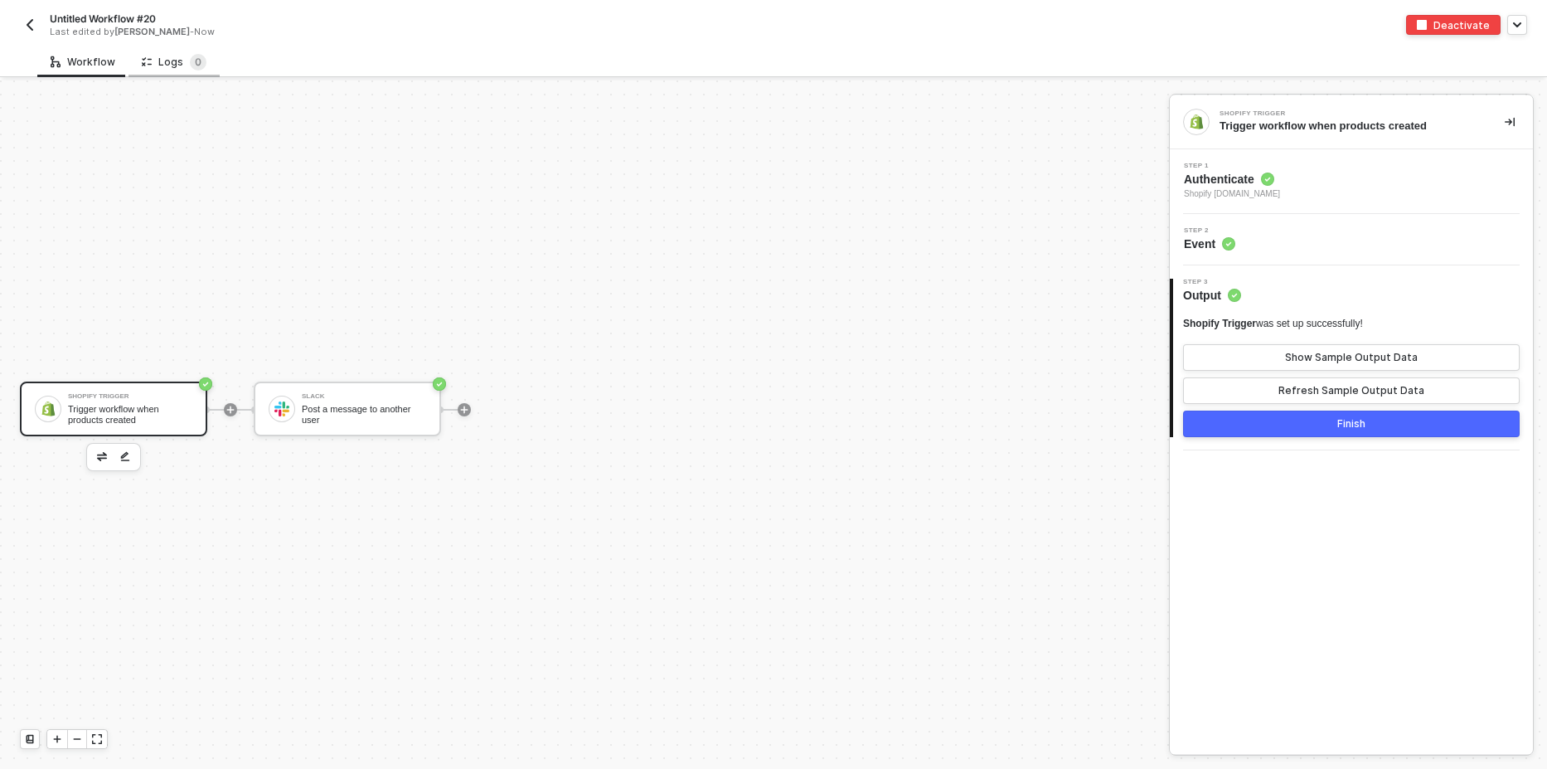
click at [164, 50] on div "Logs 0" at bounding box center [174, 61] width 91 height 31
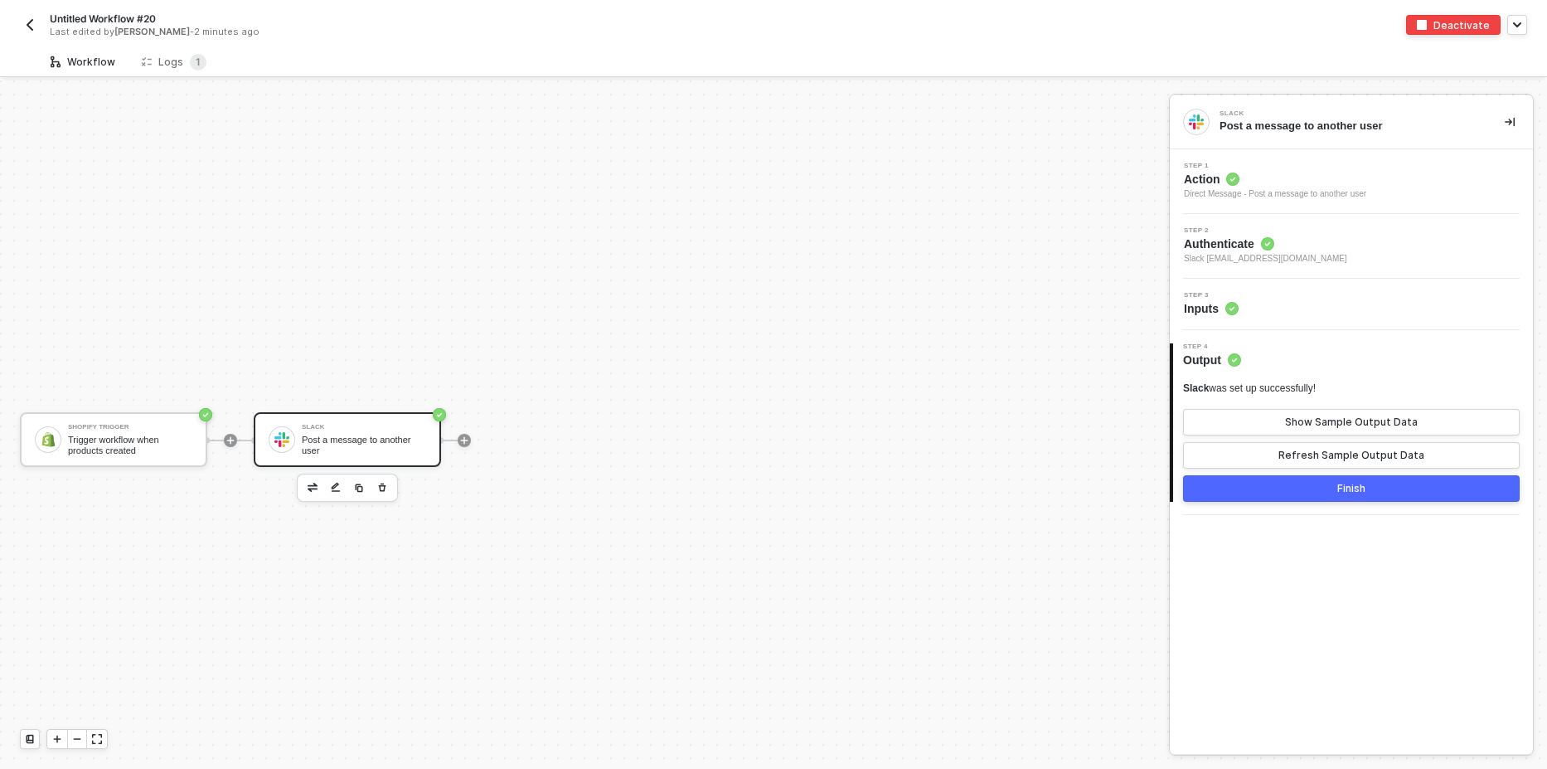
scroll to position [31, 0]
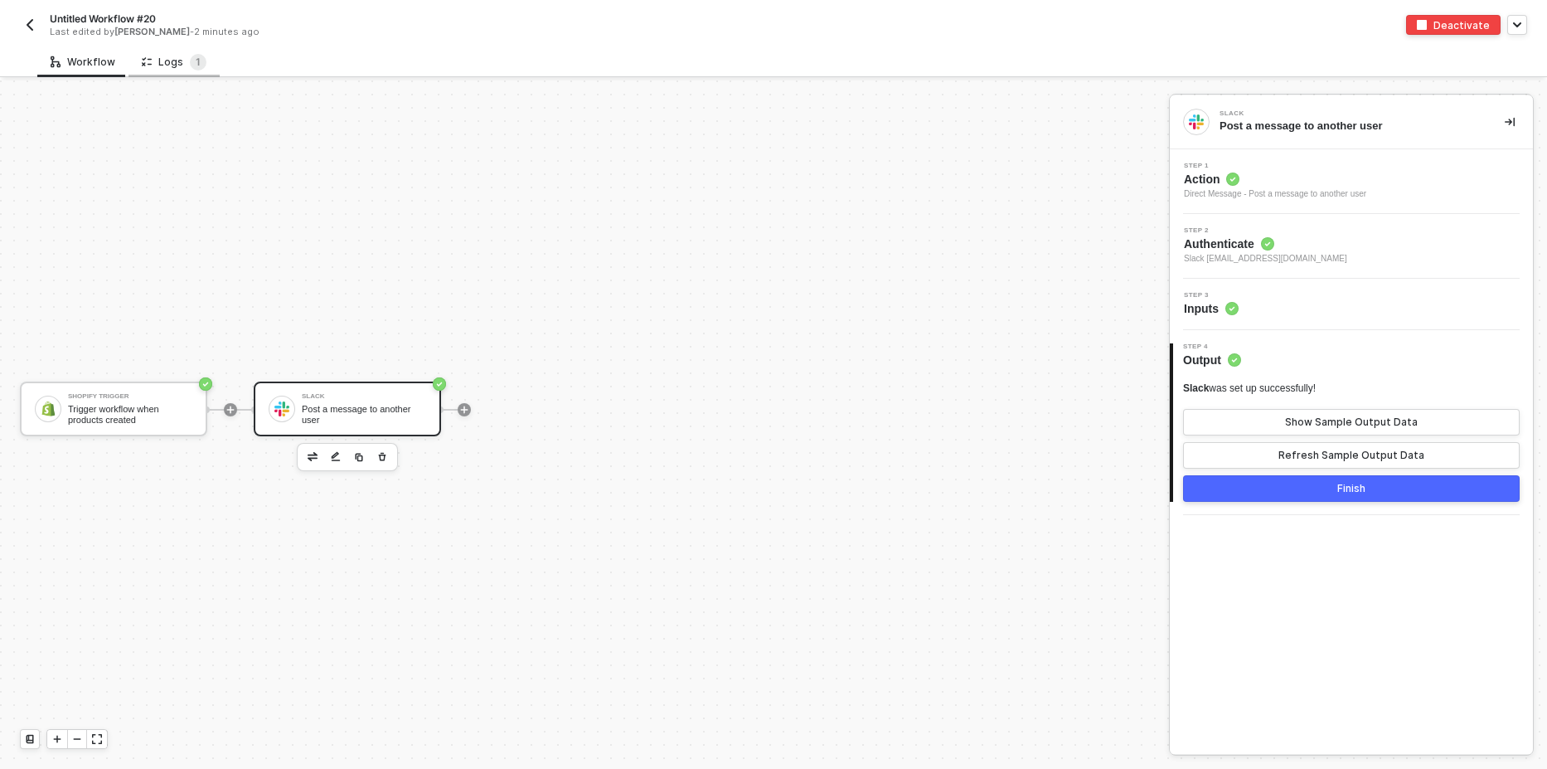
click at [167, 61] on div "Logs 1" at bounding box center [174, 62] width 65 height 17
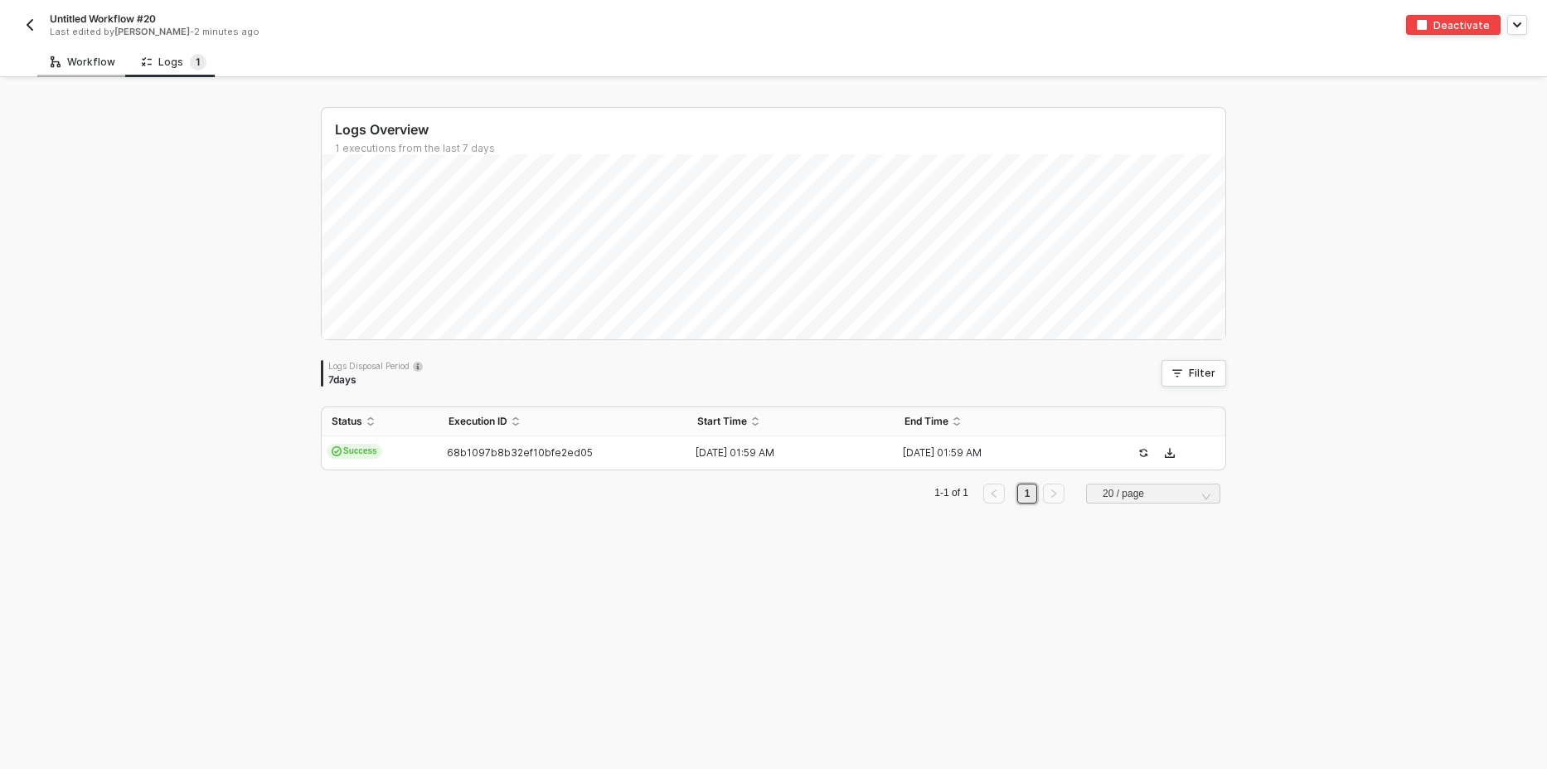
click at [90, 64] on div "Workflow" at bounding box center [83, 62] width 65 height 13
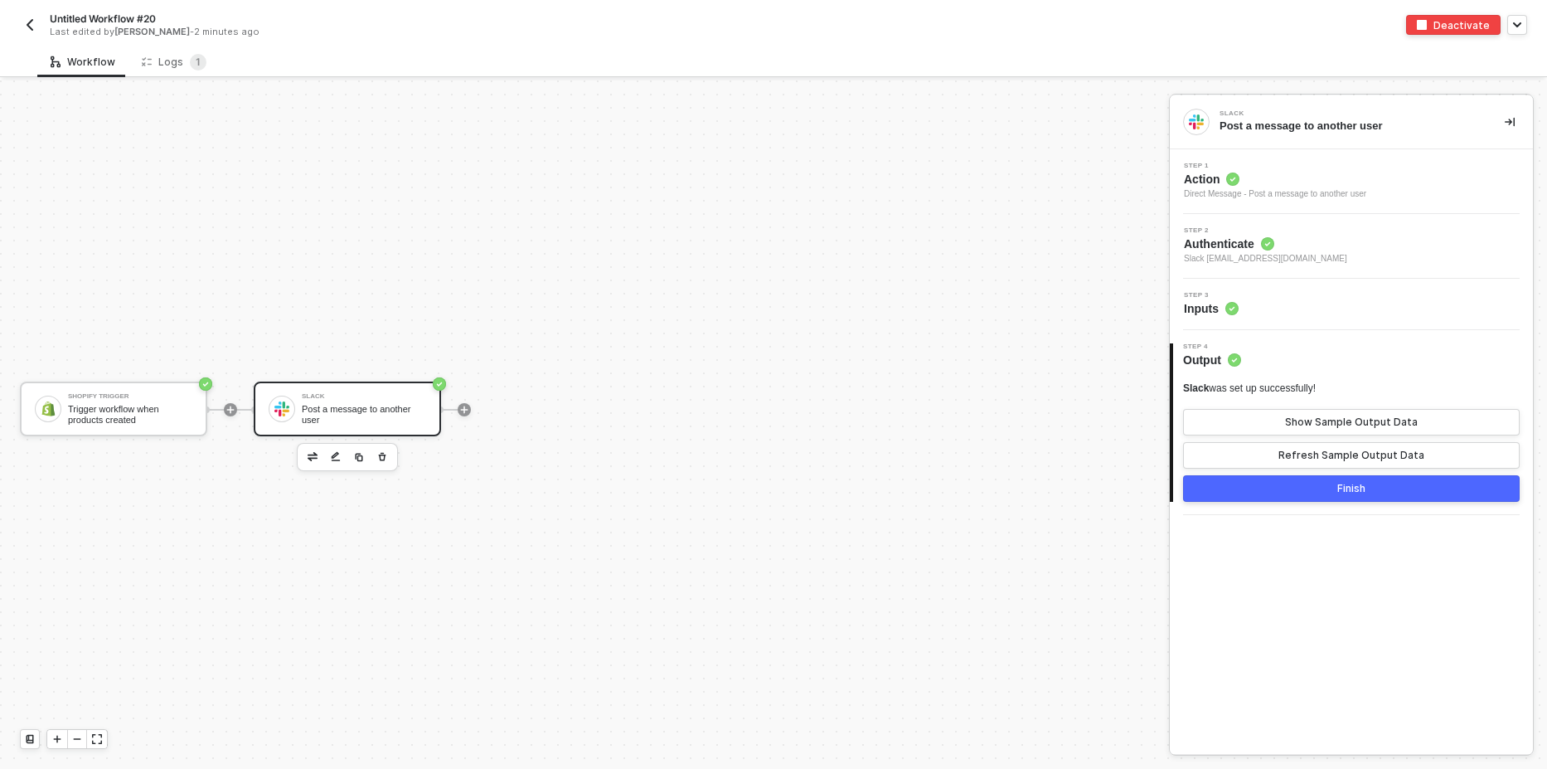
drag, startPoint x: 1439, startPoint y: 27, endPoint x: 899, endPoint y: 161, distance: 556.9
click at [1192, 128] on div "Untitled Workflow #20 Last edited by [PERSON_NAME] - 2 minutes ago Deactivate W…" at bounding box center [773, 384] width 1547 height 769
click at [34, 23] on img "button" at bounding box center [29, 24] width 13 height 13
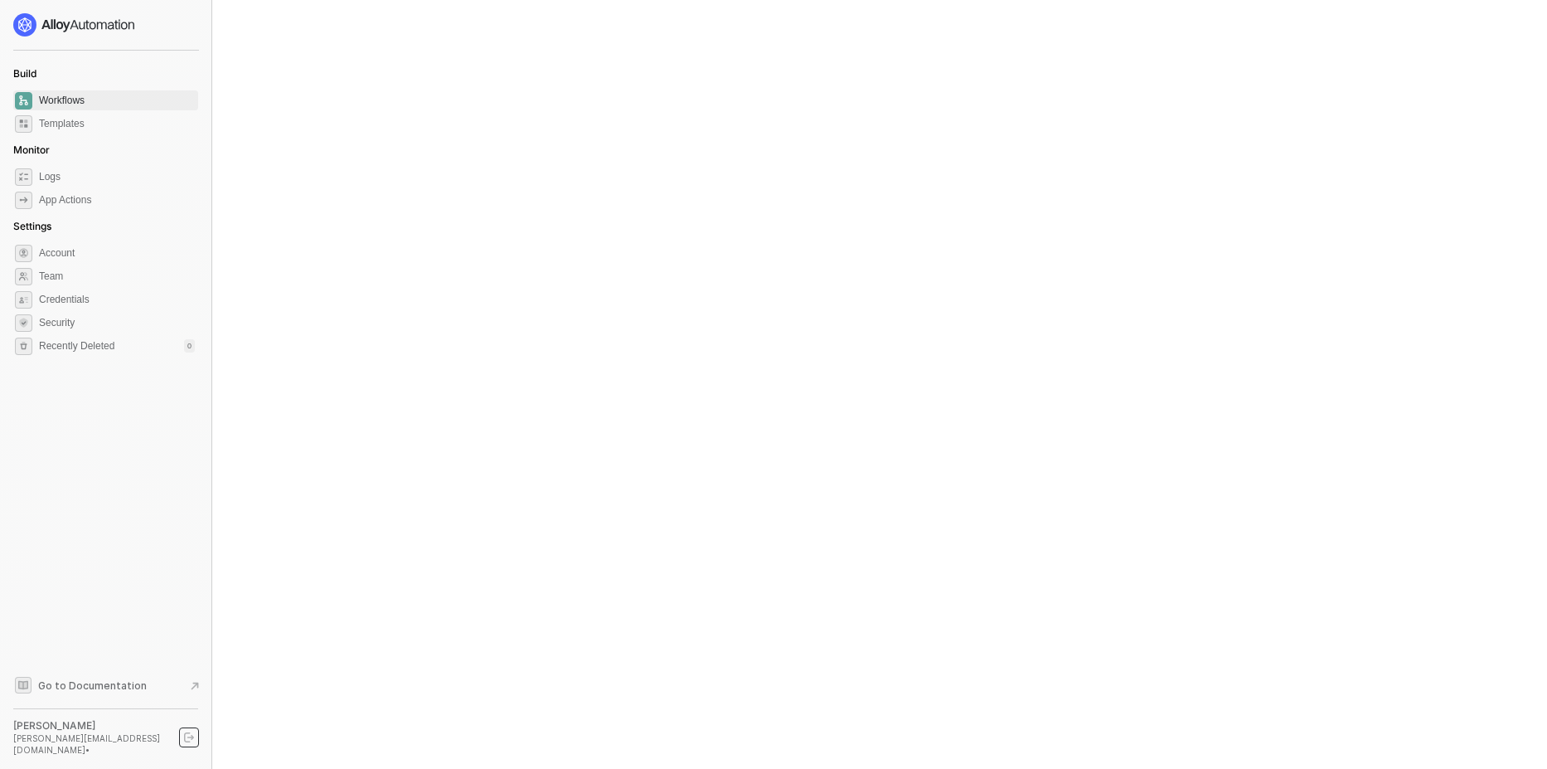
click at [187, 742] on icon "logout" at bounding box center [189, 737] width 10 height 10
